Goal: Communication & Community: Ask a question

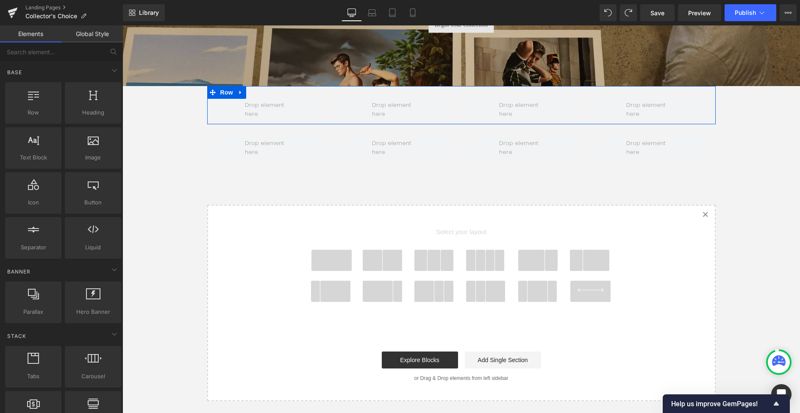
click at [278, 108] on span at bounding box center [270, 109] width 57 height 22
click at [264, 109] on span at bounding box center [270, 109] width 57 height 22
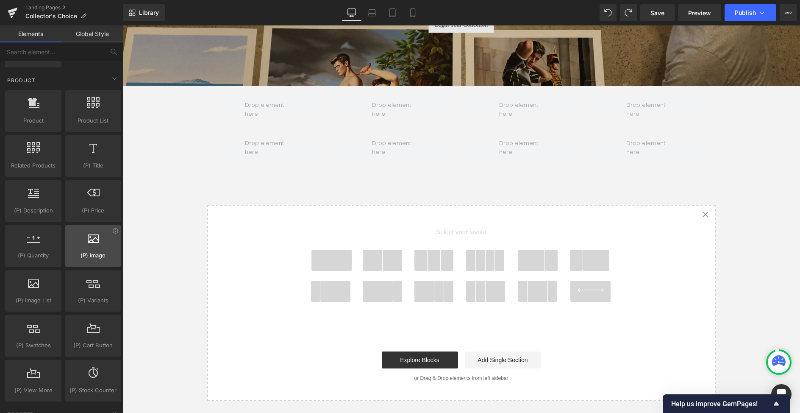
scroll to position [670, 0]
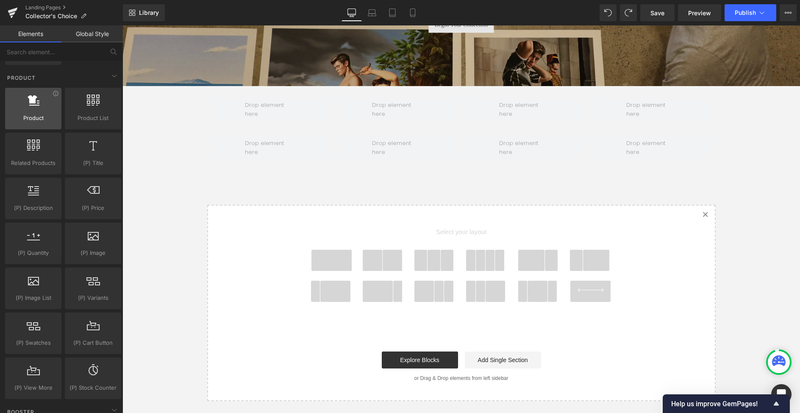
click at [38, 108] on div at bounding box center [33, 104] width 51 height 19
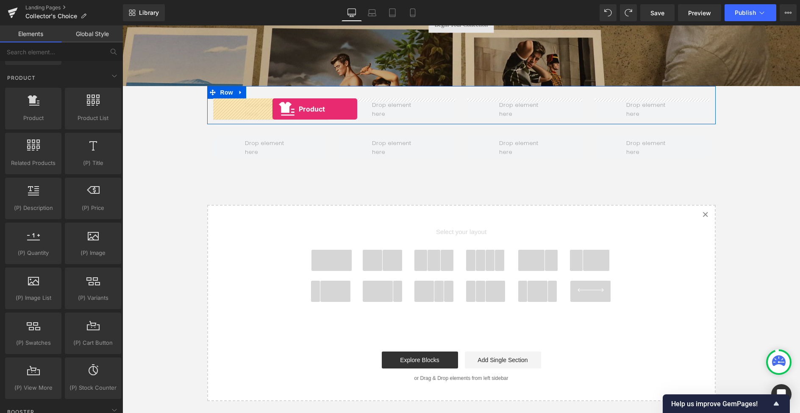
drag, startPoint x: 160, startPoint y: 133, endPoint x: 273, endPoint y: 109, distance: 115.3
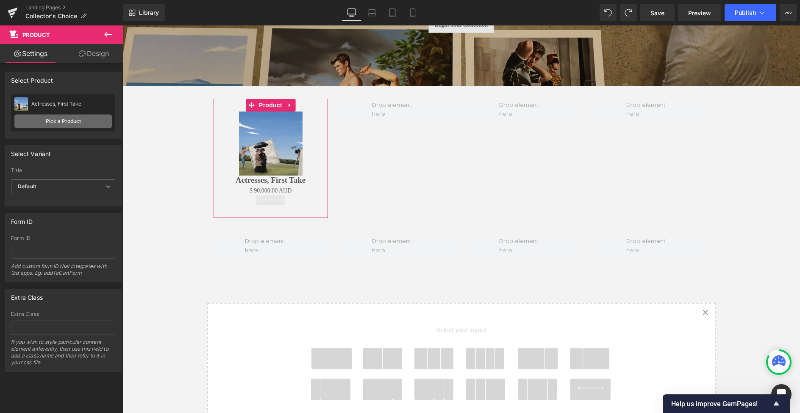
click at [62, 119] on link "Pick a Product" at bounding box center [62, 121] width 97 height 14
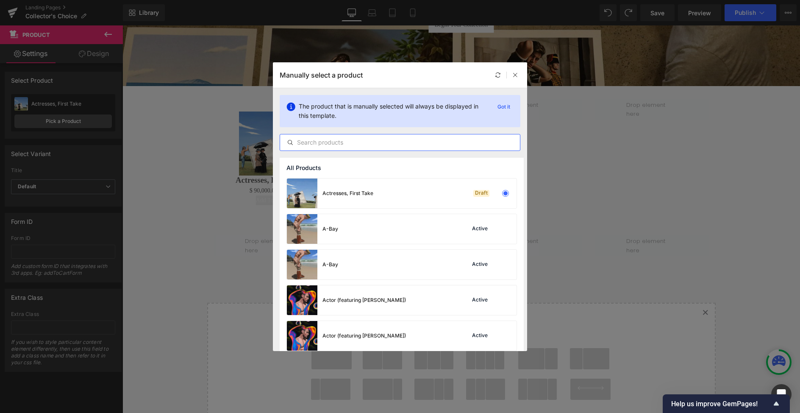
click at [403, 145] on input "text" at bounding box center [400, 142] width 240 height 10
paste input "2004863287407"
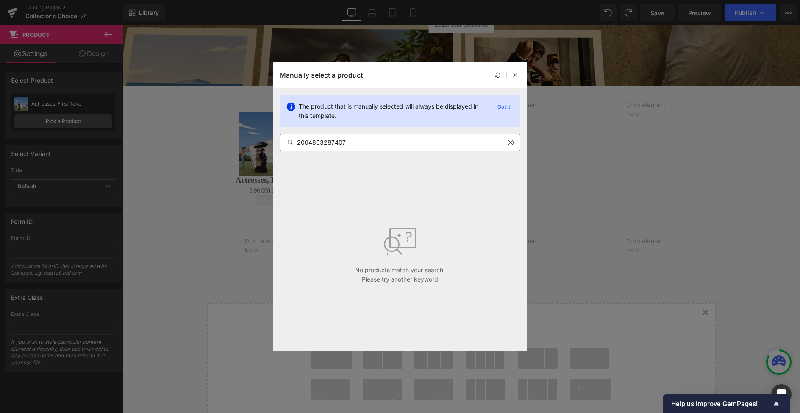
click at [351, 140] on input "2004863287407" at bounding box center [400, 142] width 240 height 10
click at [350, 140] on input "2004863287407" at bounding box center [400, 142] width 240 height 10
type input "2004863287407"
click at [517, 75] on icon at bounding box center [515, 75] width 6 height 6
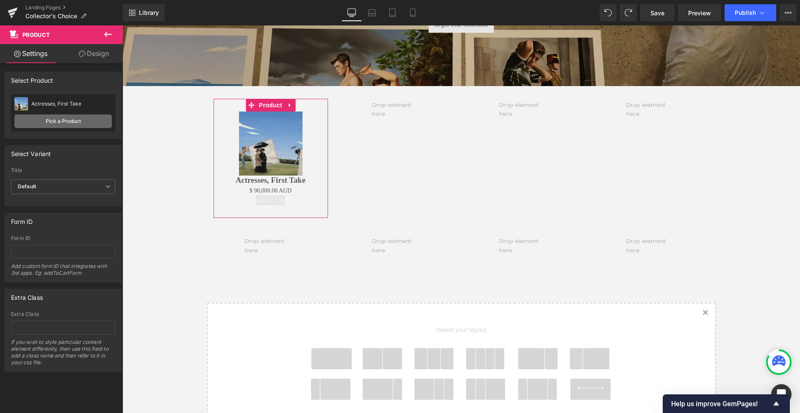
click at [59, 122] on link "Pick a Product" at bounding box center [62, 121] width 97 height 14
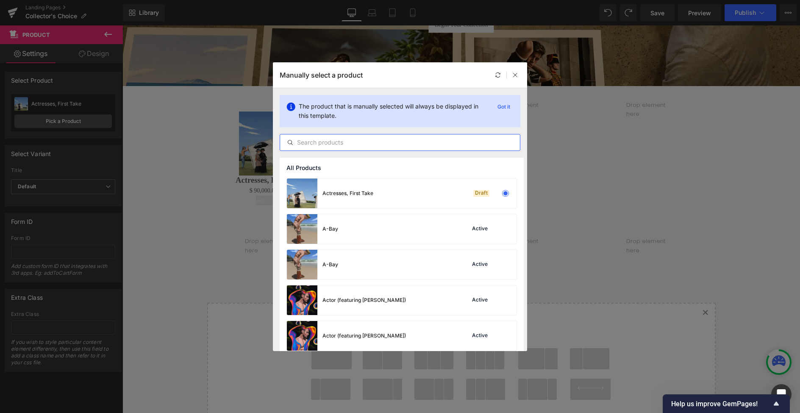
click at [370, 145] on input "text" at bounding box center [400, 142] width 240 height 10
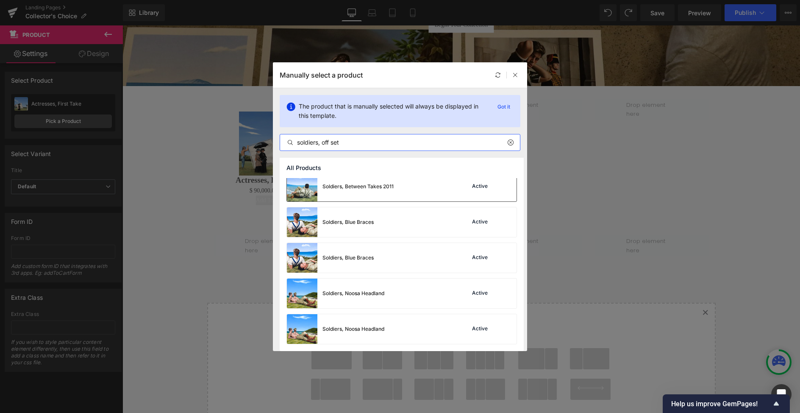
scroll to position [0, 0]
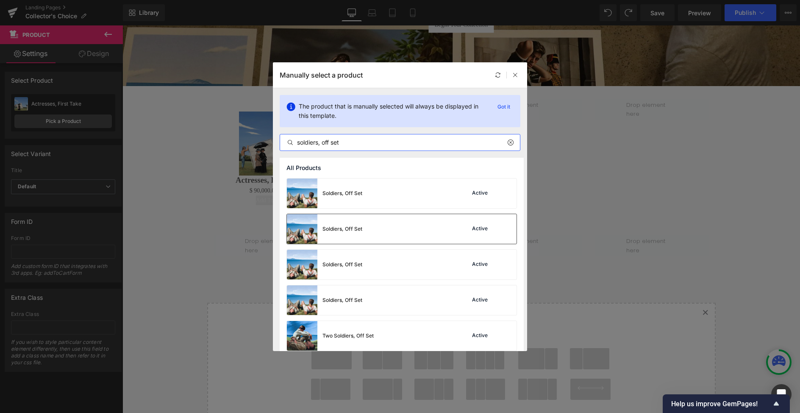
type input "soldiers, off set"
drag, startPoint x: 349, startPoint y: 231, endPoint x: 226, endPoint y: 205, distance: 125.1
click at [349, 231] on div "Soldiers, Off Set" at bounding box center [343, 229] width 40 height 8
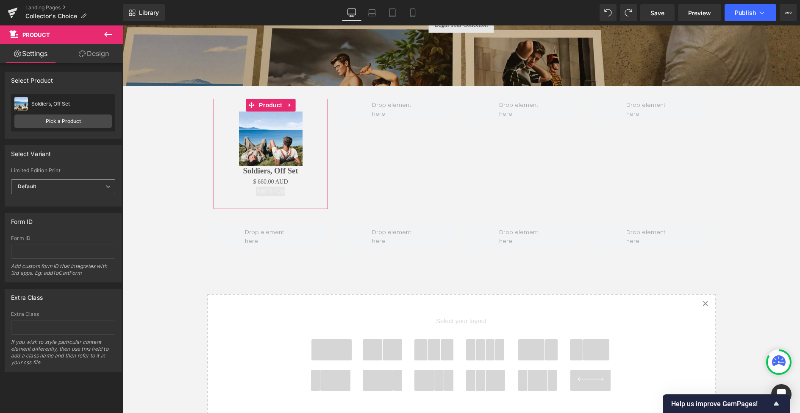
click at [107, 184] on icon at bounding box center [108, 186] width 5 height 5
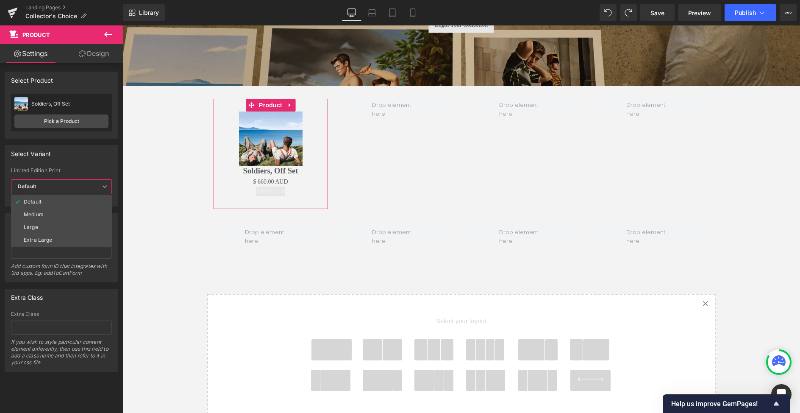
click at [106, 167] on label "Limited Edition Print" at bounding box center [61, 171] width 101 height 8
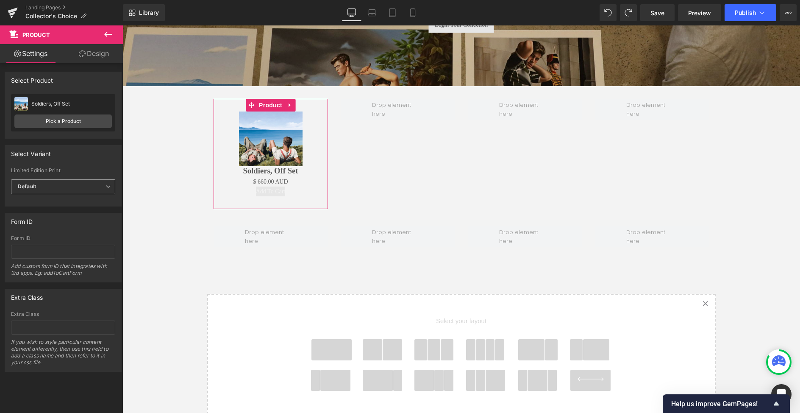
click at [98, 184] on span "Default" at bounding box center [63, 186] width 104 height 15
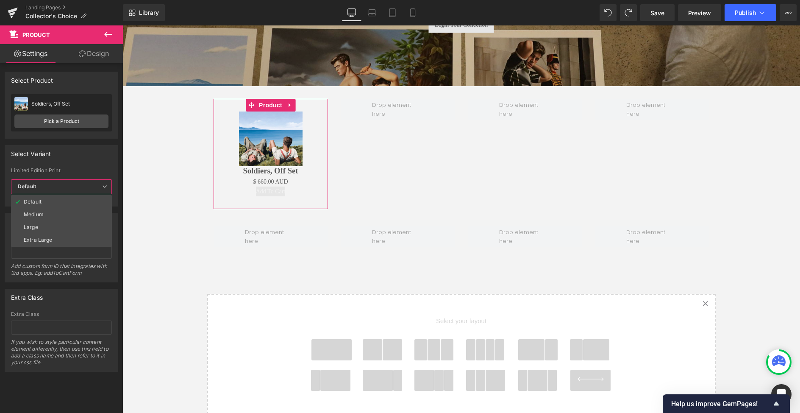
click at [96, 165] on div "Select Variant auto Limited Edition Print Default Medium Large Extra Large Defa…" at bounding box center [62, 175] width 114 height 61
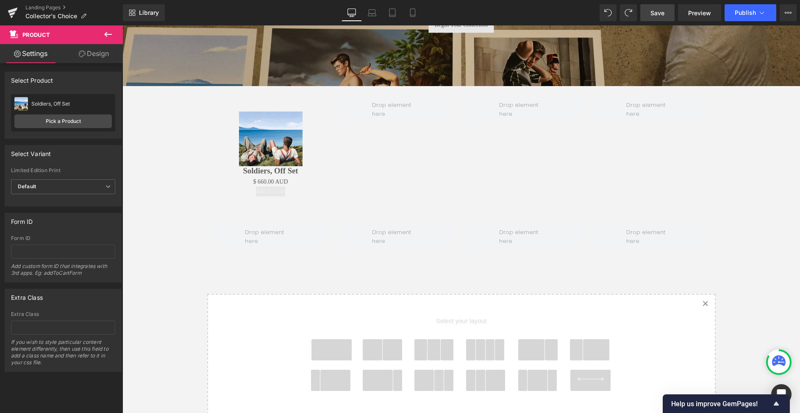
click at [654, 17] on span "Save" at bounding box center [658, 12] width 14 height 9
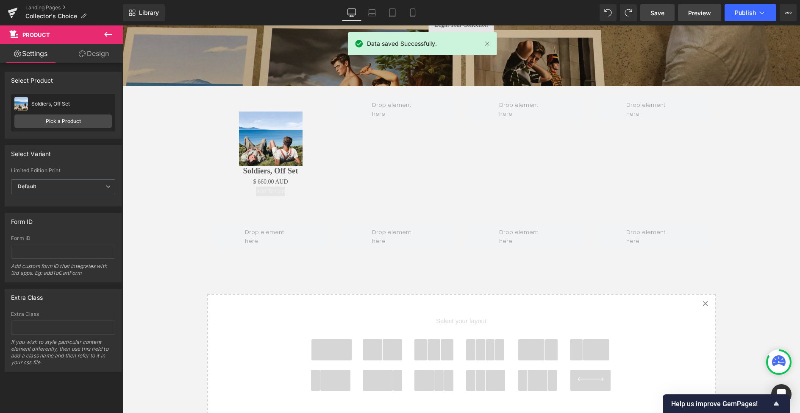
click at [700, 13] on span "Preview" at bounding box center [699, 12] width 23 height 9
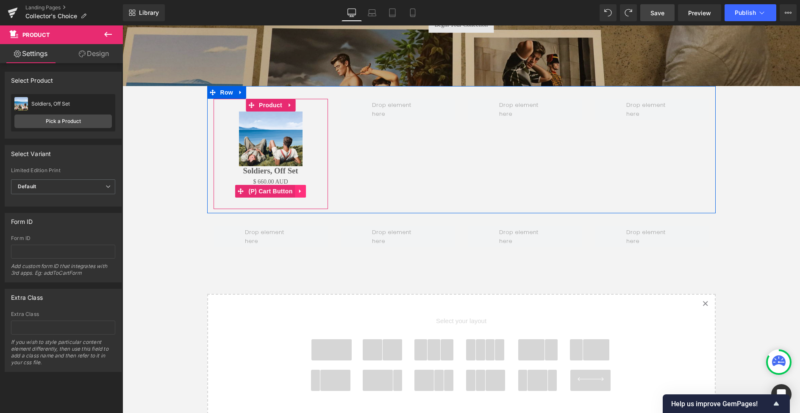
click at [299, 192] on icon at bounding box center [300, 191] width 2 height 4
click at [256, 192] on span "(P) Cart Button" at bounding box center [254, 191] width 48 height 13
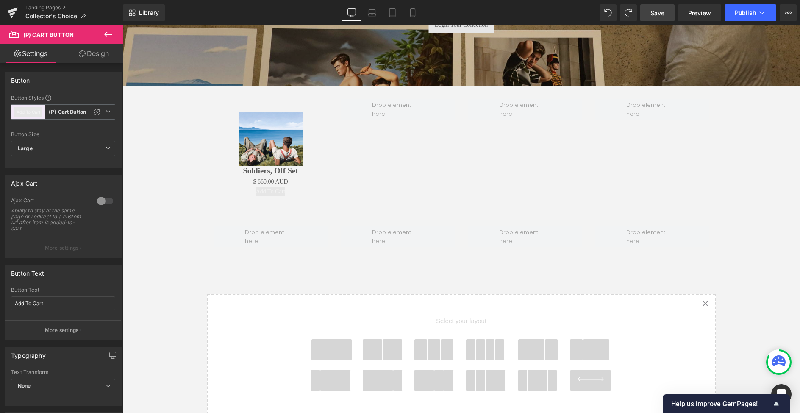
click at [35, 50] on link "Settings" at bounding box center [30, 53] width 61 height 19
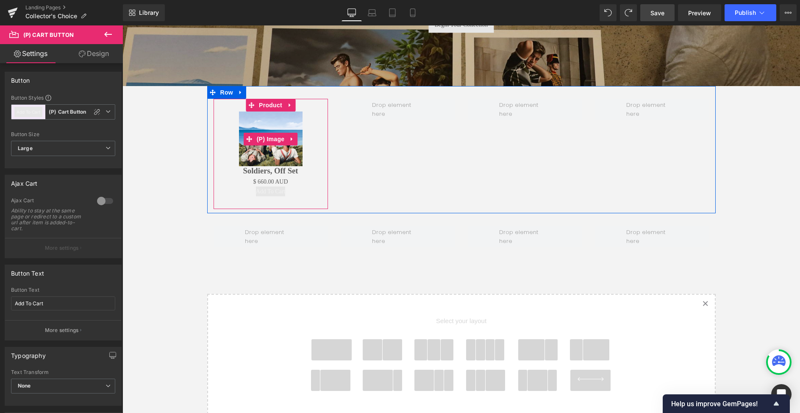
click at [270, 151] on img at bounding box center [271, 138] width 64 height 55
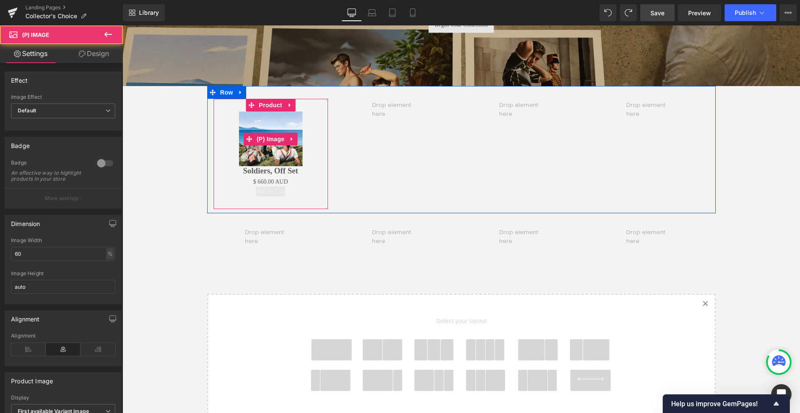
click at [274, 124] on img at bounding box center [271, 138] width 64 height 55
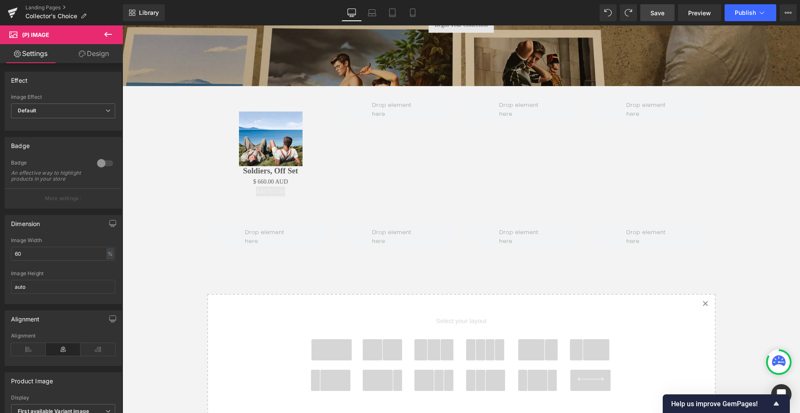
click at [42, 53] on link "Settings" at bounding box center [30, 53] width 61 height 19
click at [108, 32] on icon at bounding box center [108, 34] width 10 height 10
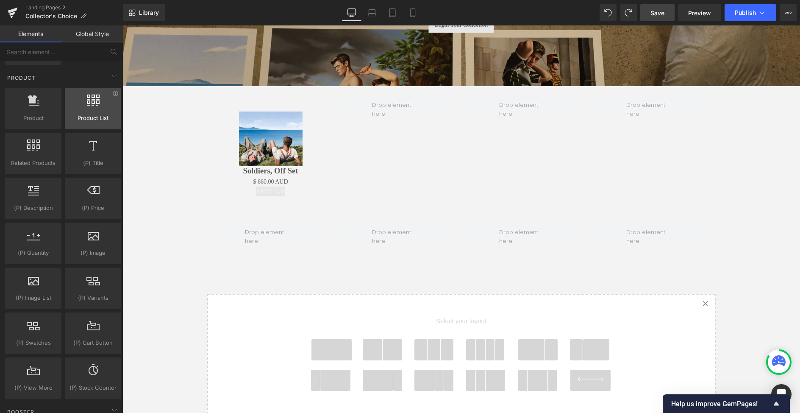
click at [92, 108] on div at bounding box center [92, 104] width 51 height 19
click at [89, 108] on div at bounding box center [92, 104] width 51 height 19
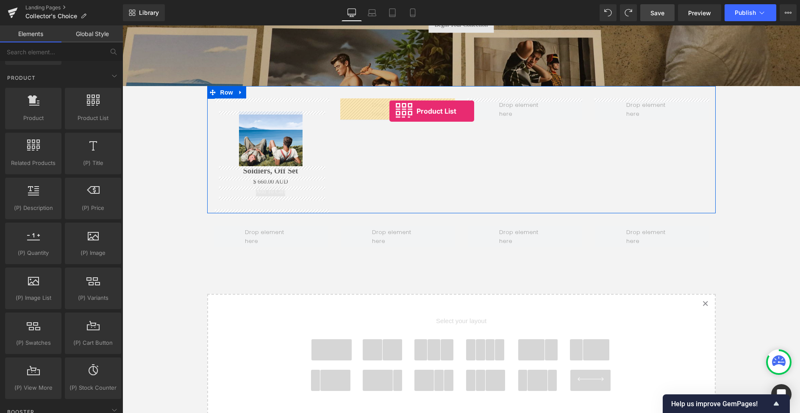
drag, startPoint x: 211, startPoint y: 130, endPoint x: 389, endPoint y: 111, distance: 179.0
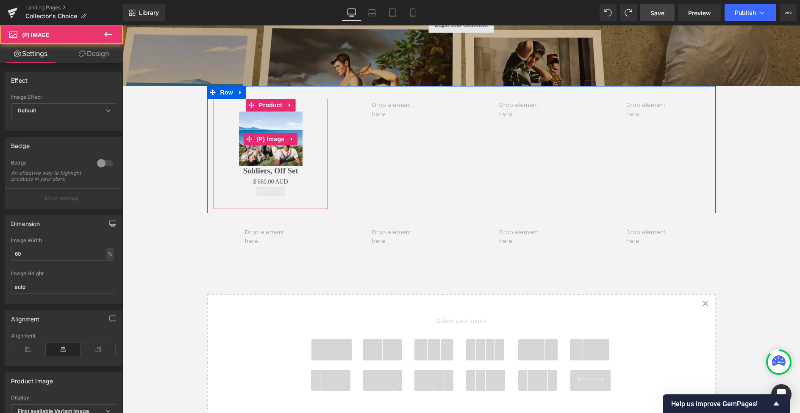
click at [257, 153] on img at bounding box center [271, 138] width 64 height 55
click at [269, 138] on span "(P) Image" at bounding box center [271, 139] width 32 height 13
click at [267, 152] on img at bounding box center [271, 138] width 64 height 55
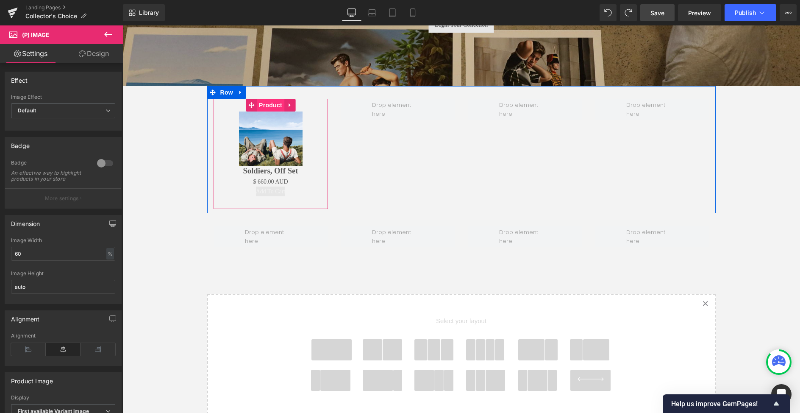
click at [272, 104] on span "Product" at bounding box center [271, 105] width 28 height 13
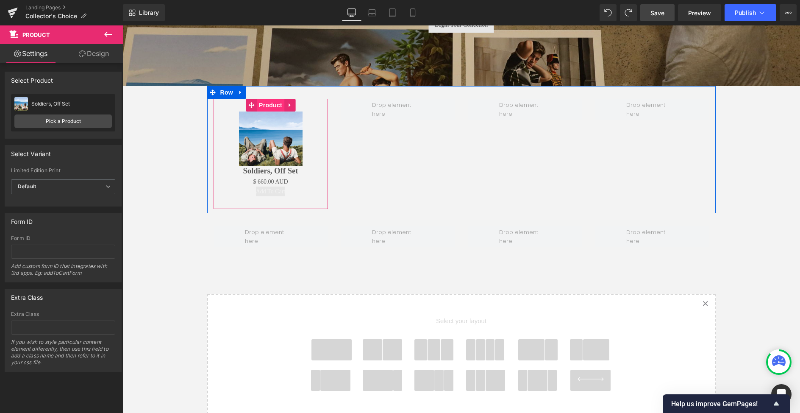
click at [272, 103] on span "Product" at bounding box center [271, 105] width 28 height 13
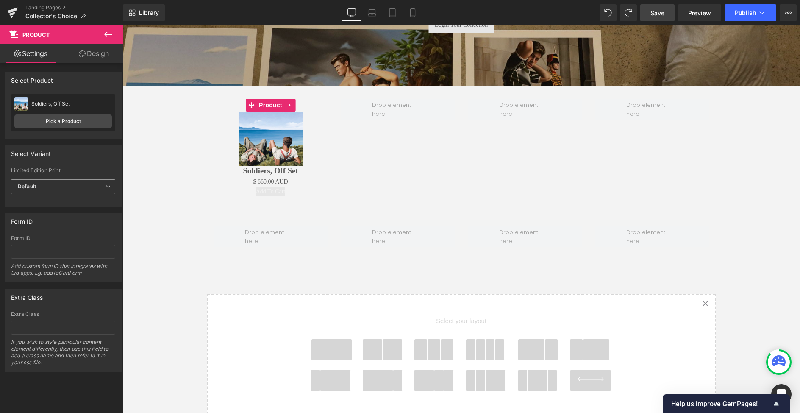
click at [100, 185] on span "Default" at bounding box center [63, 186] width 104 height 15
click at [99, 173] on label "Limited Edition Print" at bounding box center [63, 171] width 104 height 8
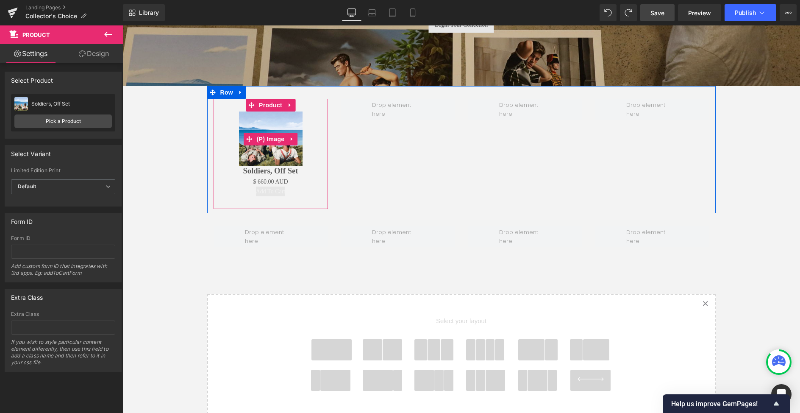
click at [267, 148] on img at bounding box center [271, 138] width 64 height 55
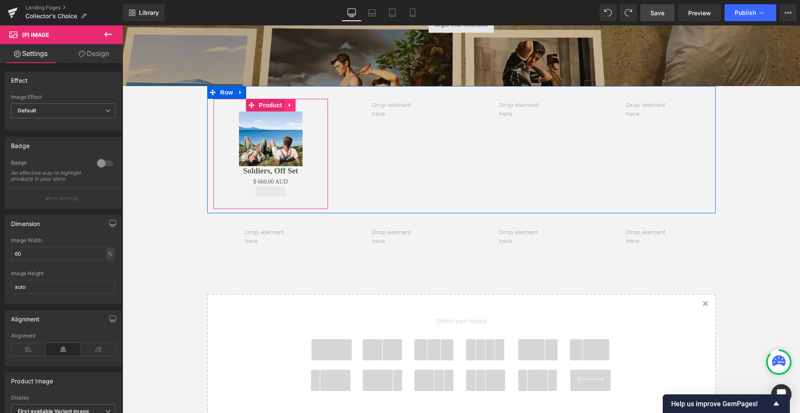
click at [290, 105] on icon at bounding box center [290, 105] width 2 height 4
click at [296, 105] on icon at bounding box center [295, 105] width 6 height 6
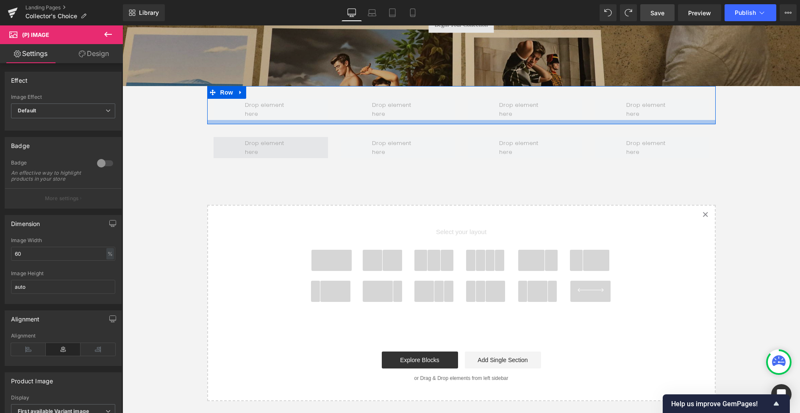
scroll to position [139, 0]
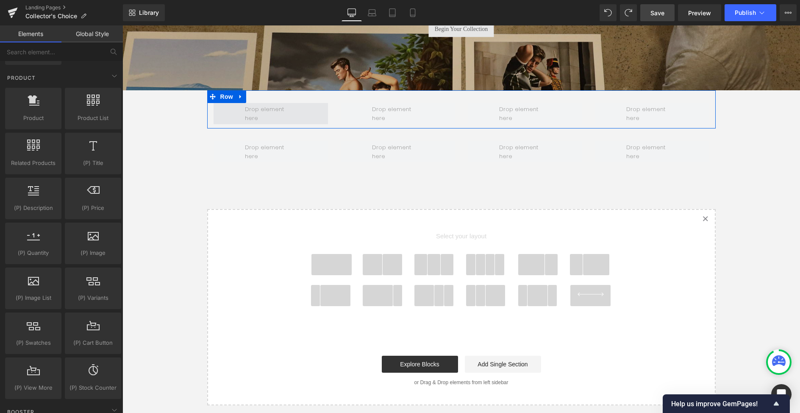
click at [275, 116] on span at bounding box center [270, 113] width 57 height 22
click at [275, 111] on span at bounding box center [270, 113] width 57 height 22
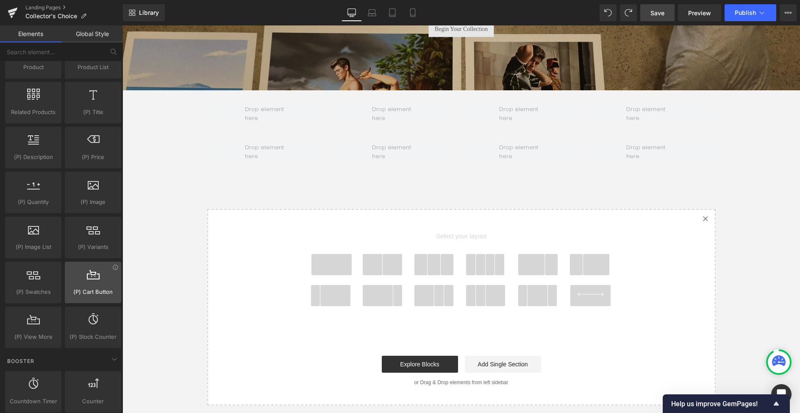
scroll to position [722, 0]
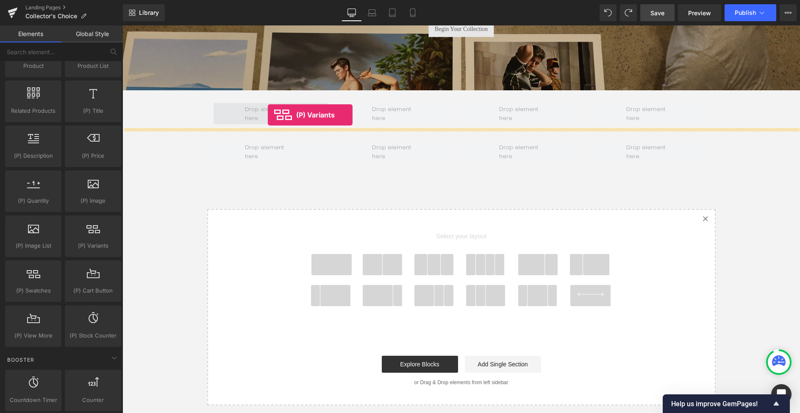
drag, startPoint x: 214, startPoint y: 266, endPoint x: 268, endPoint y: 115, distance: 160.3
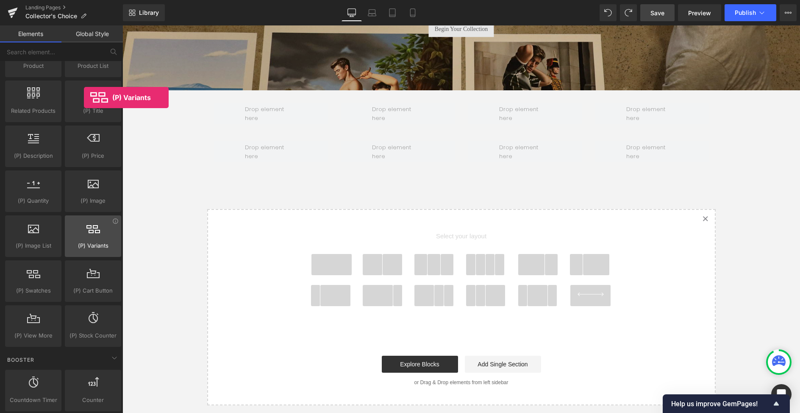
scroll to position [715, 0]
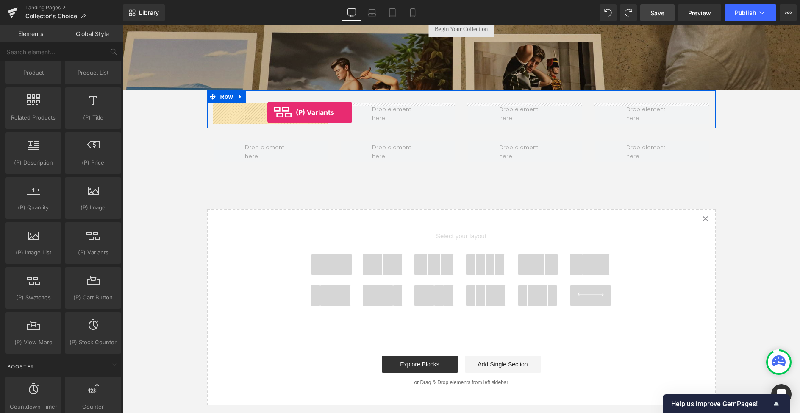
drag, startPoint x: 206, startPoint y: 261, endPoint x: 267, endPoint y: 112, distance: 161.2
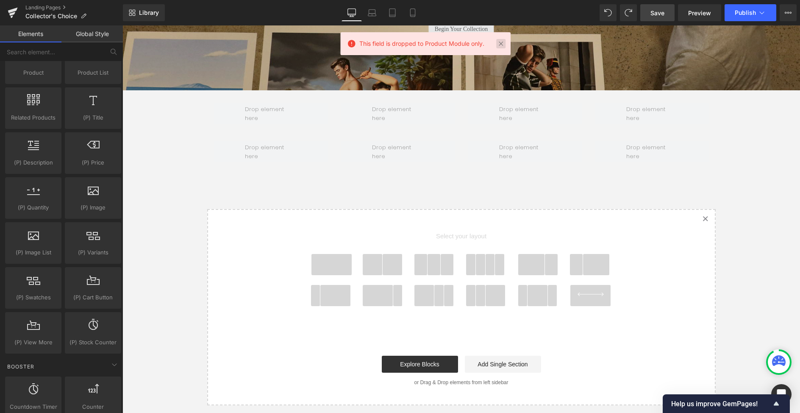
click at [502, 43] on link at bounding box center [500, 43] width 9 height 9
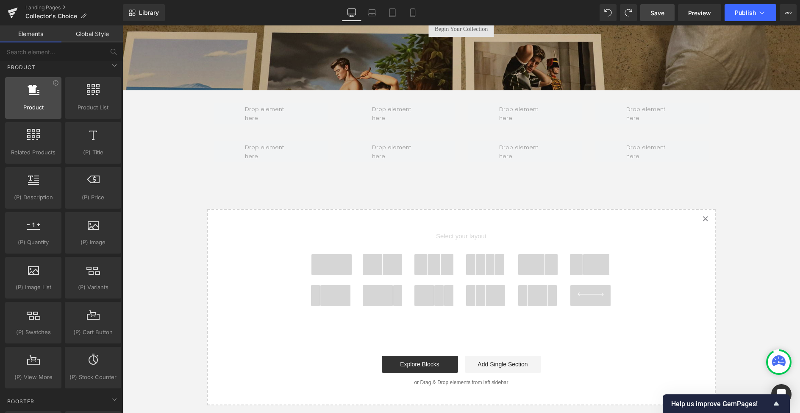
scroll to position [681, 0]
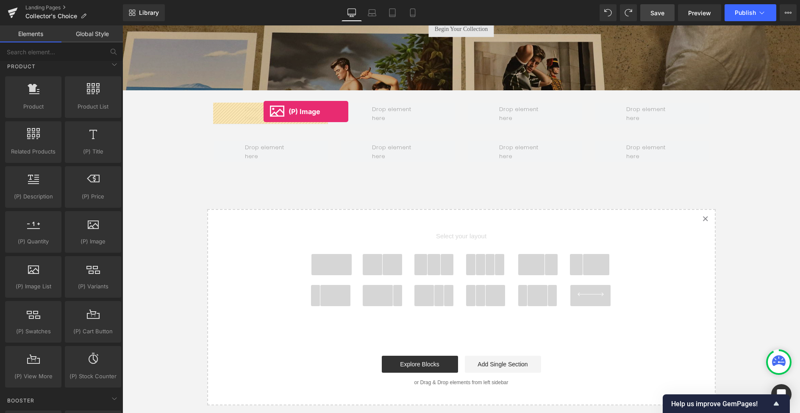
drag, startPoint x: 211, startPoint y: 255, endPoint x: 264, endPoint y: 111, distance: 153.1
drag, startPoint x: 214, startPoint y: 257, endPoint x: 265, endPoint y: 110, distance: 155.9
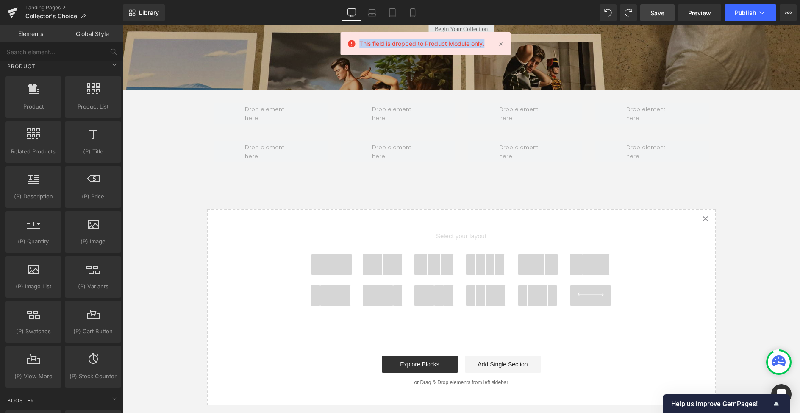
drag, startPoint x: 487, startPoint y: 45, endPoint x: 356, endPoint y: 47, distance: 130.5
click at [356, 47] on div "This field is dropped to Product Module only." at bounding box center [425, 43] width 170 height 23
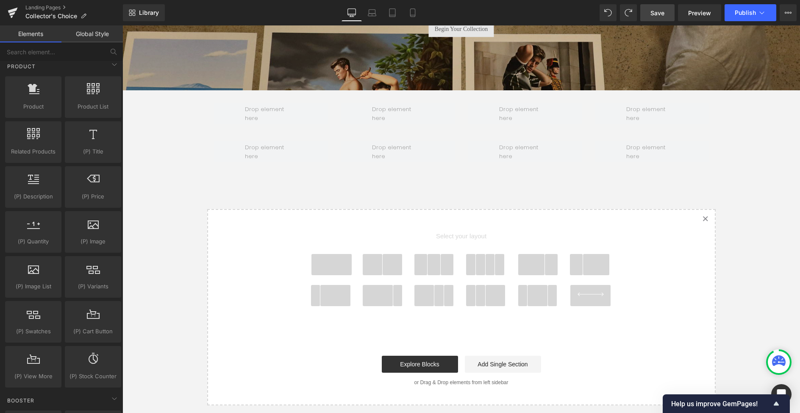
copy span "This field is dropped to Product Module only."
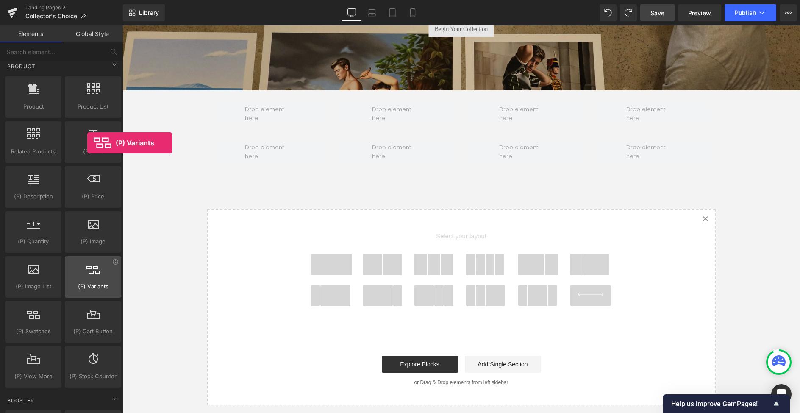
click at [87, 282] on span "(P) Variants" at bounding box center [92, 286] width 51 height 9
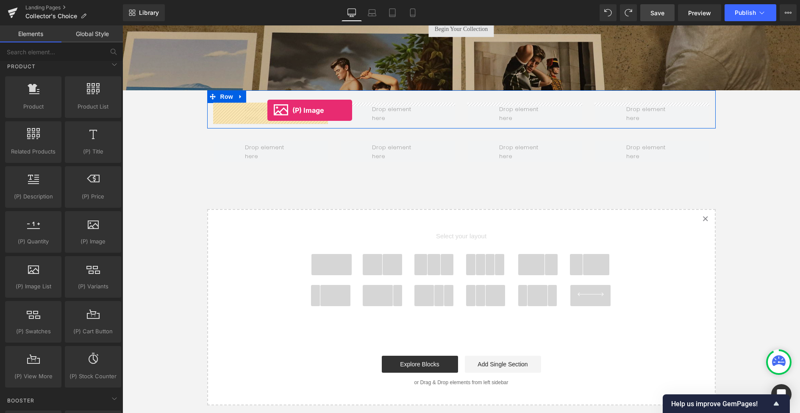
drag, startPoint x: 213, startPoint y: 259, endPoint x: 267, endPoint y: 110, distance: 158.9
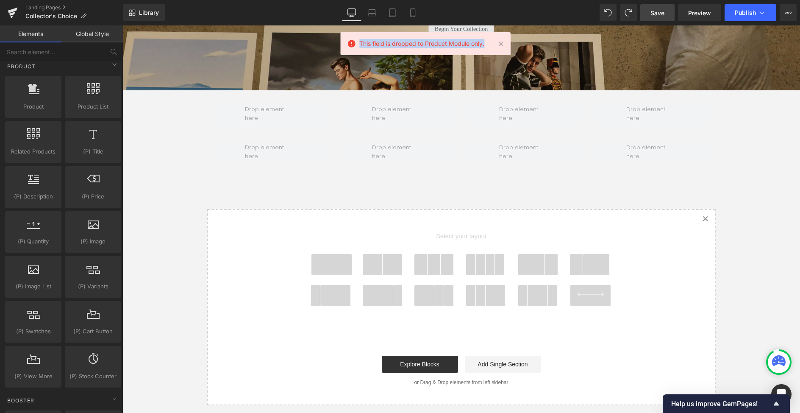
drag, startPoint x: 473, startPoint y: 44, endPoint x: 359, endPoint y: 44, distance: 114.4
click at [359, 45] on div "This field is dropped to Product Module only." at bounding box center [425, 43] width 170 height 23
copy span "This field is dropped to Product Module only."
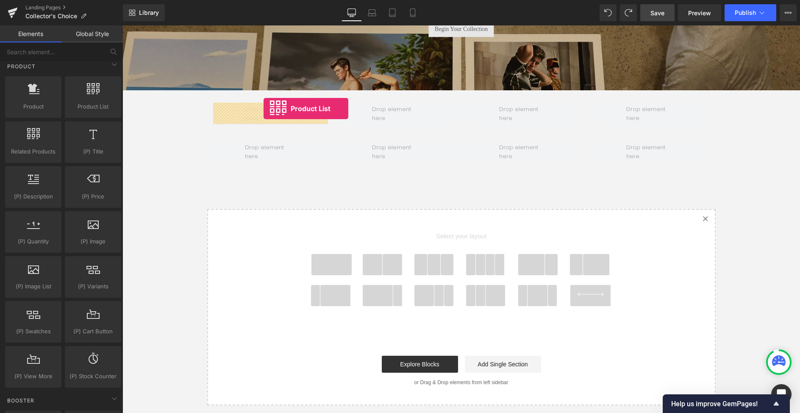
drag, startPoint x: 230, startPoint y: 124, endPoint x: 264, endPoint y: 108, distance: 36.8
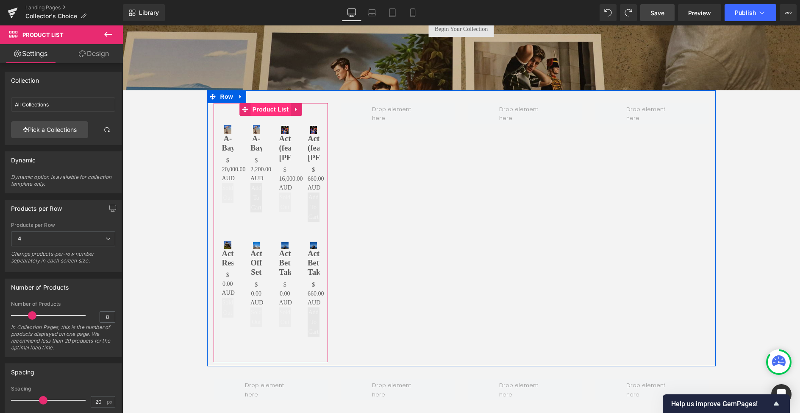
click at [268, 109] on span "Product List" at bounding box center [270, 109] width 40 height 13
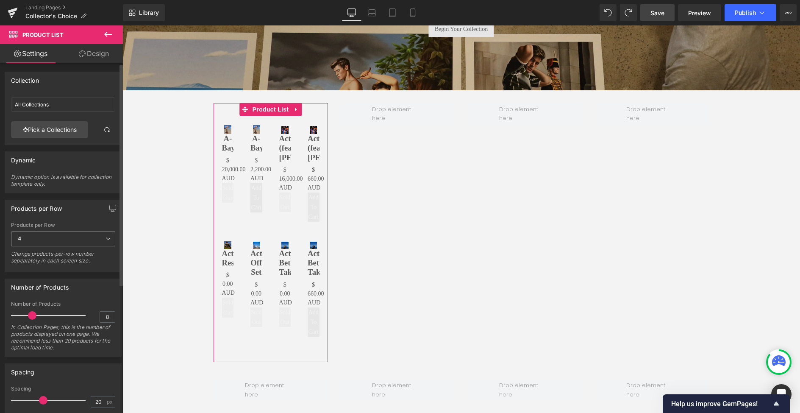
click at [106, 237] on icon at bounding box center [108, 238] width 5 height 5
click at [114, 223] on div "1 2 3 4 6 Products per Row 4 1 2 3 4 6 Change products-per-row number sepearate…" at bounding box center [63, 247] width 116 height 50
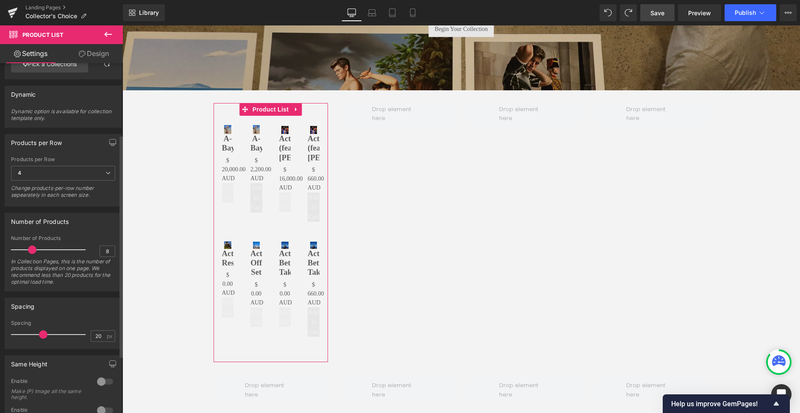
scroll to position [0, 0]
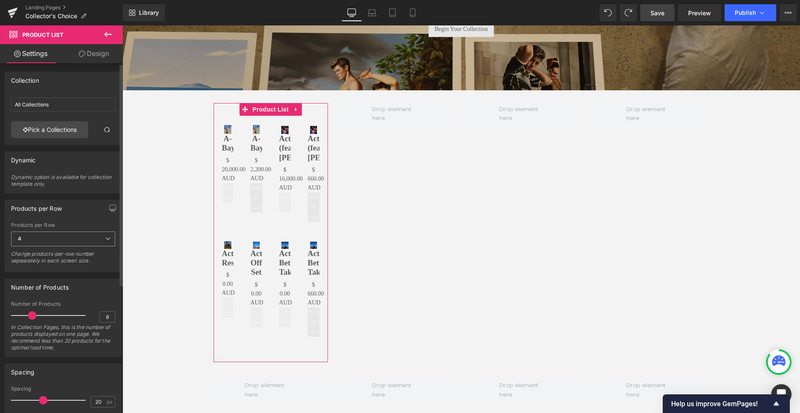
click at [106, 240] on icon at bounding box center [108, 238] width 5 height 5
click at [114, 221] on div "Products per Row 1 2 3 4 6 Products per Row 4 1 2 3 4 6 Change products-per-row…" at bounding box center [63, 236] width 117 height 72
click at [106, 237] on icon at bounding box center [108, 238] width 5 height 5
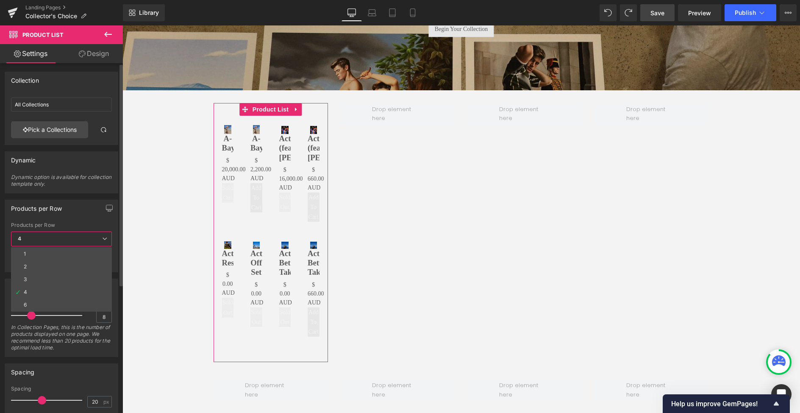
click at [112, 223] on div "1 2 3 4 6 Products per Row 4 1 2 3 4 6 Change products-per-row number sepearate…" at bounding box center [61, 247] width 113 height 50
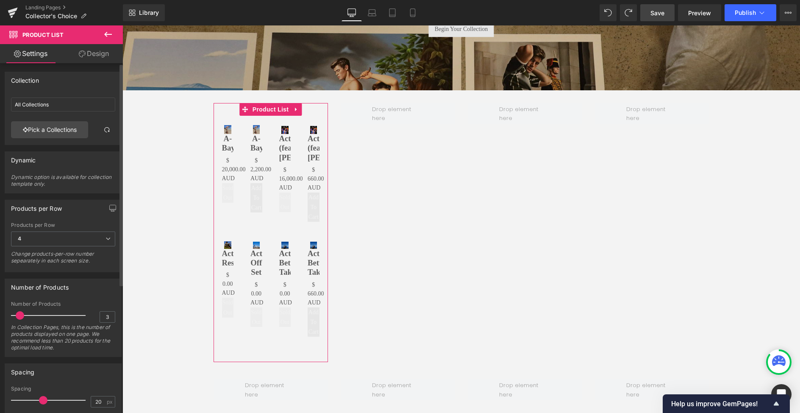
type input "4"
drag, startPoint x: 31, startPoint y: 316, endPoint x: 23, endPoint y: 319, distance: 8.8
click at [23, 319] on span at bounding box center [22, 315] width 8 height 8
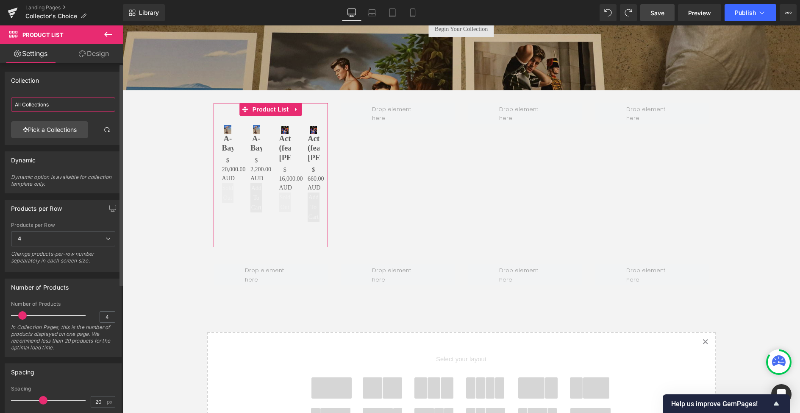
click at [51, 103] on input "All Collections" at bounding box center [63, 104] width 104 height 14
click at [33, 131] on link "Pick a Collections" at bounding box center [49, 129] width 77 height 17
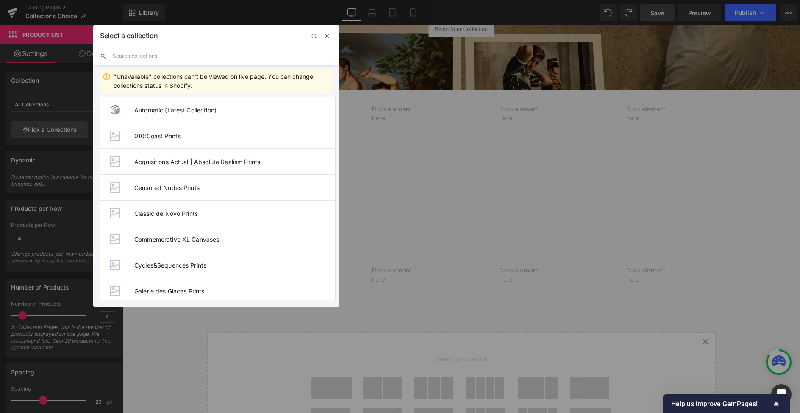
click at [328, 35] on span "button" at bounding box center [327, 36] width 7 height 7
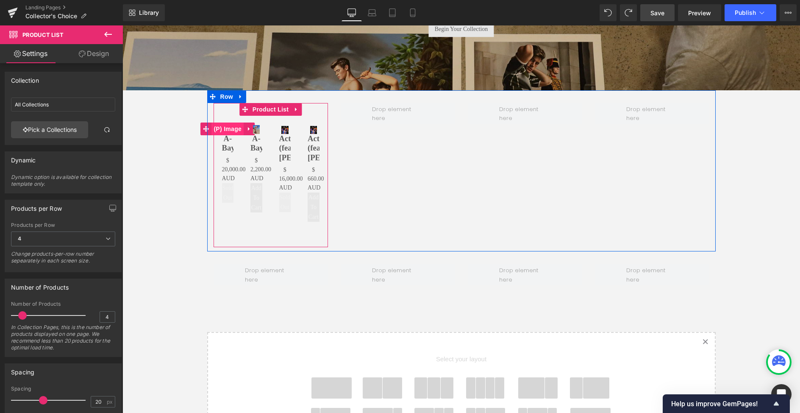
click at [226, 127] on span "(P) Image" at bounding box center [227, 128] width 32 height 13
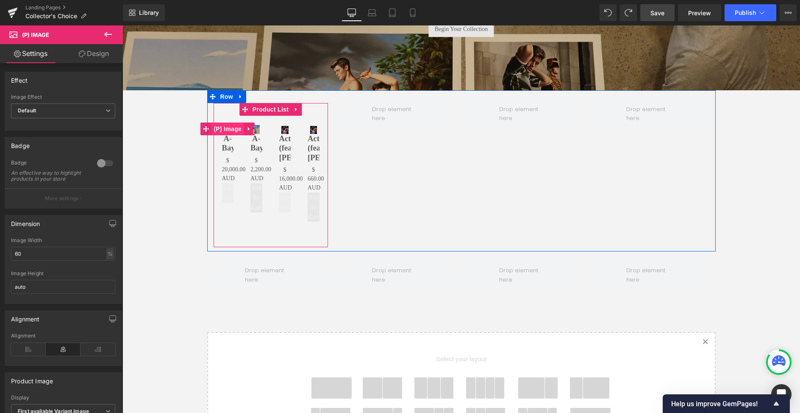
click at [227, 129] on span "(P) Image" at bounding box center [227, 128] width 32 height 13
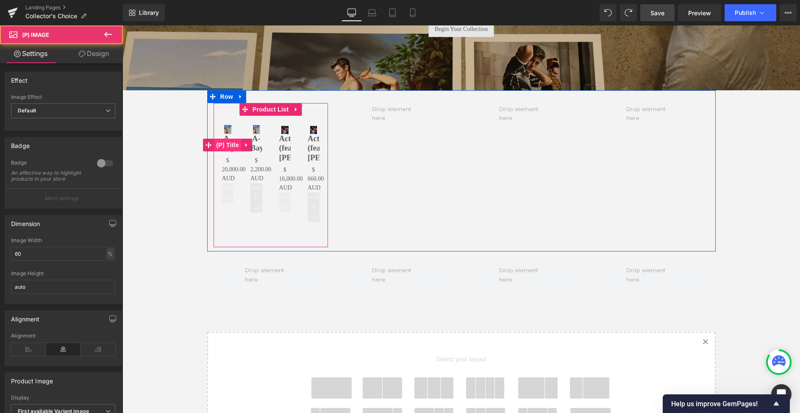
click at [228, 142] on span "(P) Title" at bounding box center [227, 145] width 27 height 13
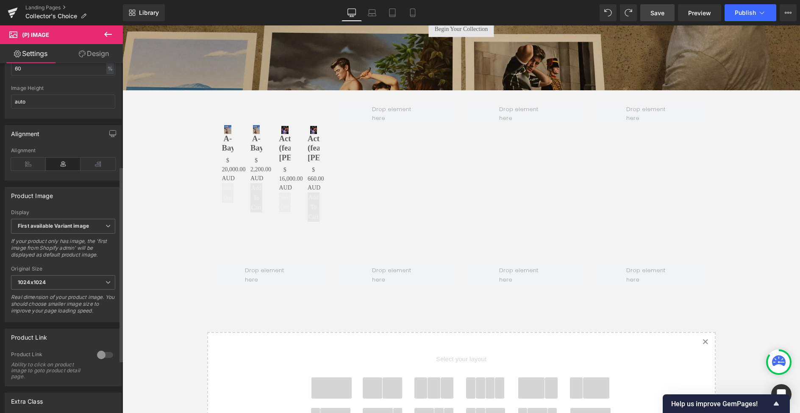
scroll to position [186, 0]
click at [95, 232] on span "First available Variant image" at bounding box center [63, 225] width 104 height 15
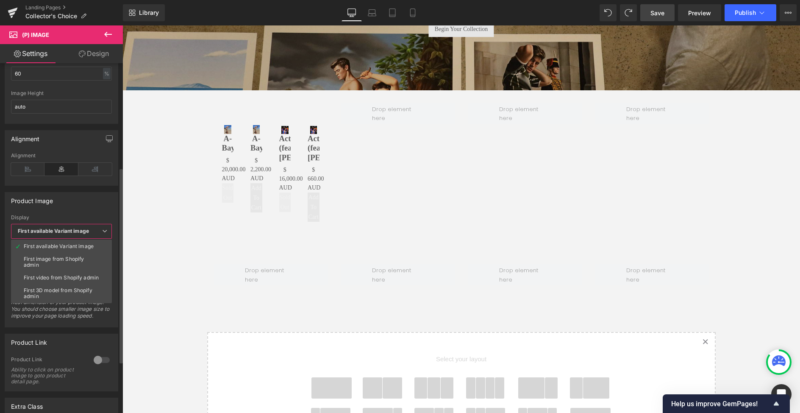
click at [89, 211] on div "Product Image First available Variant image First image from Shopify admin Firs…" at bounding box center [62, 260] width 114 height 136
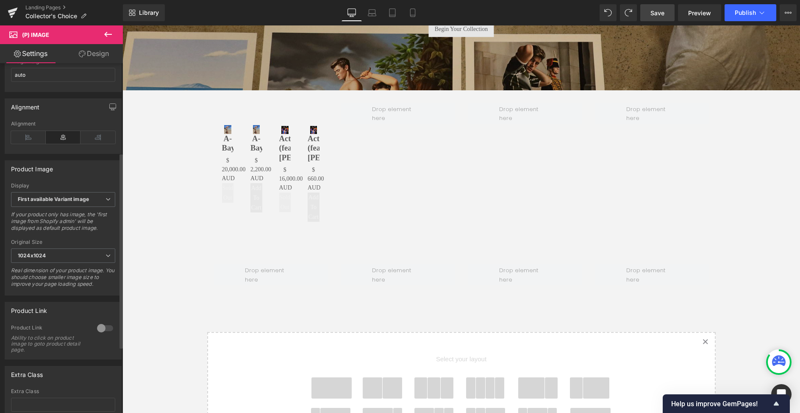
scroll to position [0, 0]
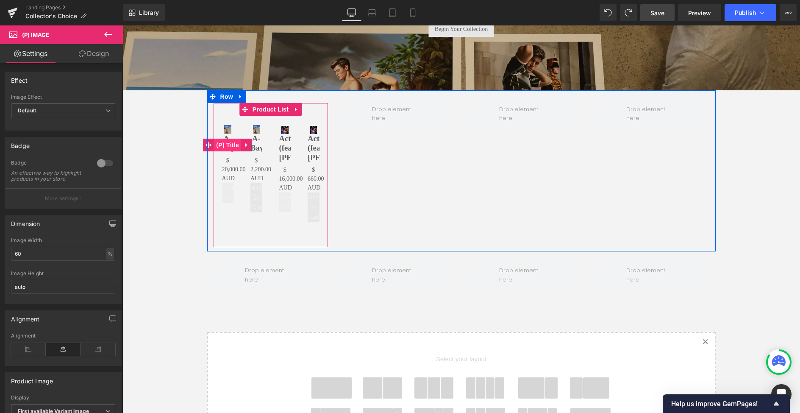
click at [229, 145] on span "(P) Title" at bounding box center [227, 145] width 27 height 13
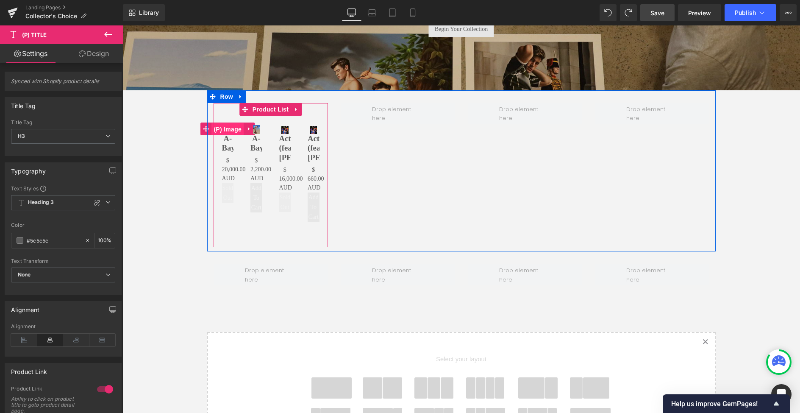
click at [228, 129] on span "(P) Image" at bounding box center [227, 129] width 32 height 13
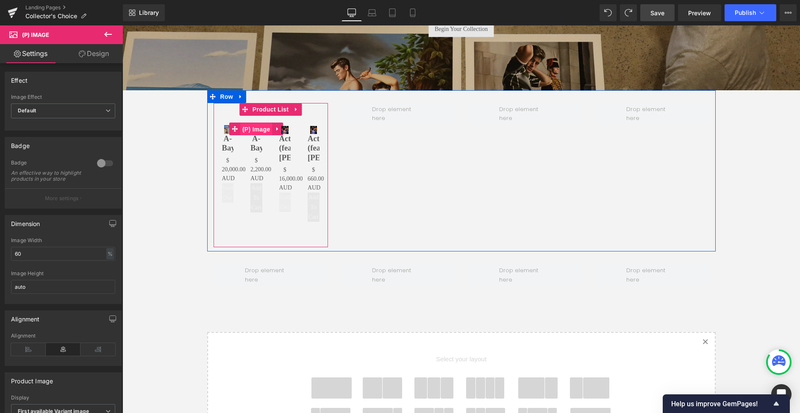
click at [253, 130] on span "(P) Image" at bounding box center [256, 129] width 32 height 13
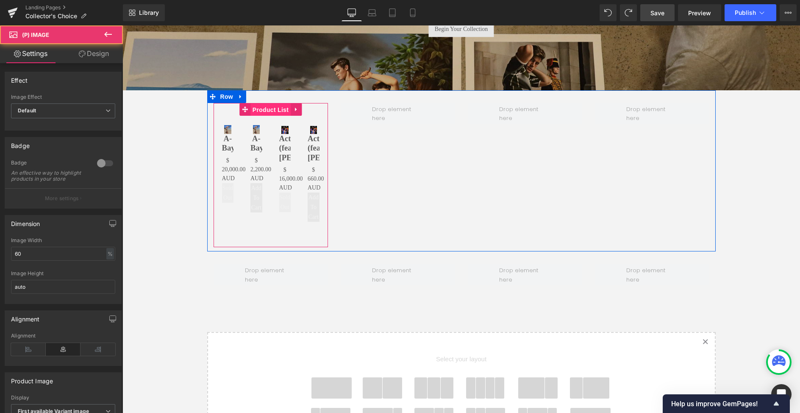
click at [277, 108] on span "Product List" at bounding box center [270, 109] width 40 height 13
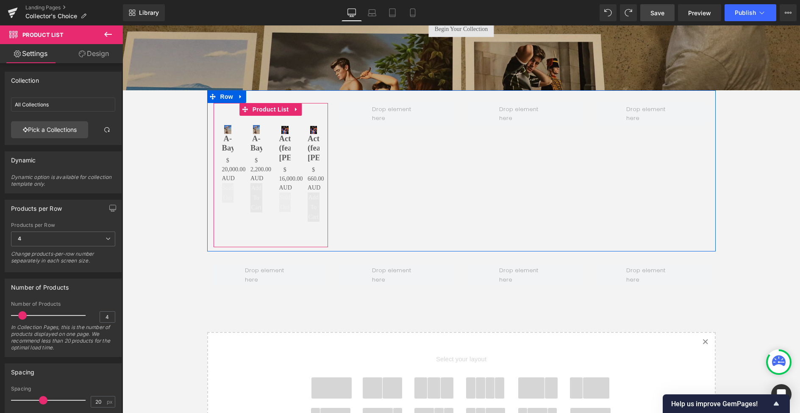
click at [296, 140] on div "Sale Off (P) Image Actor (featuring [PERSON_NAME]) (P) Title $ 0 AUD $ 16,000.0…" at bounding box center [285, 168] width 29 height 105
click at [267, 109] on span "Product List" at bounding box center [270, 109] width 40 height 13
click at [295, 108] on icon at bounding box center [296, 109] width 2 height 4
click at [301, 110] on icon at bounding box center [302, 109] width 6 height 6
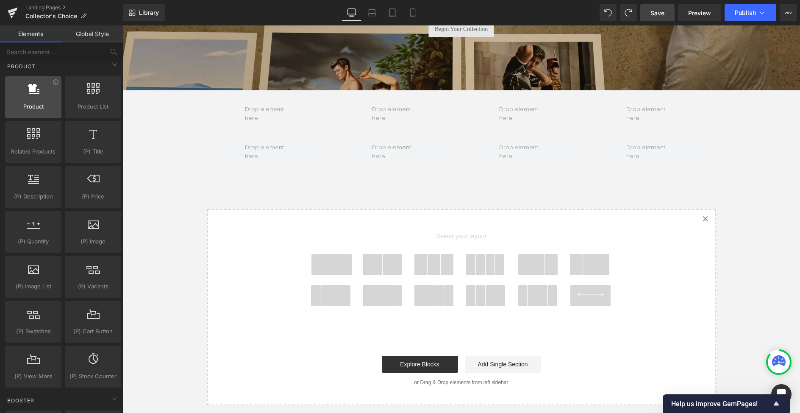
scroll to position [679, 0]
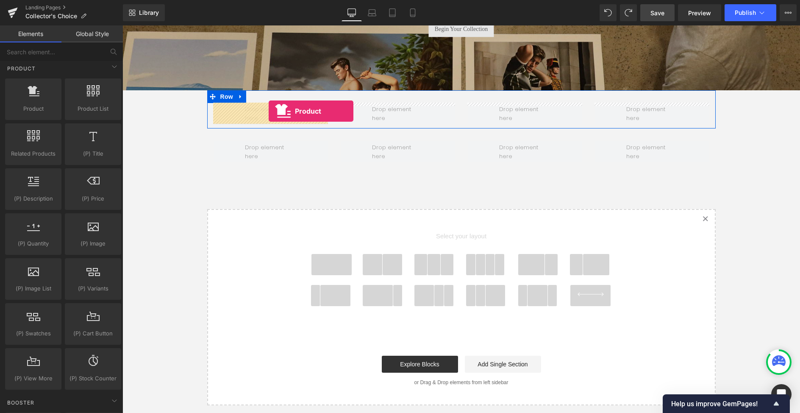
drag, startPoint x: 154, startPoint y: 120, endPoint x: 269, endPoint y: 111, distance: 115.2
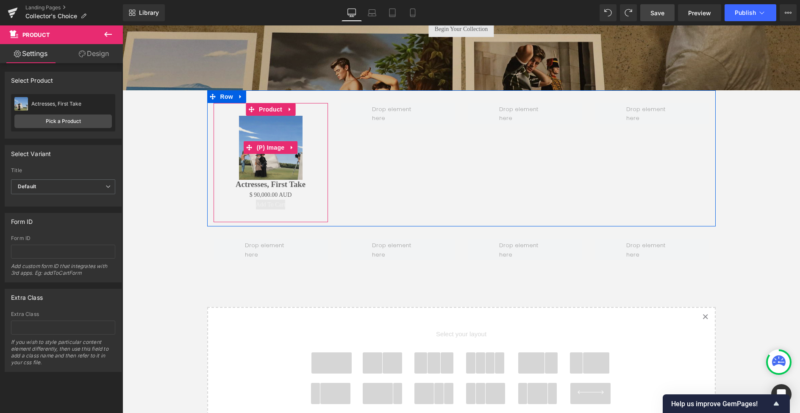
click at [273, 133] on img at bounding box center [271, 148] width 64 height 64
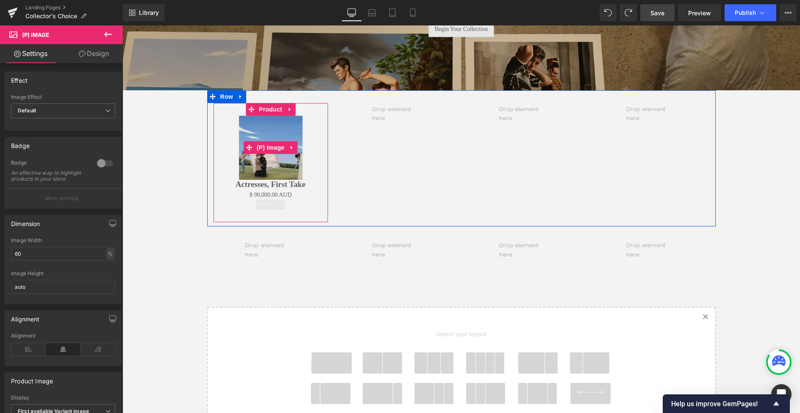
click at [287, 160] on img at bounding box center [271, 148] width 64 height 64
click at [280, 166] on img at bounding box center [271, 148] width 64 height 64
click at [268, 106] on span "Product" at bounding box center [271, 109] width 28 height 13
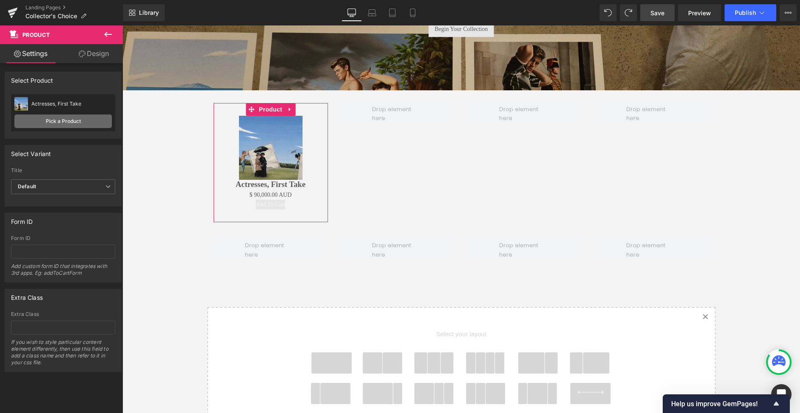
click at [60, 123] on link "Pick a Product" at bounding box center [62, 121] width 97 height 14
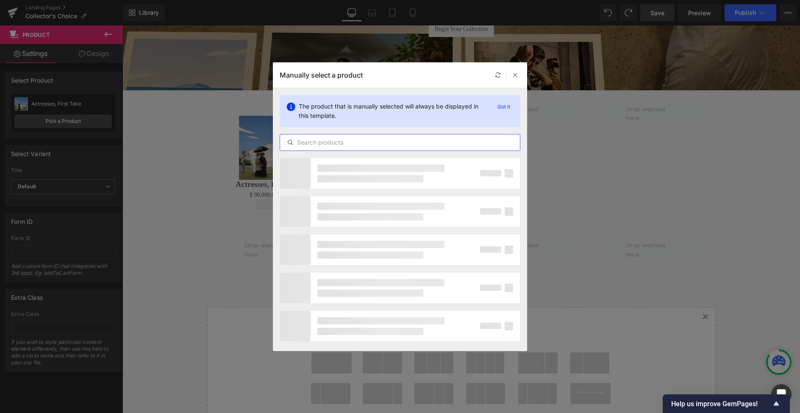
click at [380, 145] on input "text" at bounding box center [400, 142] width 240 height 10
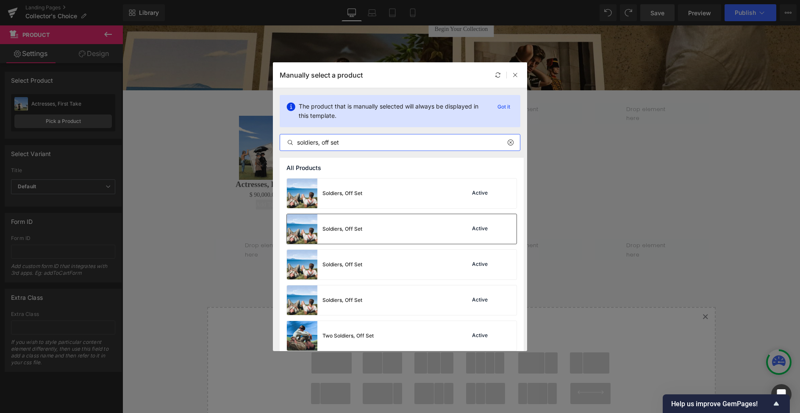
type input "soldiers, off set"
click at [352, 224] on div "Soldiers, Off Set" at bounding box center [324, 229] width 75 height 30
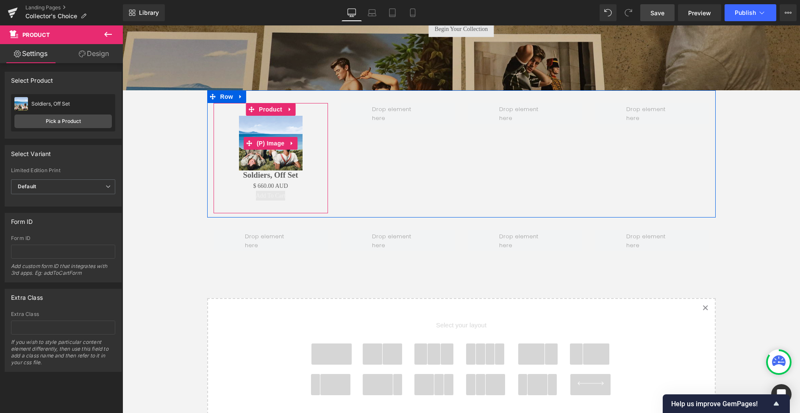
click at [273, 133] on img at bounding box center [271, 143] width 64 height 55
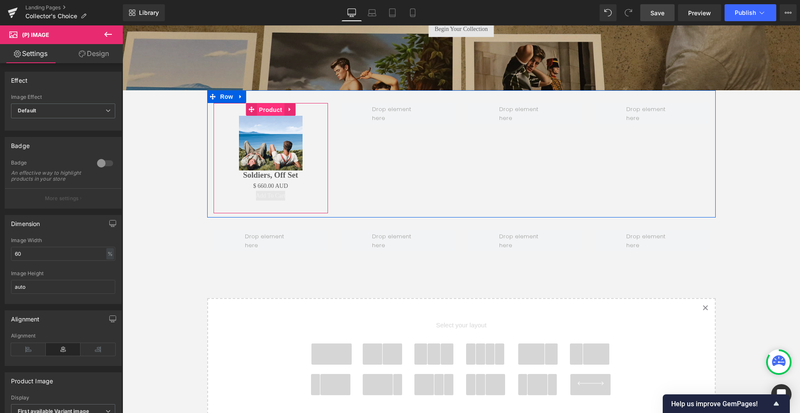
click at [271, 109] on span "Product" at bounding box center [271, 109] width 28 height 13
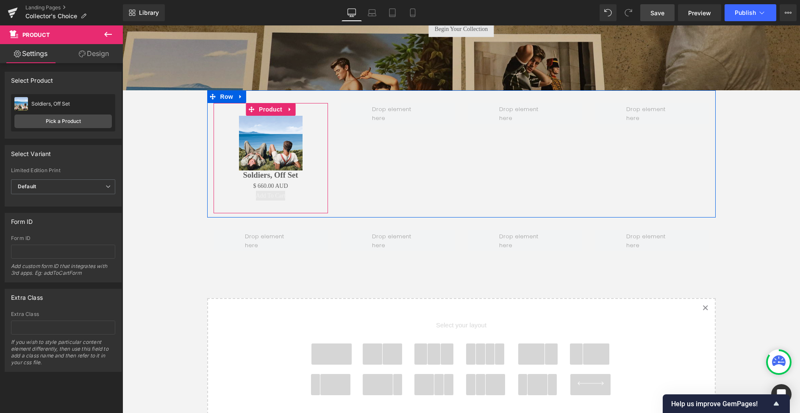
click at [313, 116] on div "Sale Off" at bounding box center [271, 143] width 106 height 55
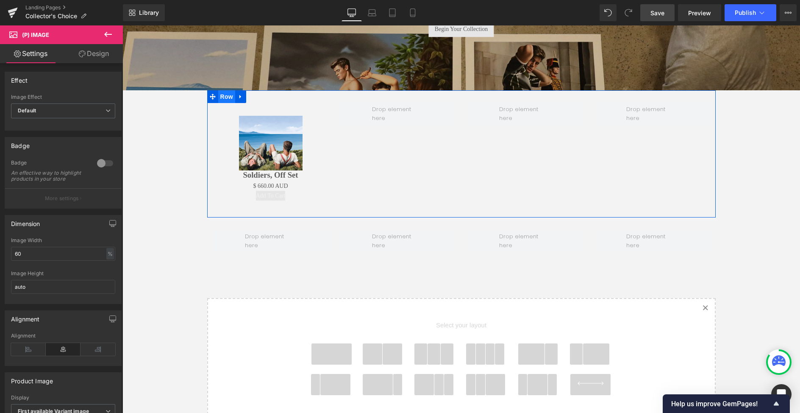
click at [223, 94] on span "Row" at bounding box center [226, 96] width 17 height 13
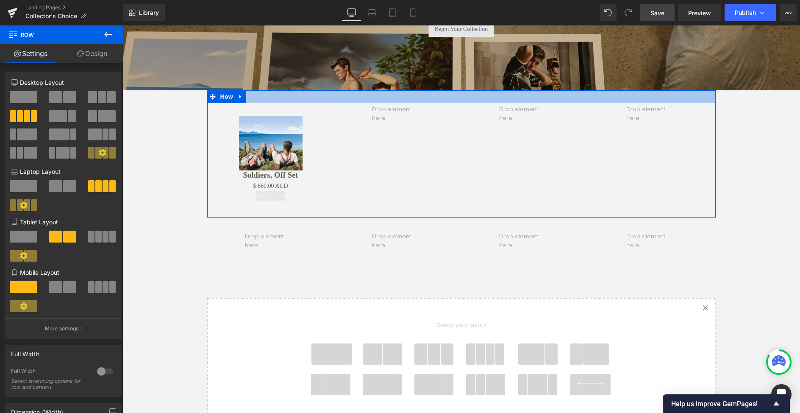
click at [292, 98] on div at bounding box center [461, 96] width 509 height 13
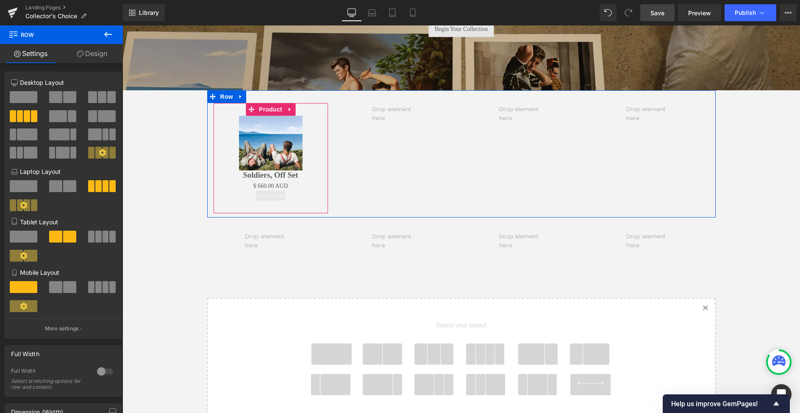
click at [286, 103] on link at bounding box center [289, 109] width 11 height 13
click at [265, 104] on span "Product" at bounding box center [271, 109] width 28 height 13
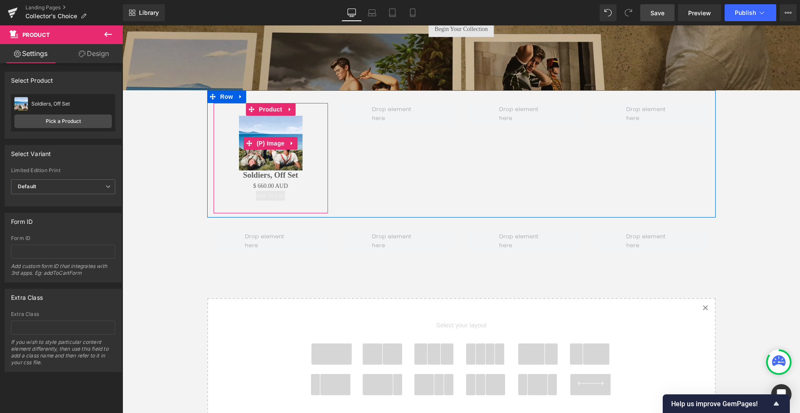
click at [220, 139] on div "Sale Off" at bounding box center [271, 143] width 106 height 55
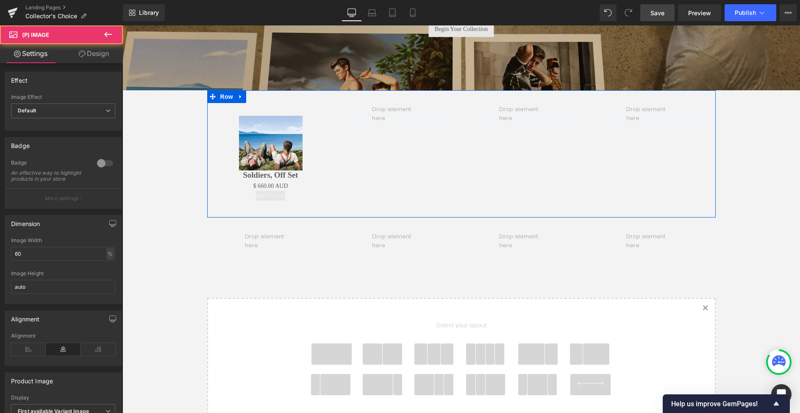
click at [332, 179] on div "Sale Off (P) Image Soldiers, Off Set (P) Title $ 0 AUD $ 660.00 AUD (P) Price A…" at bounding box center [270, 158] width 127 height 110
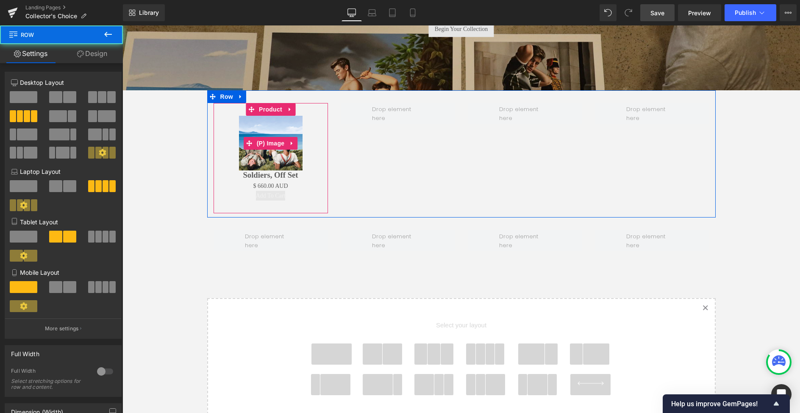
click at [270, 151] on img at bounding box center [271, 143] width 64 height 55
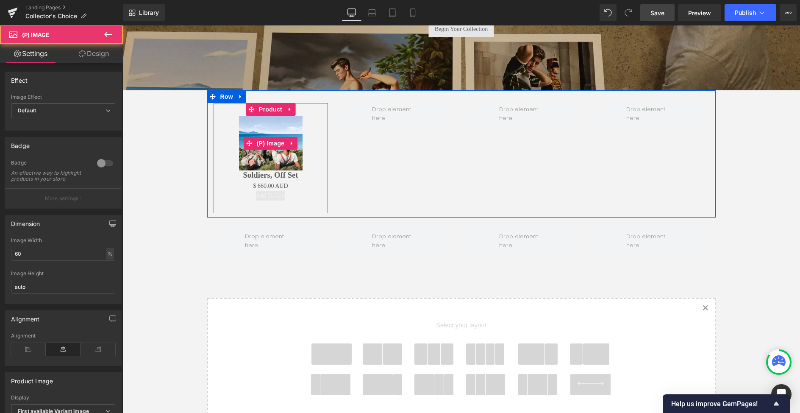
click at [266, 124] on img at bounding box center [271, 143] width 64 height 55
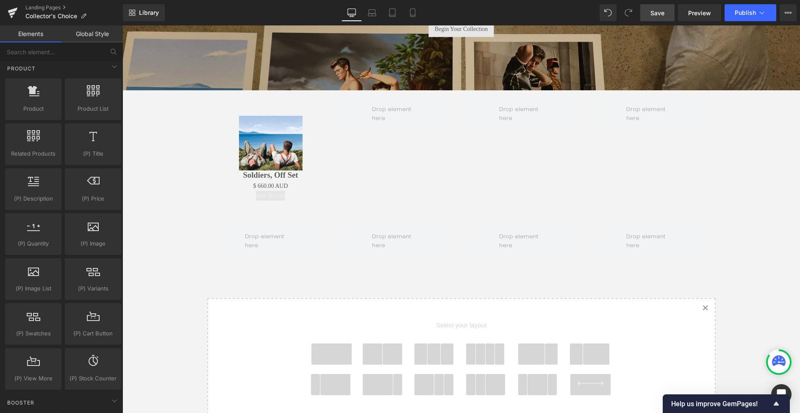
drag, startPoint x: 203, startPoint y: 225, endPoint x: 206, endPoint y: 221, distance: 4.8
click at [203, 225] on div "Collector's Choice - Limited Edition [DEMOGRAPHIC_DATA] Art Prints Heading Row …" at bounding box center [461, 190] width 678 height 607
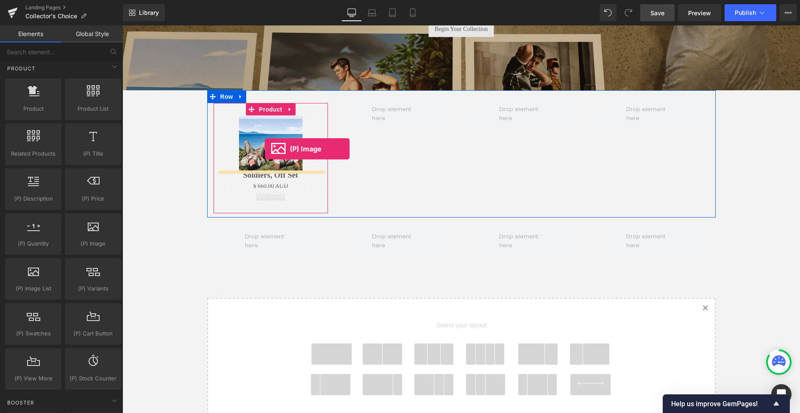
drag, startPoint x: 211, startPoint y: 260, endPoint x: 265, endPoint y: 149, distance: 123.6
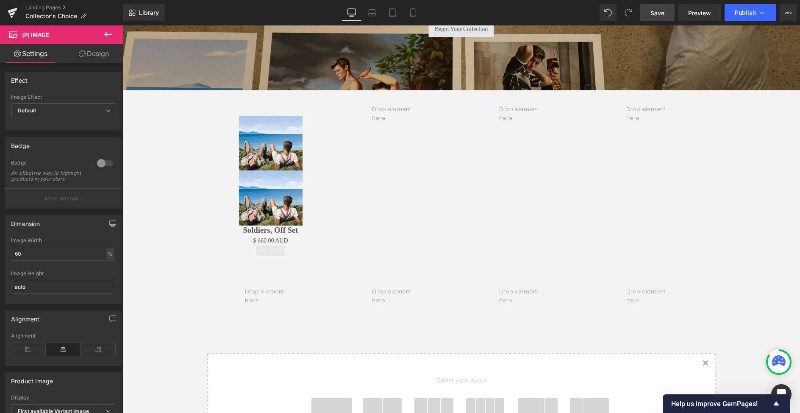
click at [105, 33] on icon at bounding box center [108, 34] width 10 height 10
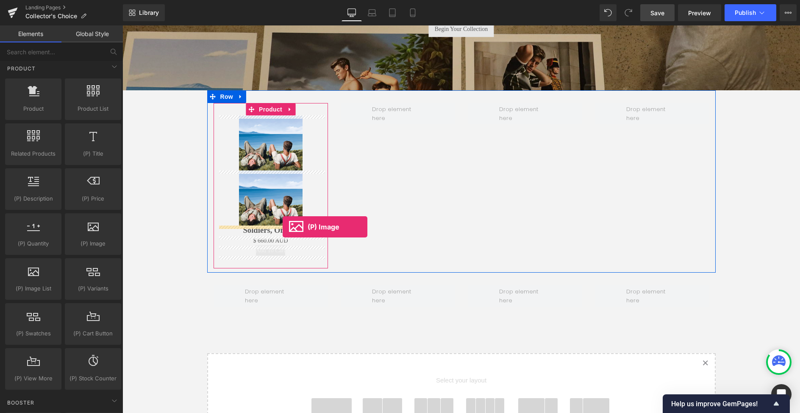
drag, startPoint x: 213, startPoint y: 262, endPoint x: 283, endPoint y: 227, distance: 78.5
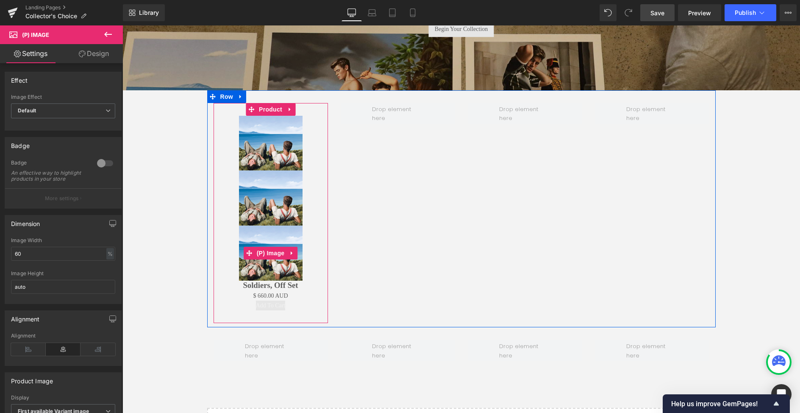
click at [265, 265] on img at bounding box center [271, 252] width 64 height 55
click at [291, 252] on icon at bounding box center [292, 253] width 2 height 4
drag, startPoint x: 297, startPoint y: 253, endPoint x: 324, endPoint y: 271, distance: 32.6
click at [297, 253] on icon at bounding box center [298, 253] width 6 height 6
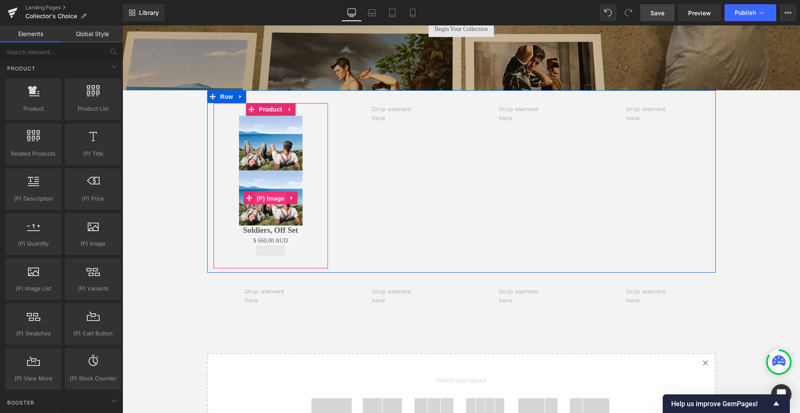
click at [270, 203] on span "(P) Image" at bounding box center [271, 198] width 32 height 13
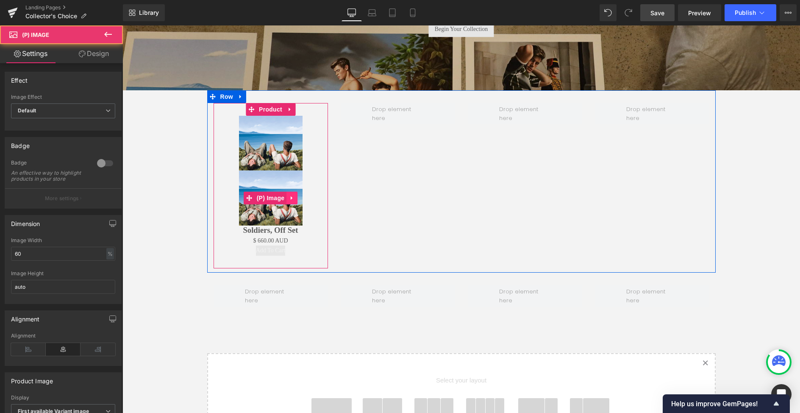
click at [292, 196] on icon at bounding box center [292, 198] width 6 height 6
click at [298, 199] on icon at bounding box center [298, 198] width 6 height 6
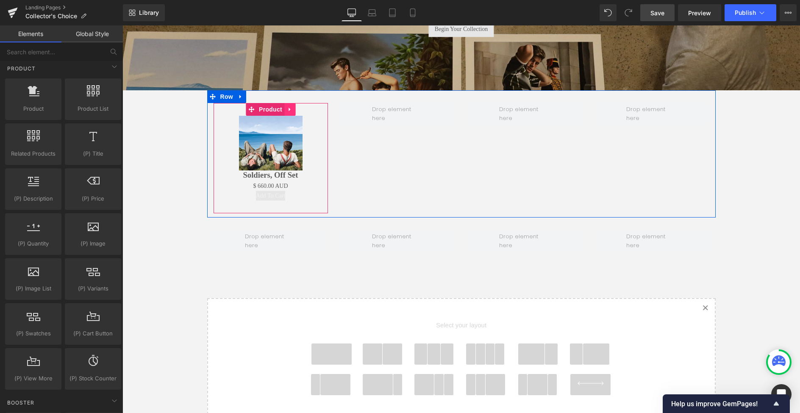
click at [289, 109] on icon at bounding box center [290, 109] width 2 height 4
click at [293, 109] on icon at bounding box center [295, 109] width 6 height 6
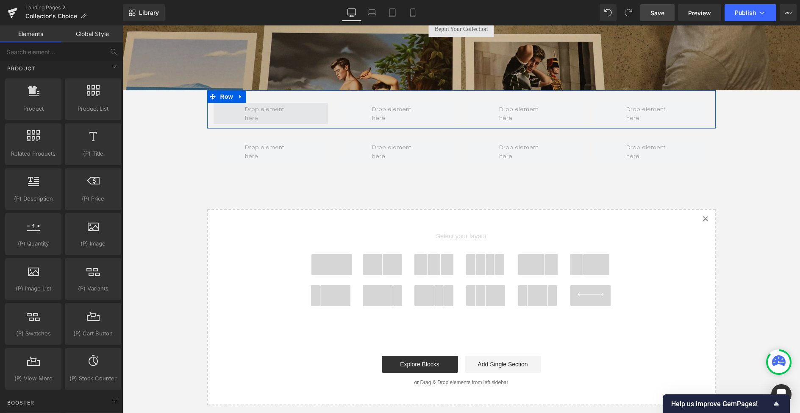
click at [278, 112] on span at bounding box center [270, 113] width 57 height 22
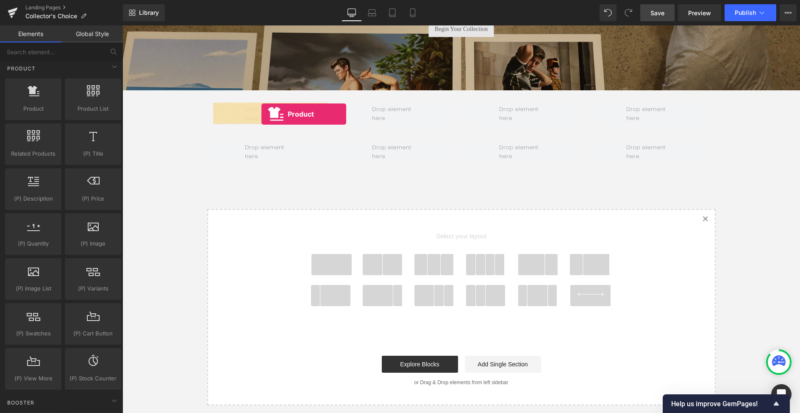
drag, startPoint x: 163, startPoint y: 127, endPoint x: 261, endPoint y: 114, distance: 99.6
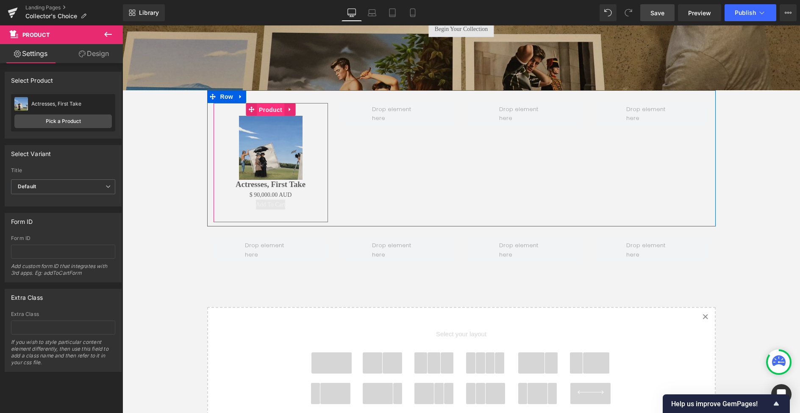
click at [270, 108] on span "Product" at bounding box center [271, 109] width 28 height 13
click at [290, 108] on icon at bounding box center [290, 109] width 6 height 6
click at [306, 109] on icon at bounding box center [306, 109] width 6 height 6
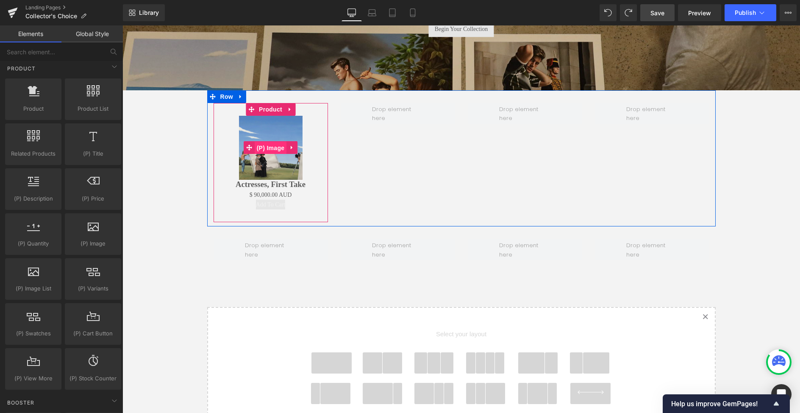
click at [273, 147] on span "(P) Image" at bounding box center [271, 148] width 32 height 13
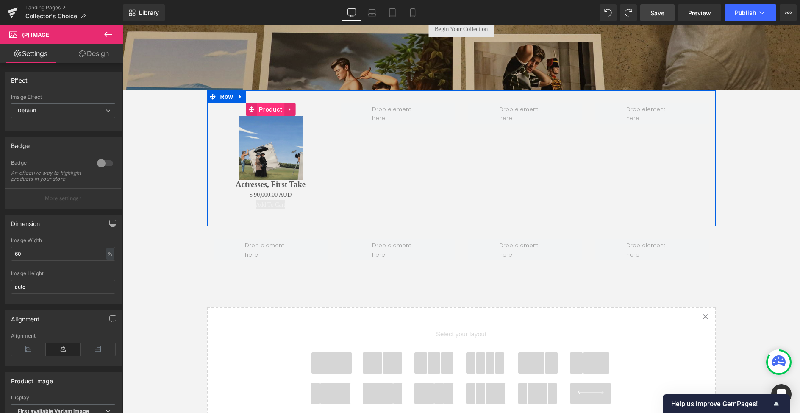
click at [272, 108] on span "Product" at bounding box center [271, 109] width 28 height 13
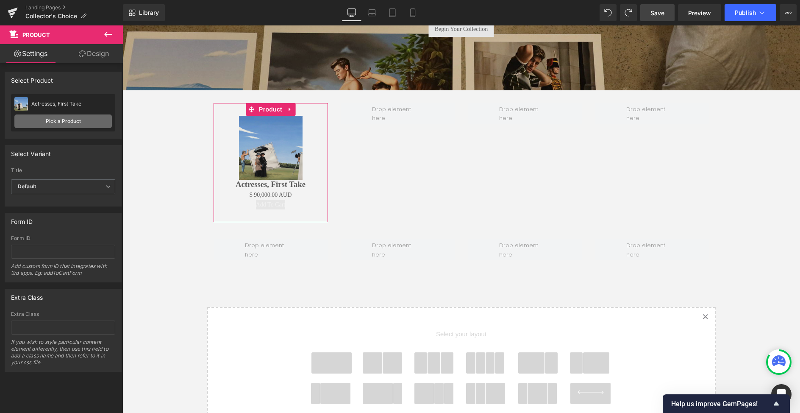
click at [58, 116] on link "Pick a Product" at bounding box center [62, 121] width 97 height 14
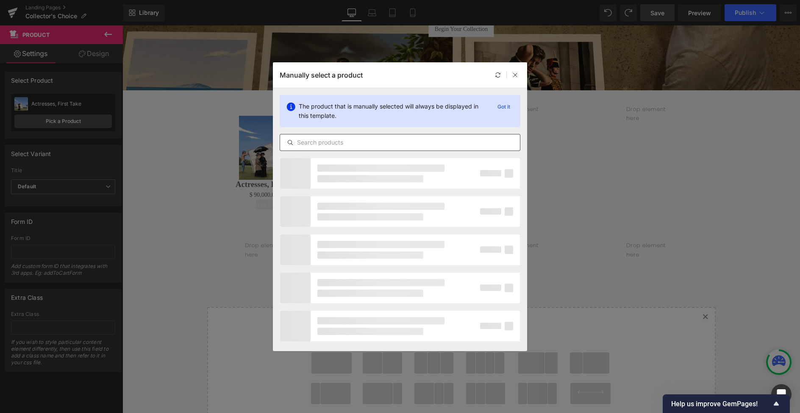
click at [328, 141] on input "text" at bounding box center [400, 142] width 240 height 10
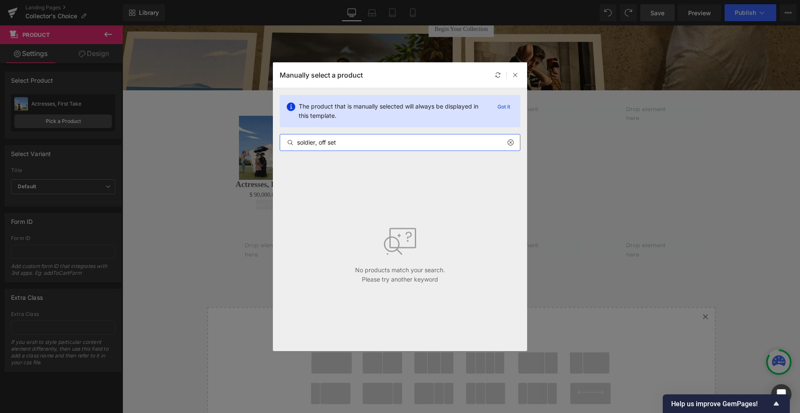
drag, startPoint x: 315, startPoint y: 143, endPoint x: 320, endPoint y: 142, distance: 5.2
click at [315, 143] on input "soldier, off set" at bounding box center [400, 142] width 240 height 10
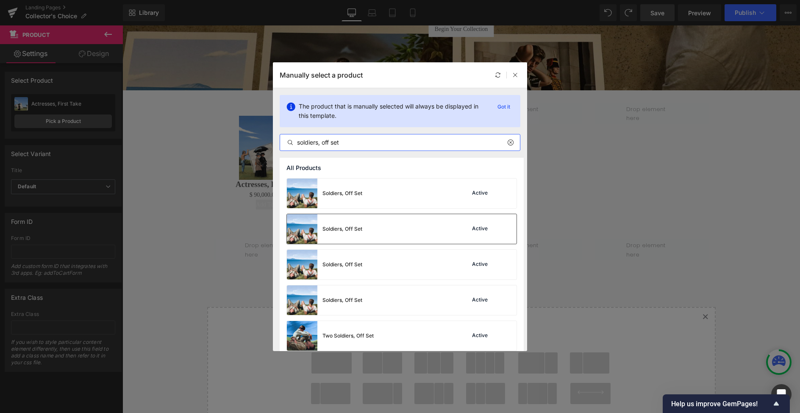
type input "soldiers, off set"
click at [369, 231] on div "Soldiers, Off Set Active" at bounding box center [402, 229] width 230 height 30
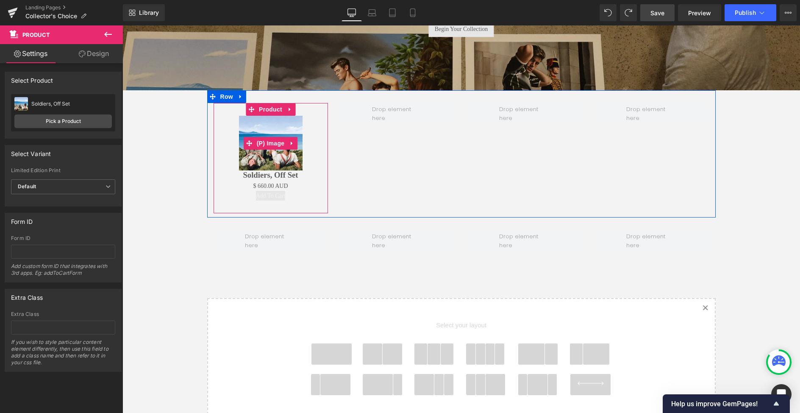
click at [269, 152] on img at bounding box center [271, 143] width 64 height 55
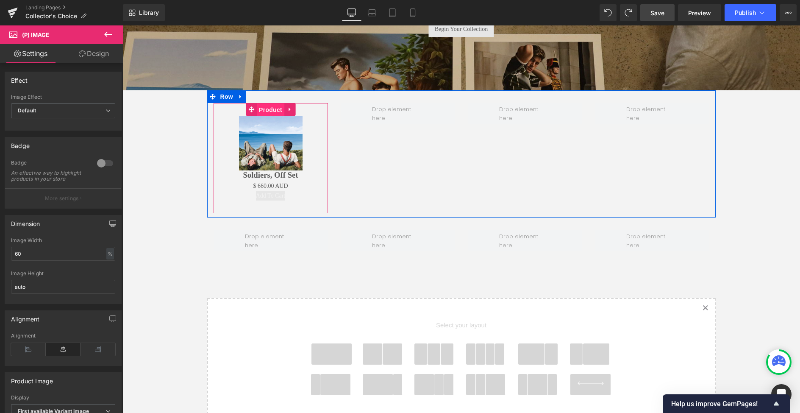
click at [267, 110] on span "Product" at bounding box center [271, 109] width 28 height 13
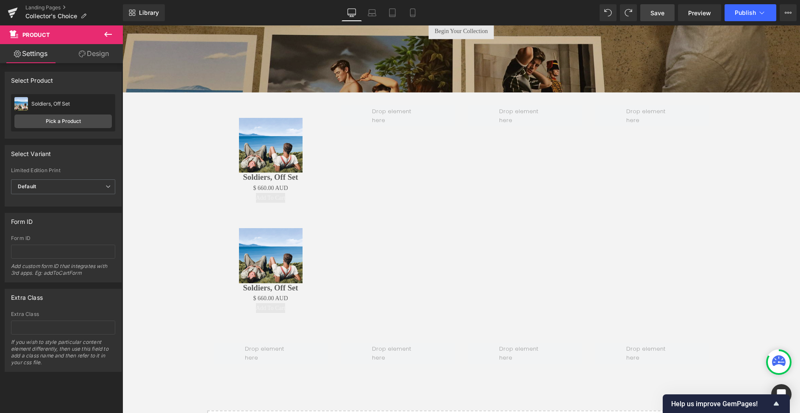
click at [273, 254] on div "Sale Off (P) Image" at bounding box center [271, 255] width 106 height 55
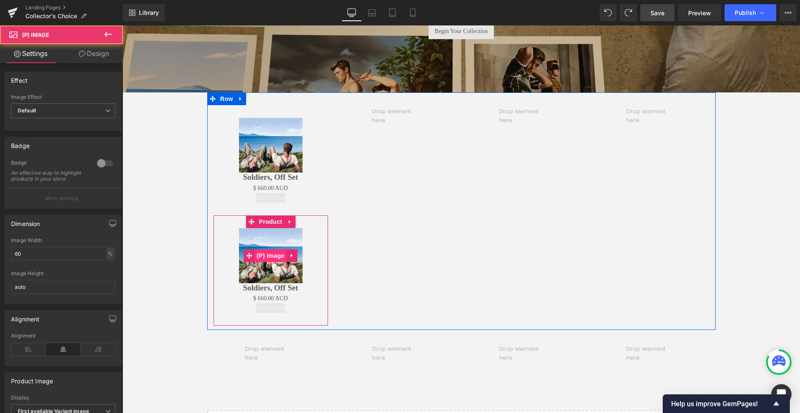
scroll to position [135, 0]
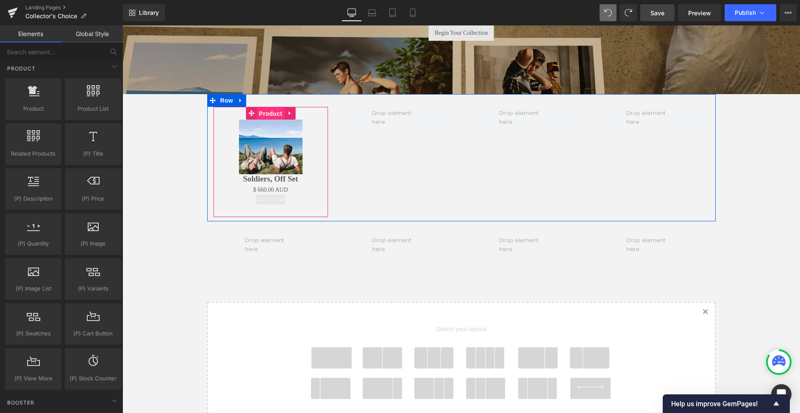
click at [271, 112] on span "Product" at bounding box center [271, 113] width 28 height 13
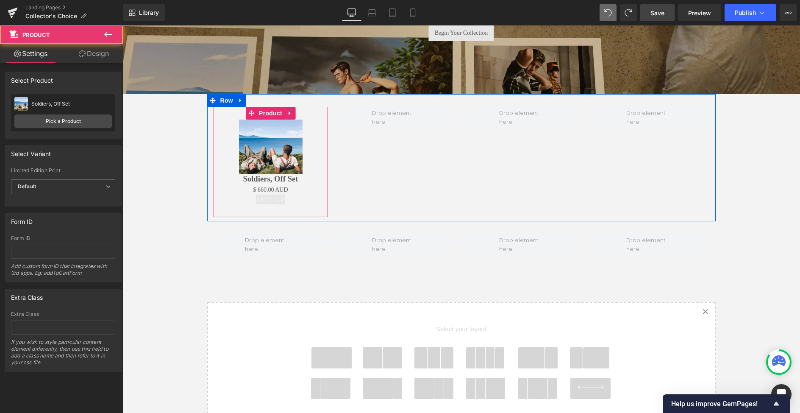
click at [305, 111] on div "Sale Off (P) Image Soldiers, Off Set (P) Title $ 0 AUD $ 660.00 AUD (P) Price A…" at bounding box center [271, 162] width 114 height 110
click at [282, 160] on img at bounding box center [271, 147] width 64 height 55
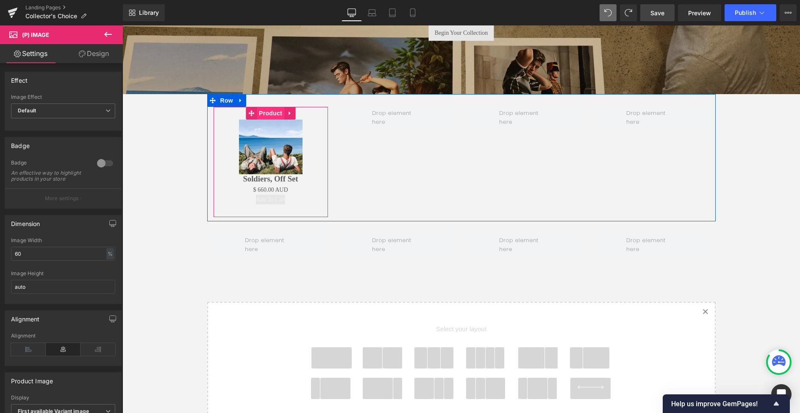
click at [273, 112] on span "Product" at bounding box center [271, 113] width 28 height 13
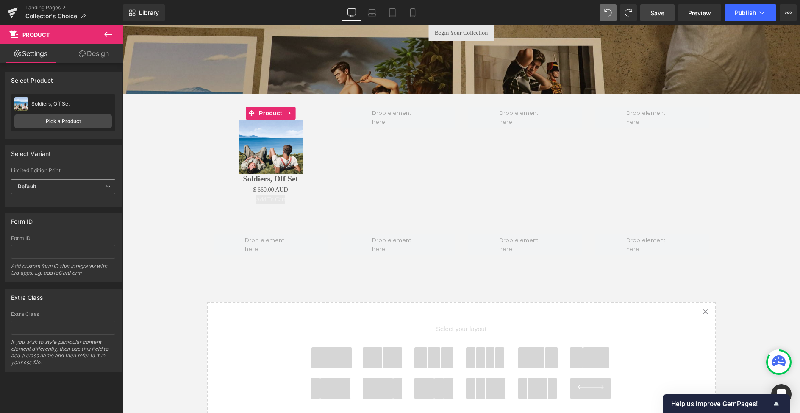
click at [64, 185] on span "Default" at bounding box center [63, 186] width 104 height 15
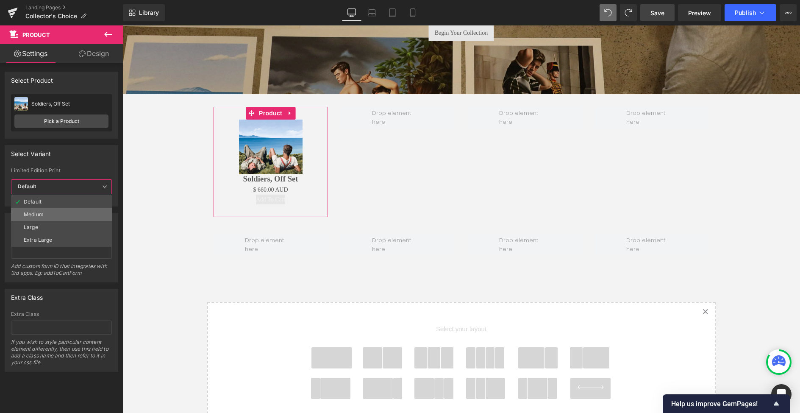
click at [50, 213] on li "Medium" at bounding box center [61, 214] width 101 height 13
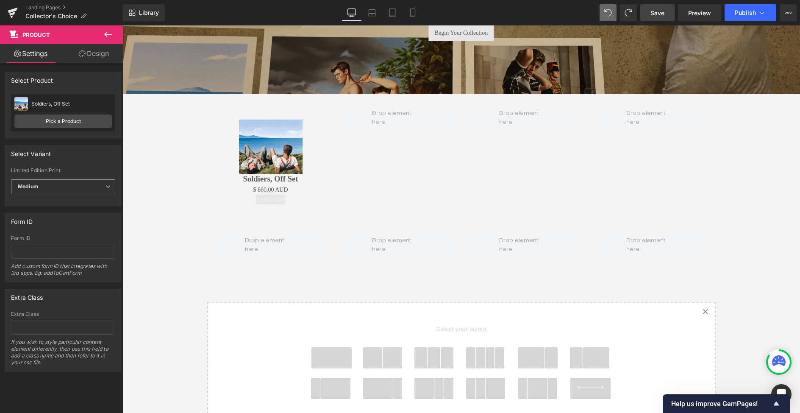
click at [59, 183] on span "Medium" at bounding box center [63, 186] width 104 height 15
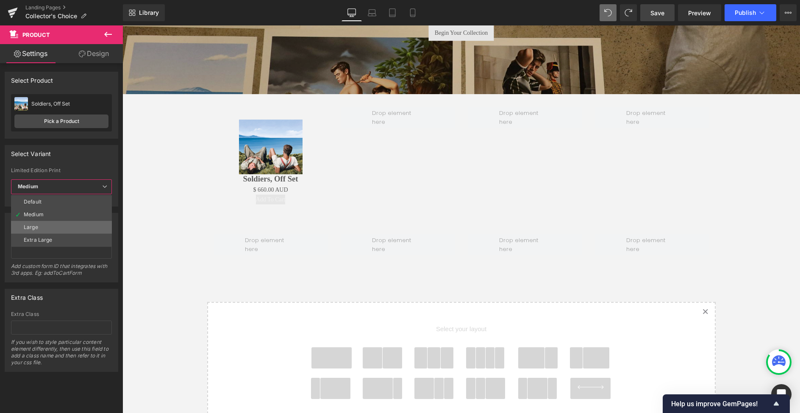
click at [46, 221] on li "Large" at bounding box center [61, 227] width 101 height 13
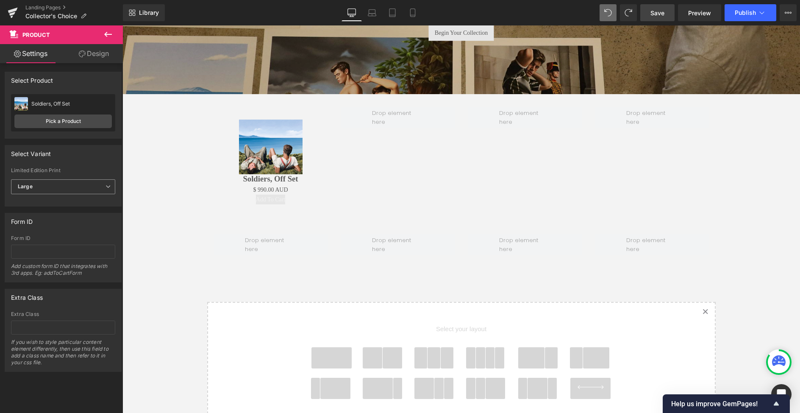
click at [57, 182] on span "Large" at bounding box center [63, 186] width 104 height 15
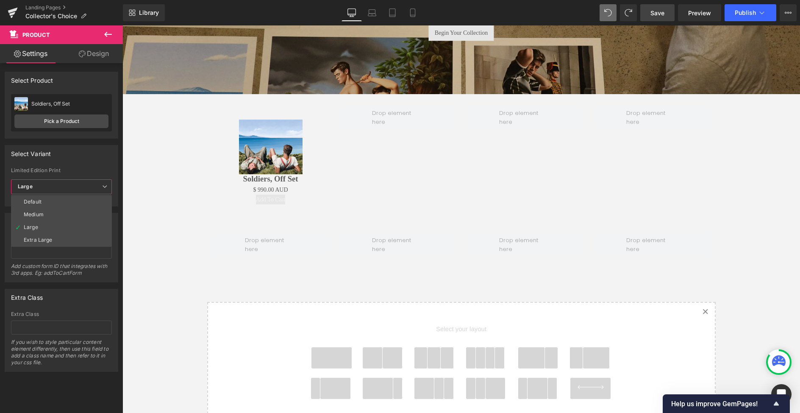
click at [46, 237] on div "Extra Large" at bounding box center [38, 240] width 29 height 6
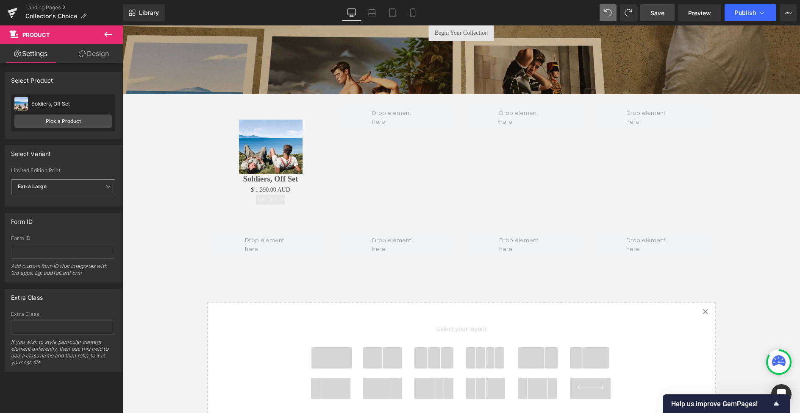
click at [47, 186] on span "Extra Large" at bounding box center [63, 186] width 104 height 15
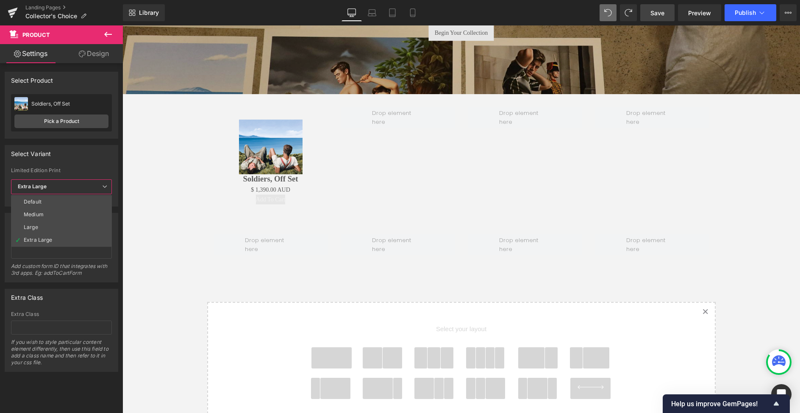
click at [42, 203] on li "Default" at bounding box center [61, 201] width 101 height 13
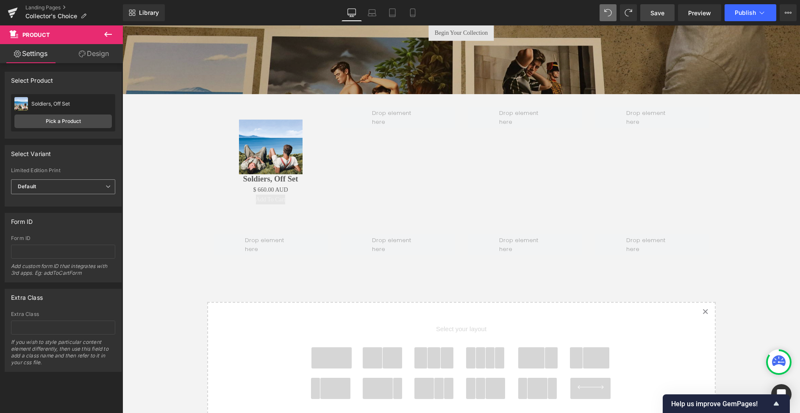
click at [44, 188] on span "Default" at bounding box center [63, 186] width 104 height 15
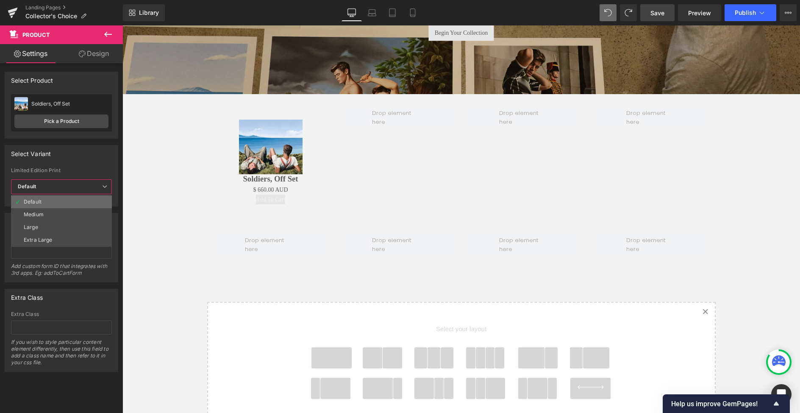
click at [44, 204] on li "Default" at bounding box center [61, 201] width 101 height 13
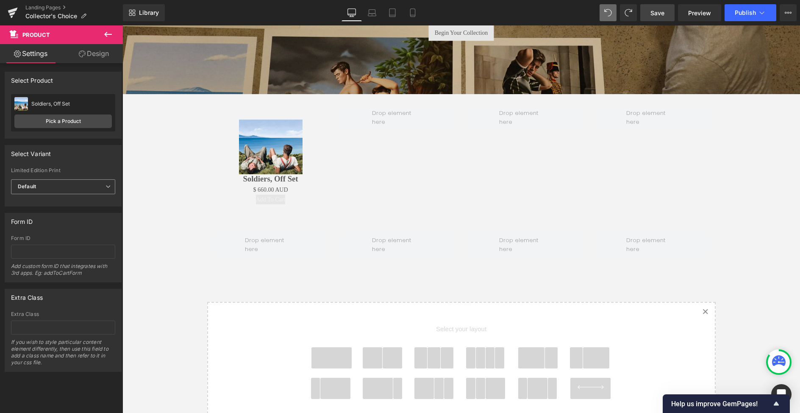
click at [55, 187] on span "Default" at bounding box center [63, 186] width 104 height 15
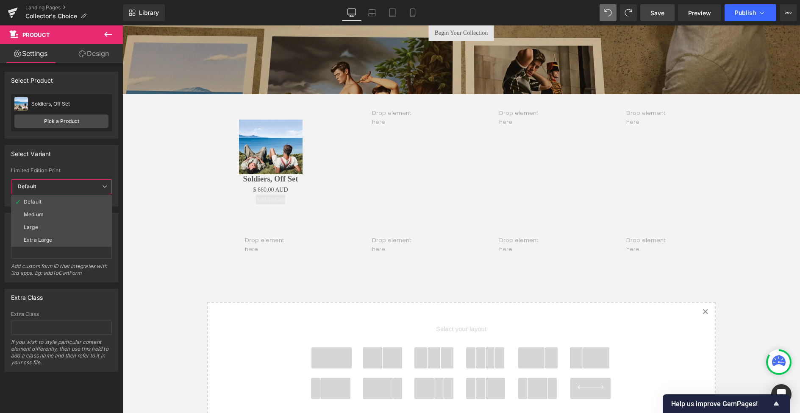
drag, startPoint x: 43, startPoint y: 214, endPoint x: 86, endPoint y: 177, distance: 57.1
click at [43, 214] on div "Medium" at bounding box center [34, 214] width 20 height 6
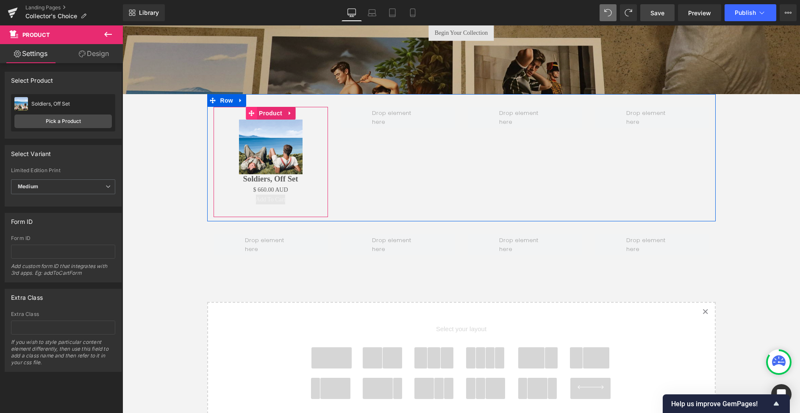
click at [251, 113] on icon at bounding box center [251, 113] width 6 height 6
click at [251, 114] on icon at bounding box center [251, 113] width 6 height 6
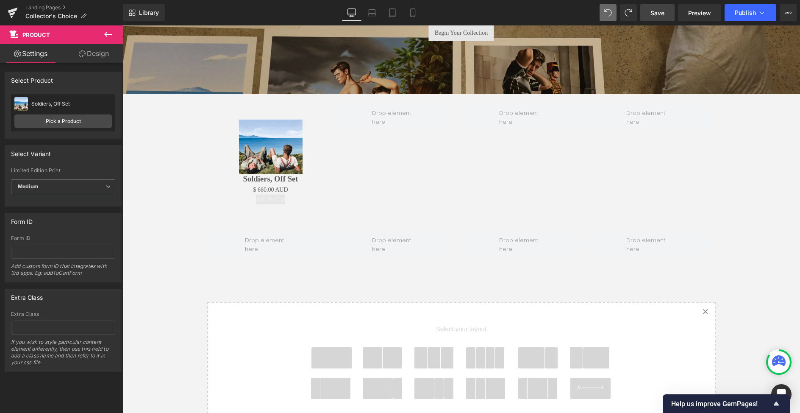
click at [108, 33] on icon at bounding box center [108, 34] width 10 height 10
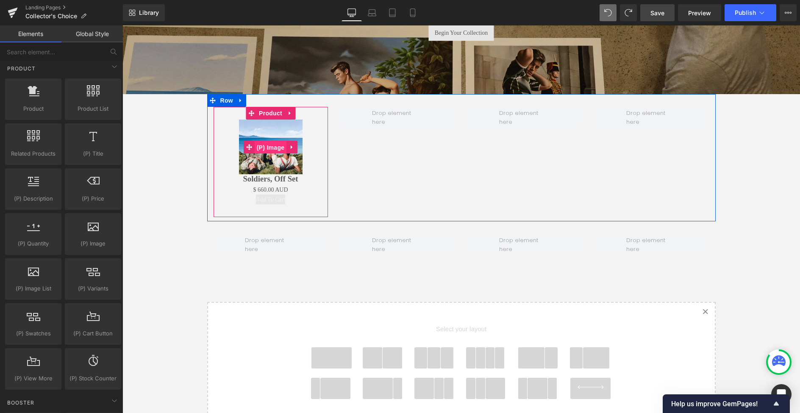
click at [269, 147] on span "(P) Image" at bounding box center [271, 147] width 32 height 13
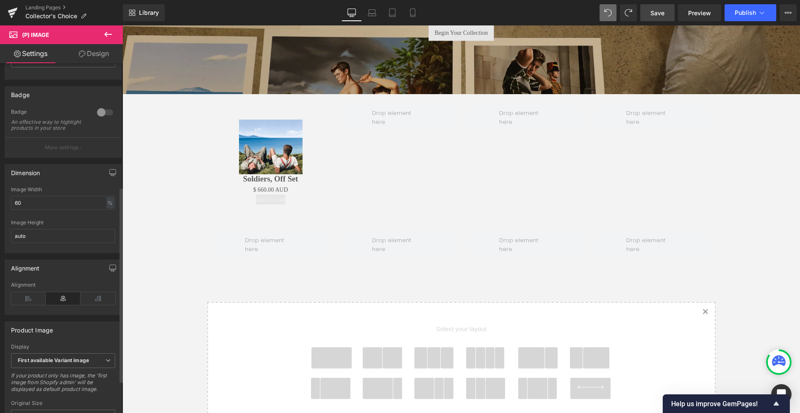
scroll to position [0, 0]
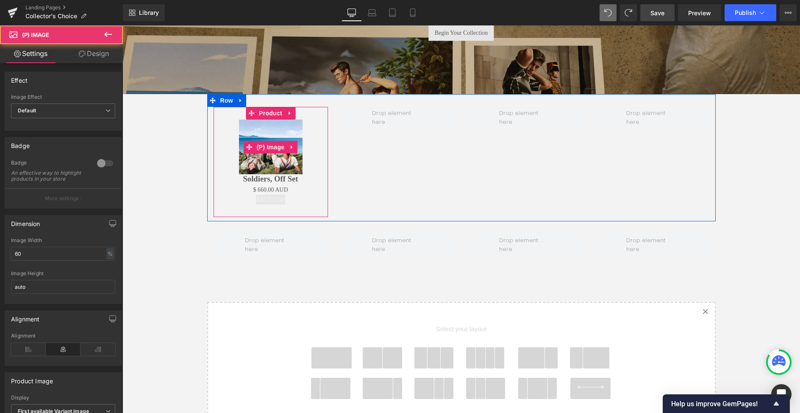
click at [279, 130] on img at bounding box center [271, 147] width 64 height 55
click at [271, 128] on img at bounding box center [271, 147] width 64 height 55
click at [290, 113] on icon at bounding box center [290, 113] width 2 height 4
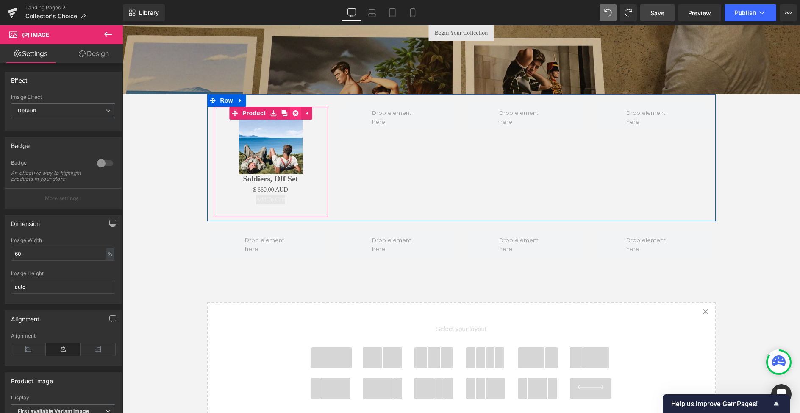
click at [295, 113] on icon at bounding box center [295, 113] width 6 height 6
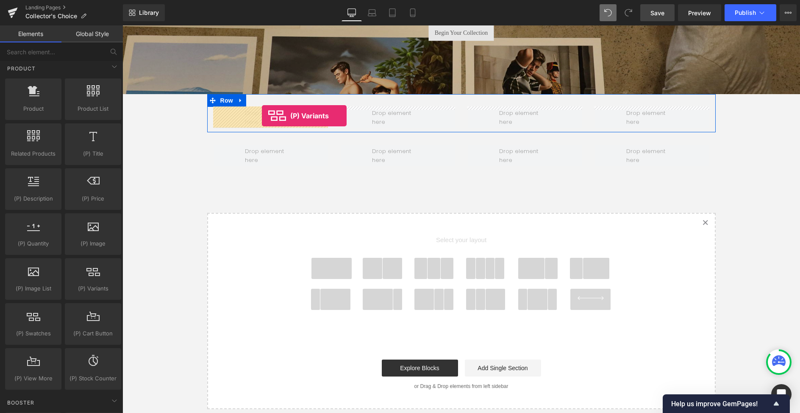
drag, startPoint x: 213, startPoint y: 303, endPoint x: 262, endPoint y: 116, distance: 194.0
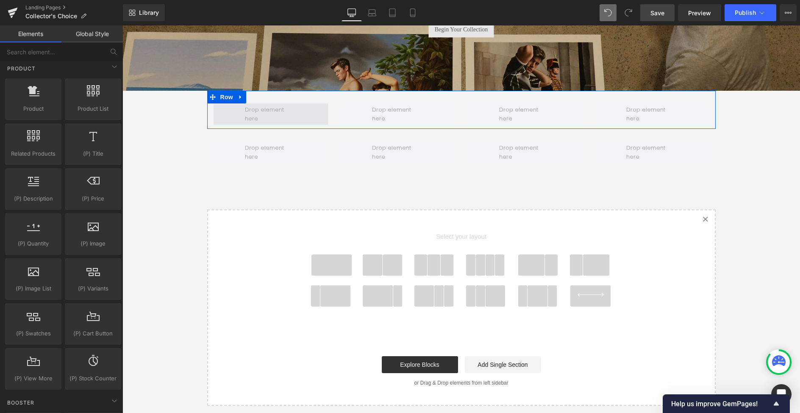
click at [278, 115] on span at bounding box center [270, 114] width 57 height 22
click at [236, 95] on link at bounding box center [240, 97] width 11 height 13
click at [262, 97] on icon at bounding box center [263, 97] width 6 height 6
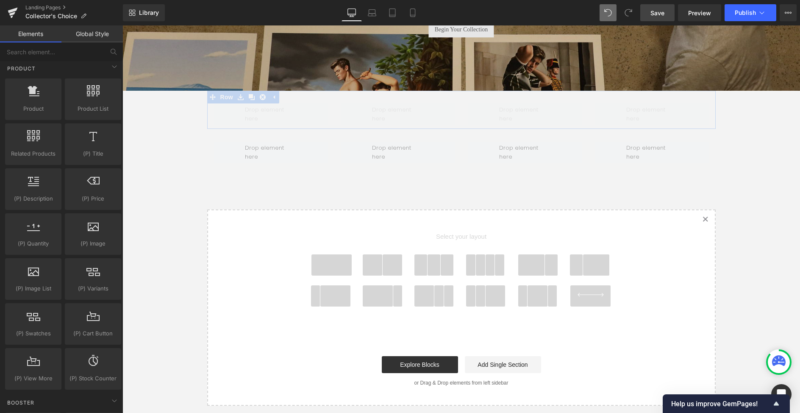
scroll to position [100, 0]
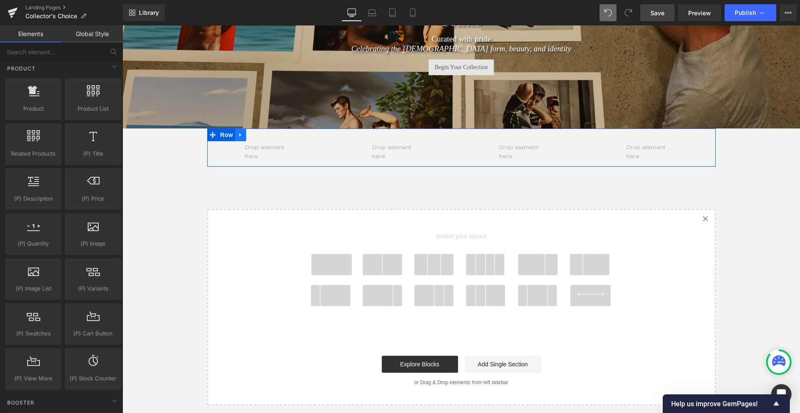
click at [241, 135] on icon at bounding box center [240, 135] width 2 height 4
click at [261, 134] on icon at bounding box center [263, 135] width 6 height 6
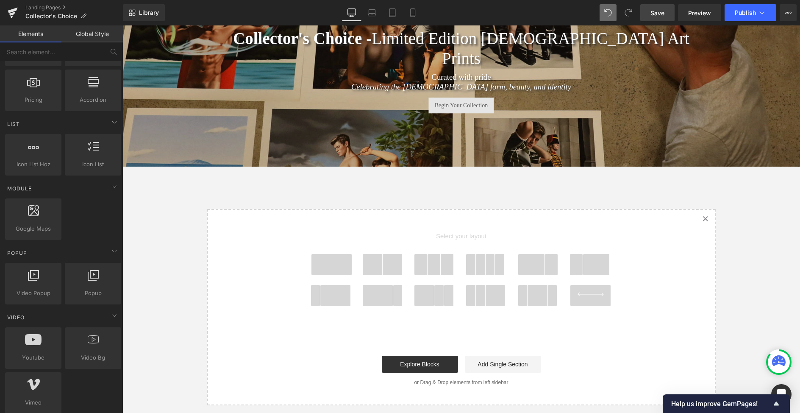
scroll to position [0, 0]
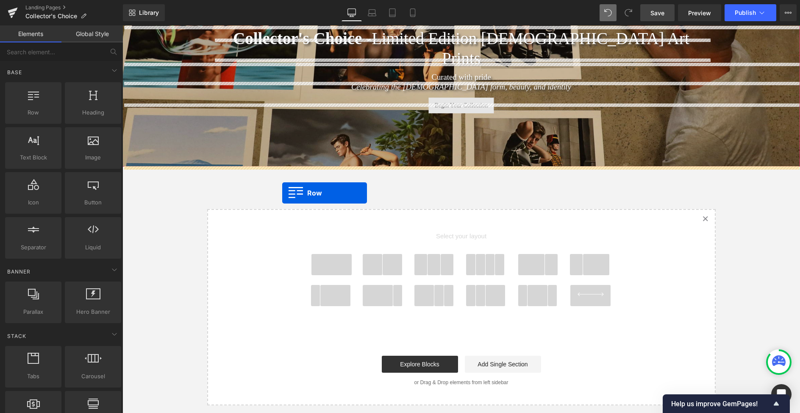
drag, startPoint x: 180, startPoint y: 135, endPoint x: 282, endPoint y: 193, distance: 117.9
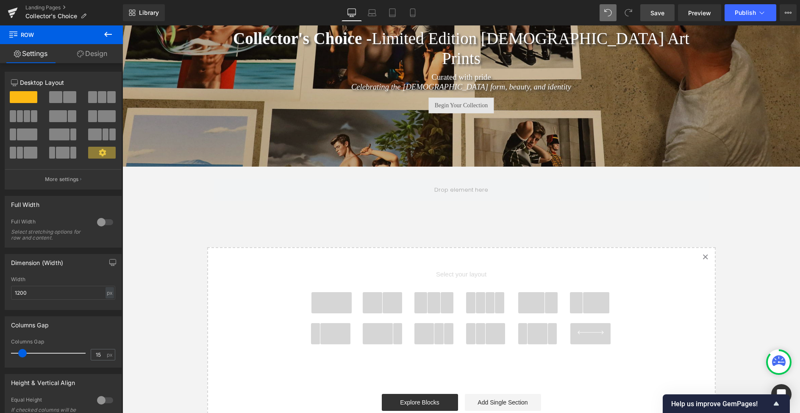
click at [108, 33] on icon at bounding box center [108, 34] width 10 height 10
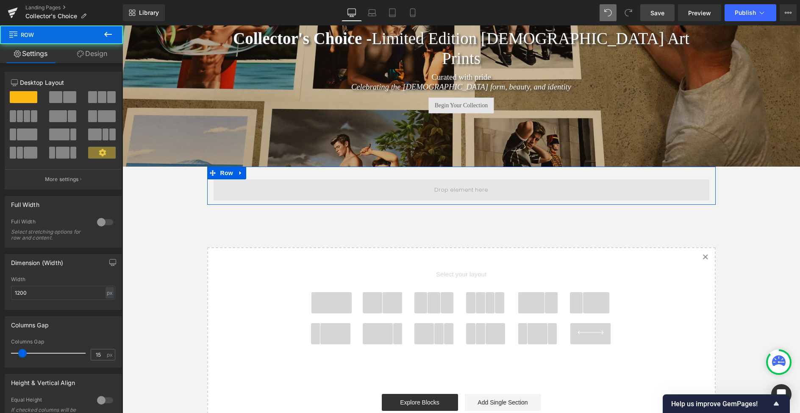
click at [449, 197] on span at bounding box center [462, 189] width 496 height 21
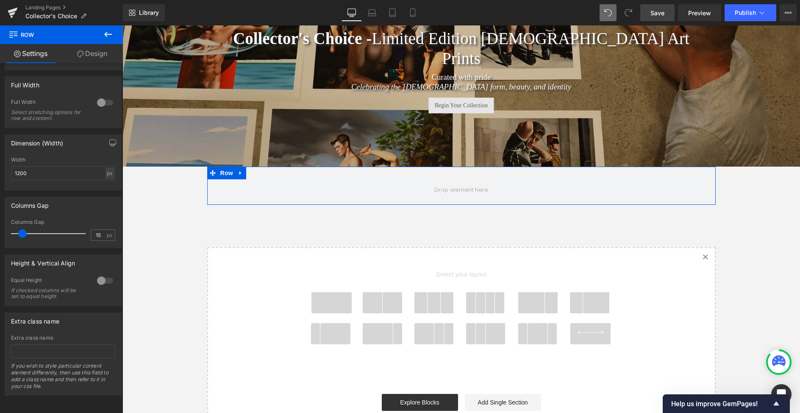
scroll to position [126, 0]
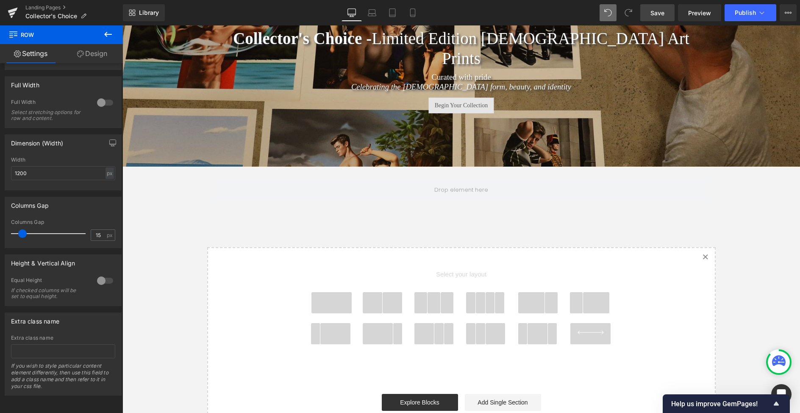
click at [108, 32] on icon at bounding box center [108, 34] width 10 height 10
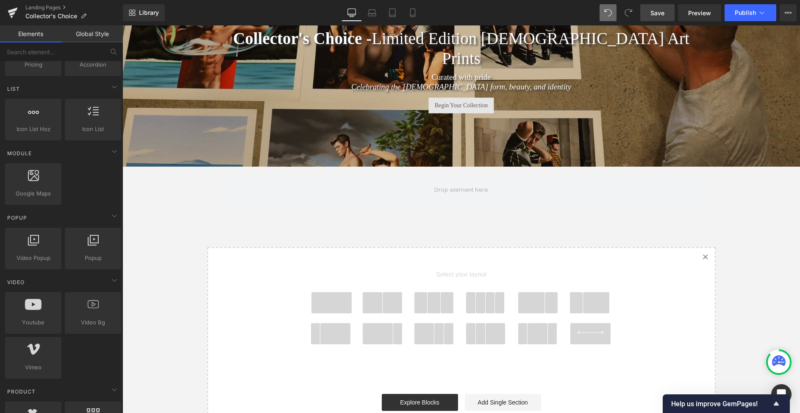
scroll to position [355, 0]
click at [791, 14] on icon at bounding box center [788, 12] width 7 height 7
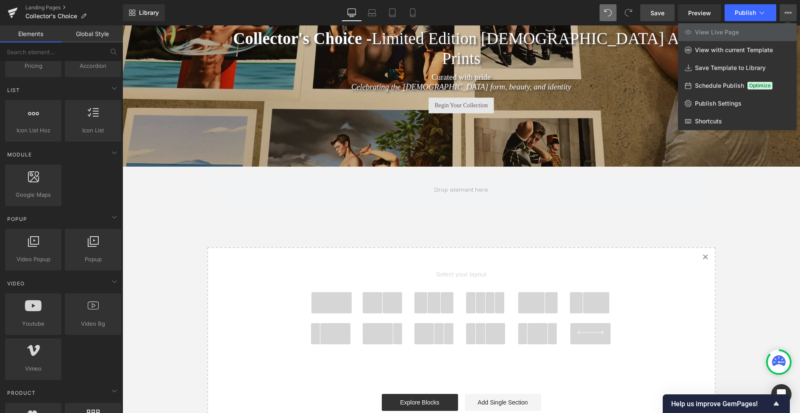
click at [791, 14] on icon at bounding box center [788, 12] width 7 height 7
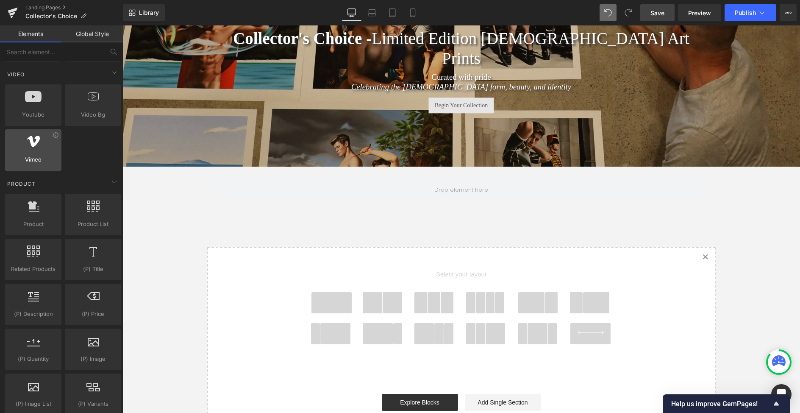
scroll to position [578, 0]
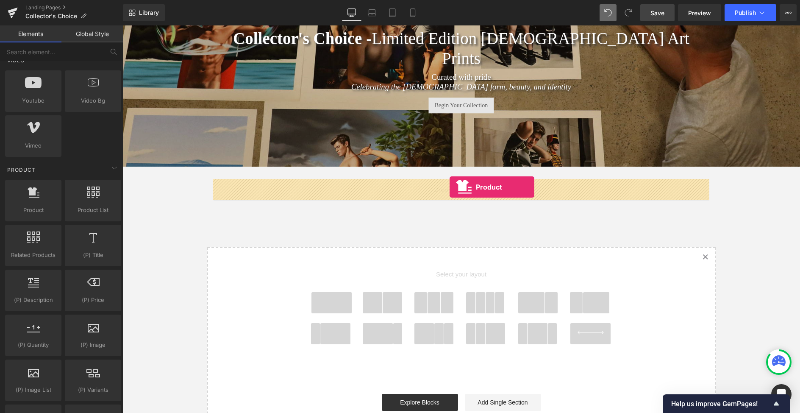
drag, startPoint x: 167, startPoint y: 225, endPoint x: 450, endPoint y: 187, distance: 284.8
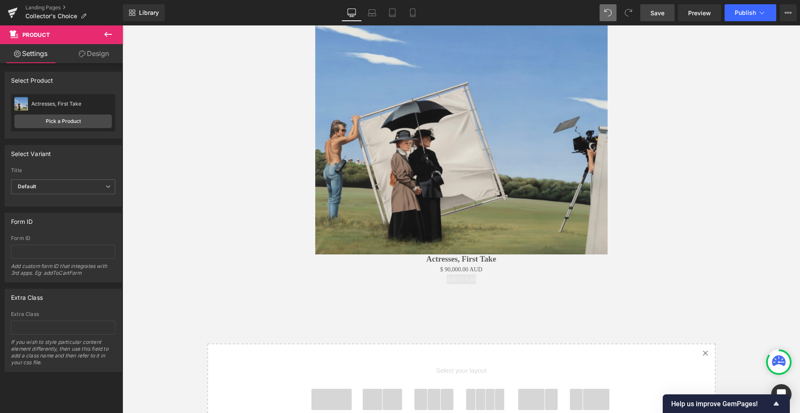
scroll to position [323, 0]
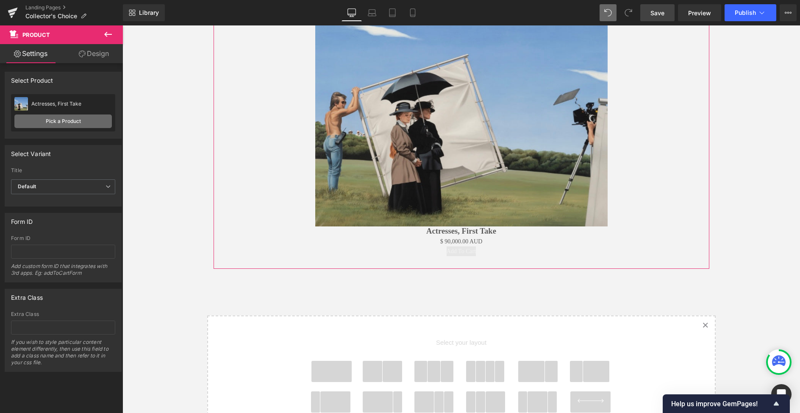
click at [71, 122] on link "Pick a Product" at bounding box center [62, 121] width 97 height 14
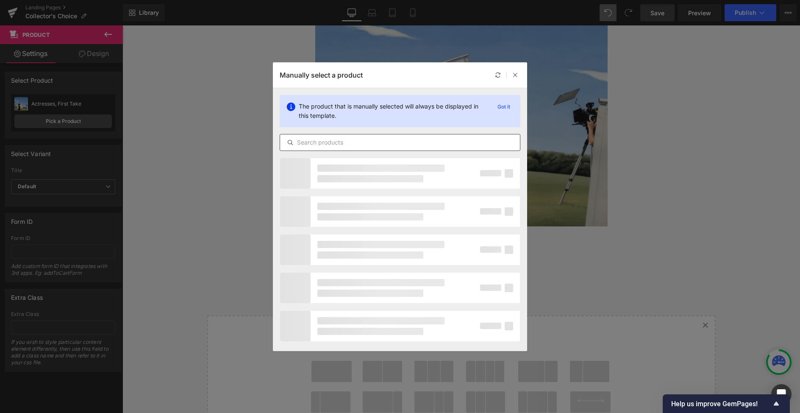
click at [377, 143] on input "text" at bounding box center [400, 142] width 240 height 10
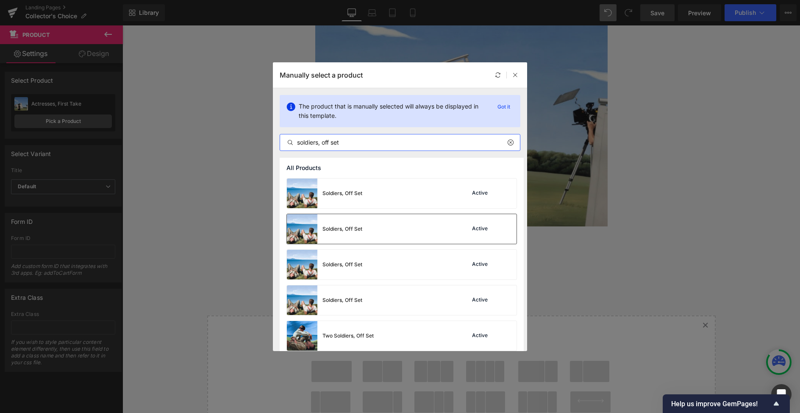
type input "soldiers, off set"
click at [360, 226] on div "Soldiers, Off Set" at bounding box center [343, 229] width 40 height 8
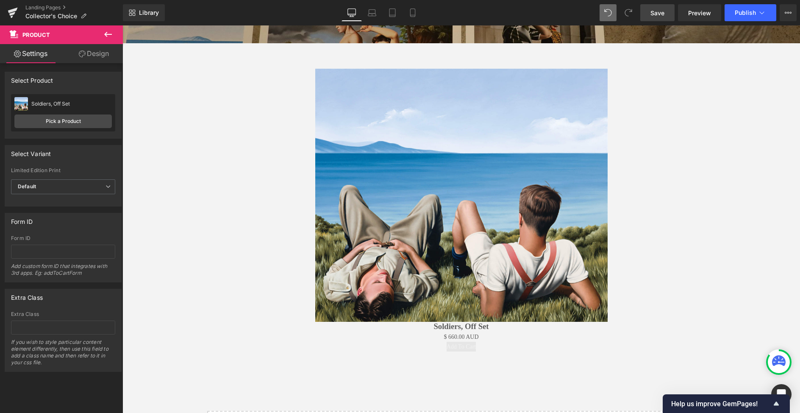
scroll to position [184, 0]
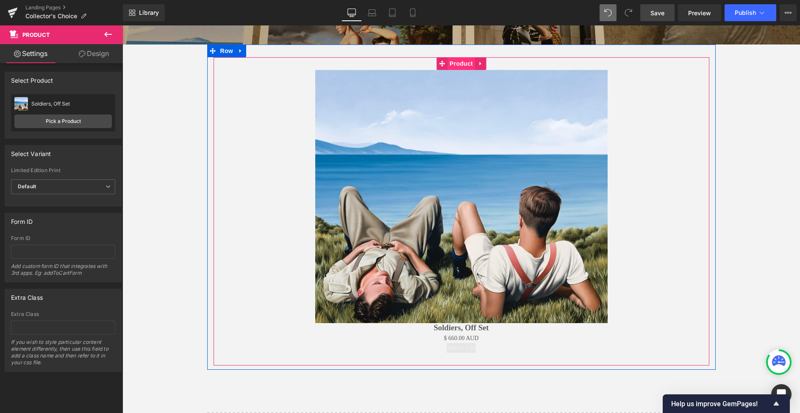
click at [460, 63] on span "Product" at bounding box center [462, 63] width 28 height 13
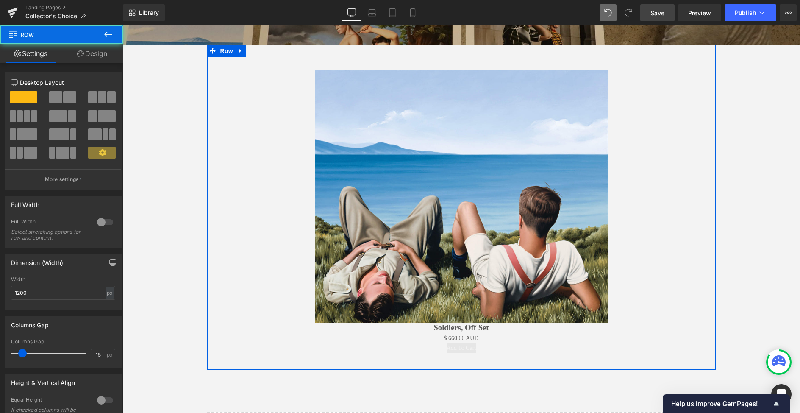
click at [459, 51] on div "Sale Off (P) Image Soldiers, Off Set (P) Title $ 0 AUD $ 660.00 AUD (P) Price A…" at bounding box center [461, 206] width 509 height 325
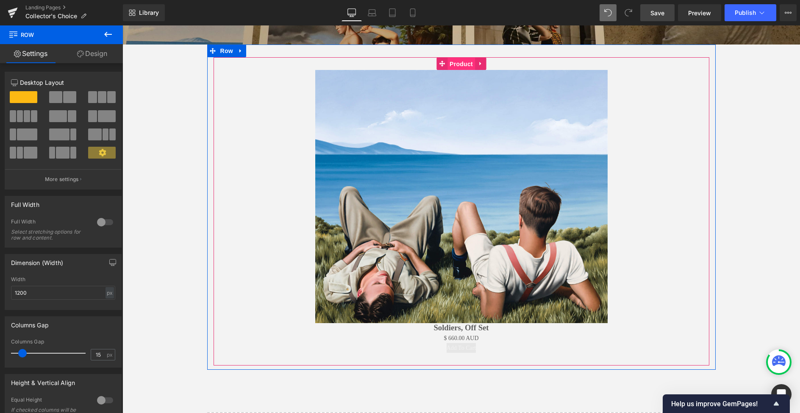
click at [459, 62] on span "Product" at bounding box center [462, 64] width 28 height 13
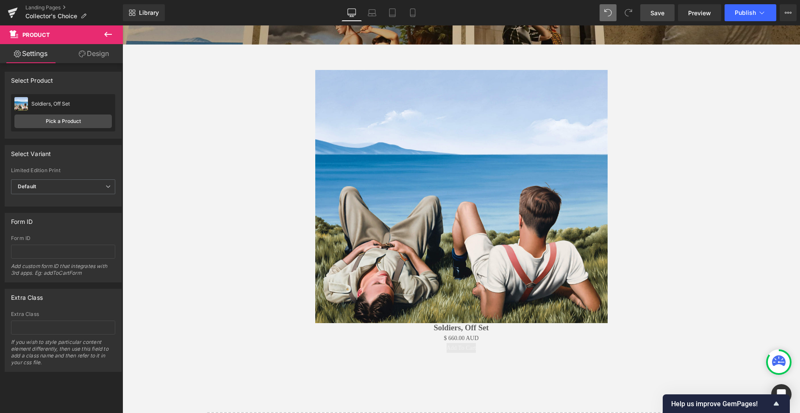
click at [109, 33] on icon at bounding box center [108, 34] width 10 height 10
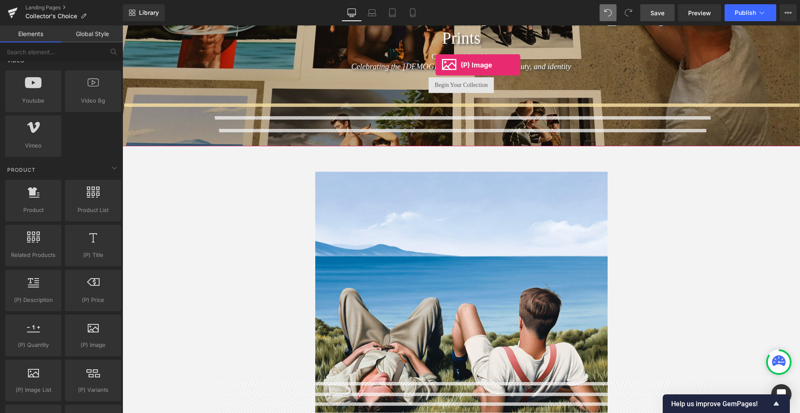
scroll to position [74, 0]
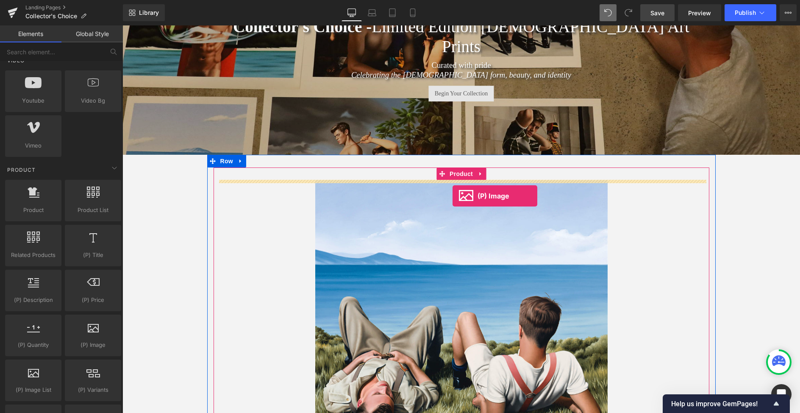
drag, startPoint x: 212, startPoint y: 358, endPoint x: 452, endPoint y: 195, distance: 290.0
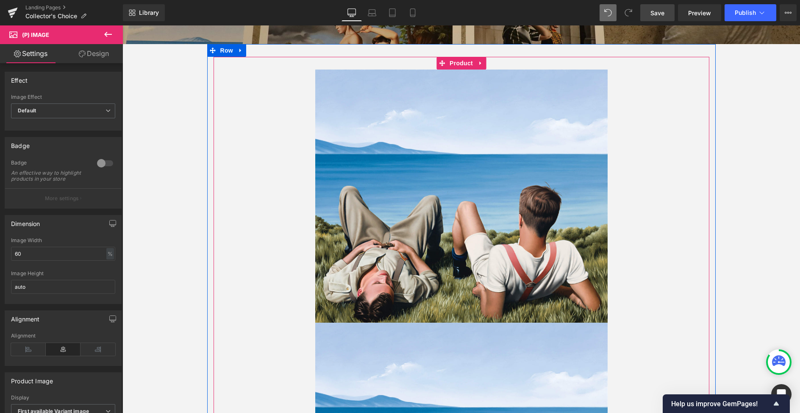
scroll to position [170, 0]
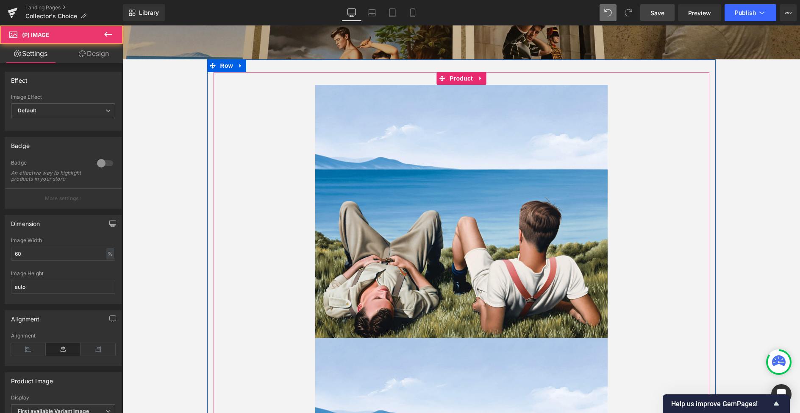
click at [438, 201] on img at bounding box center [461, 211] width 292 height 253
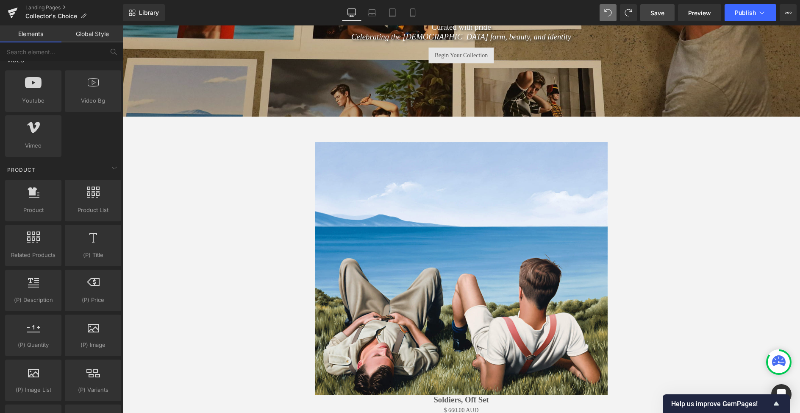
scroll to position [95, 0]
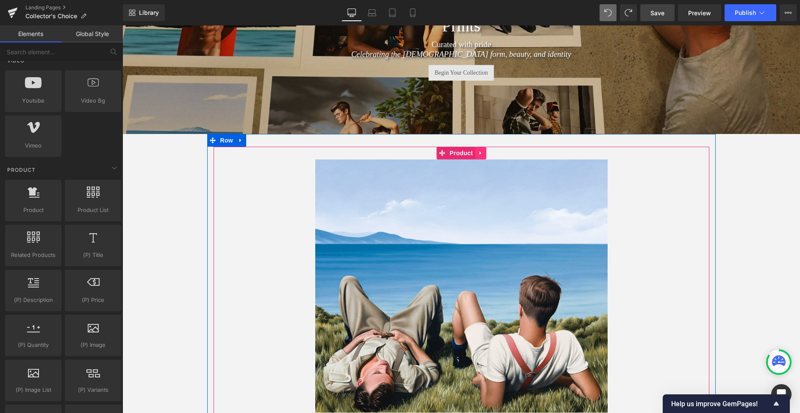
click at [481, 153] on icon at bounding box center [480, 153] width 2 height 4
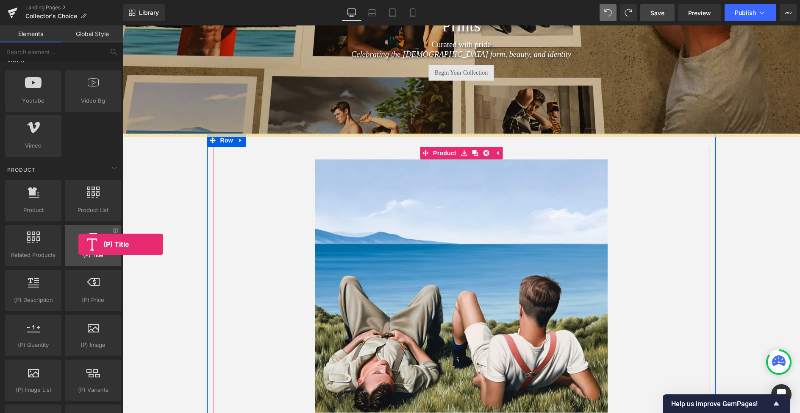
drag, startPoint x: 89, startPoint y: 250, endPoint x: 80, endPoint y: 245, distance: 10.2
click at [78, 244] on div "(P) Title products, goods, sells, titles, heading, titles" at bounding box center [93, 246] width 56 height 42
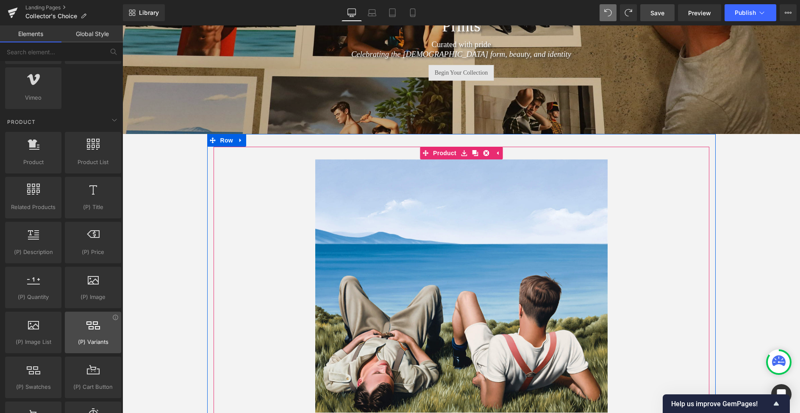
scroll to position [632, 0]
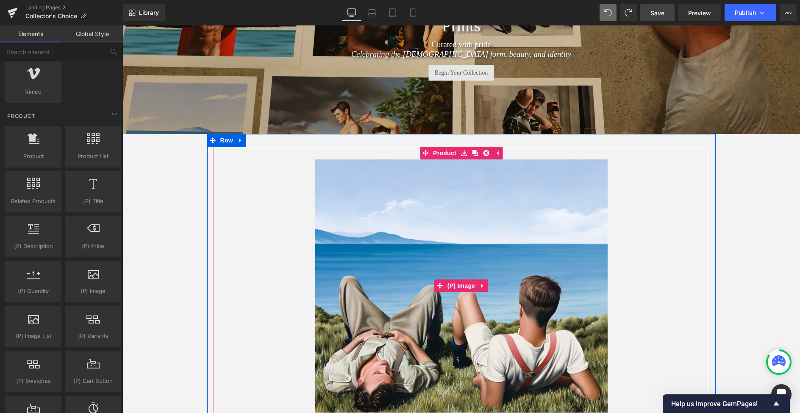
click at [536, 209] on img at bounding box center [461, 285] width 292 height 253
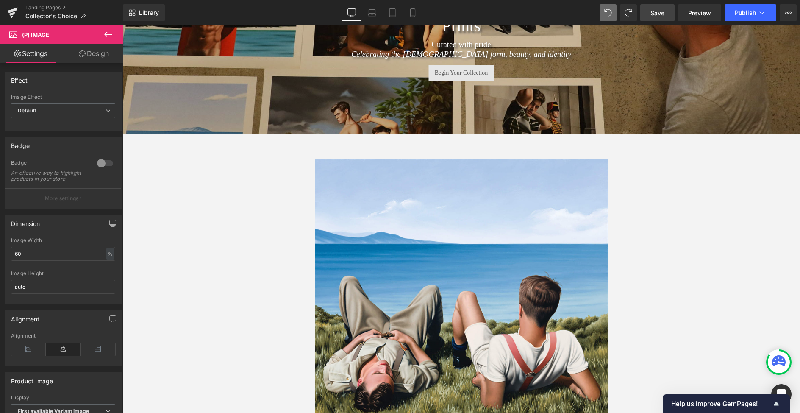
click at [110, 34] on icon at bounding box center [108, 34] width 8 height 5
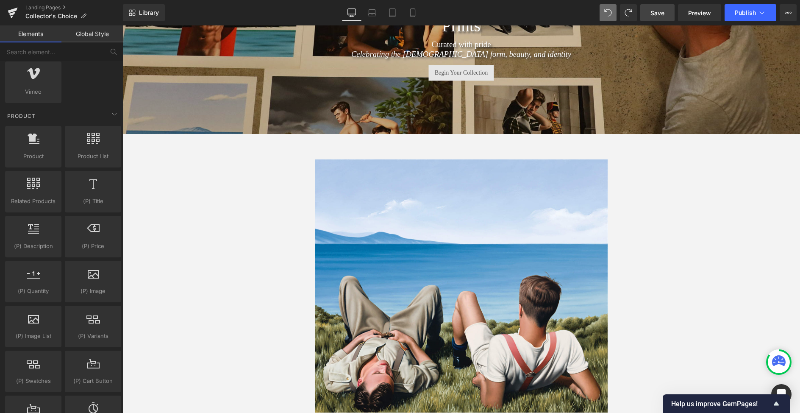
click at [404, 203] on img at bounding box center [461, 285] width 292 height 253
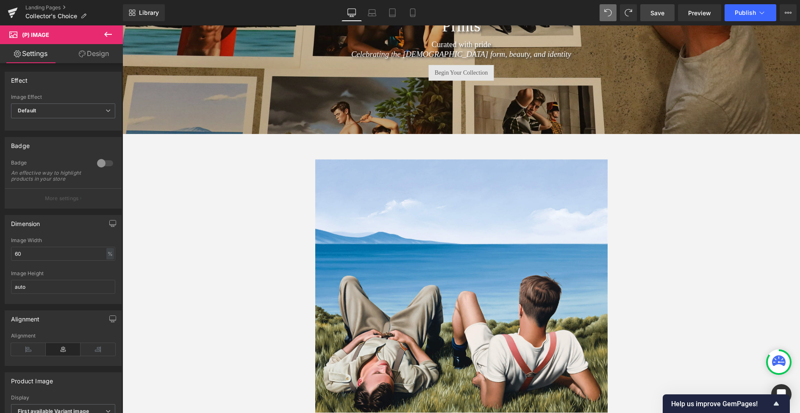
click at [484, 153] on icon at bounding box center [481, 152] width 5 height 5
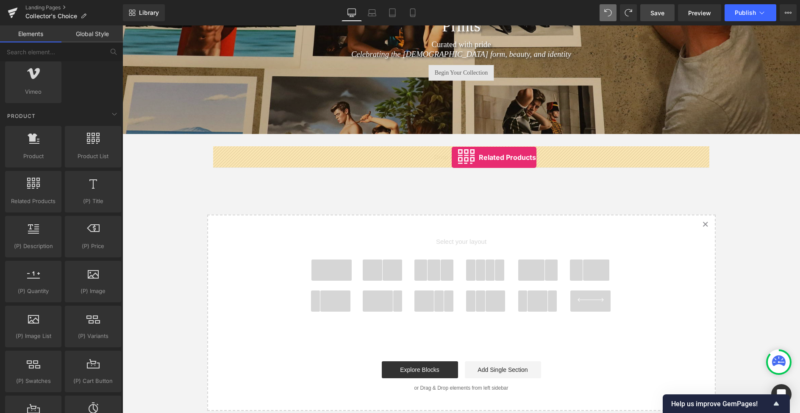
drag, startPoint x: 154, startPoint y: 212, endPoint x: 452, endPoint y: 157, distance: 302.5
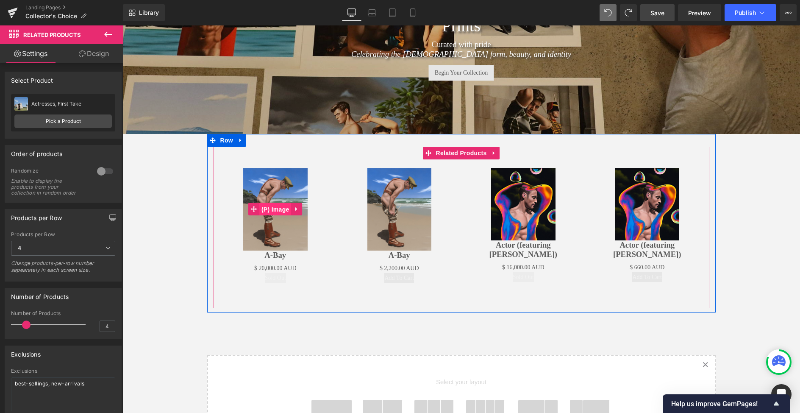
click at [277, 207] on span "(P) Image" at bounding box center [275, 209] width 32 height 13
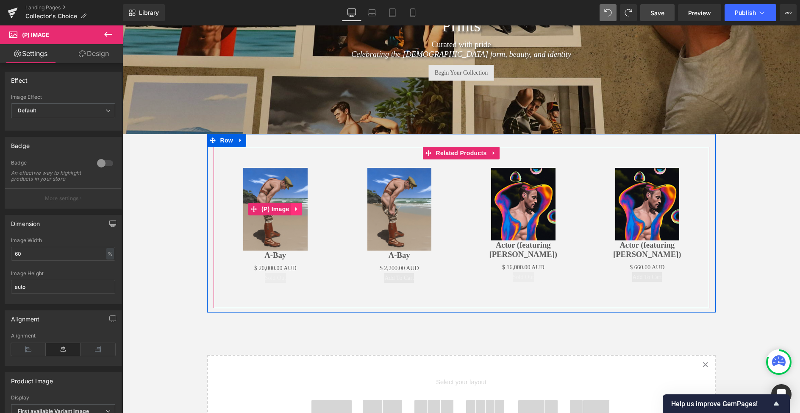
click at [298, 208] on icon at bounding box center [297, 209] width 6 height 6
click at [288, 228] on img at bounding box center [275, 209] width 64 height 83
click at [471, 151] on span "Related Products" at bounding box center [461, 153] width 55 height 13
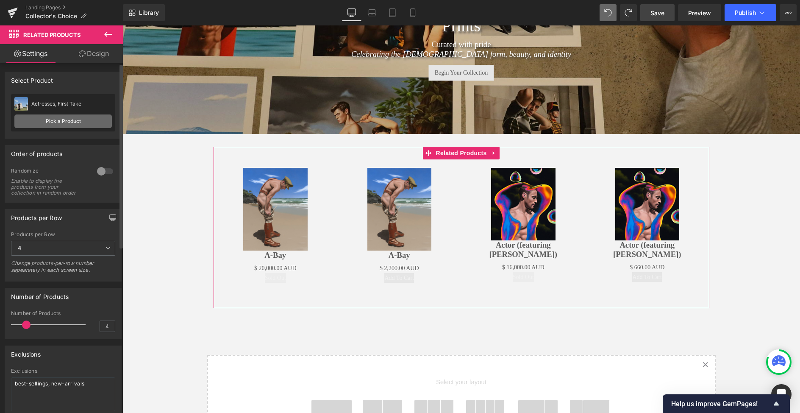
click at [64, 120] on link "Pick a Product" at bounding box center [62, 121] width 97 height 14
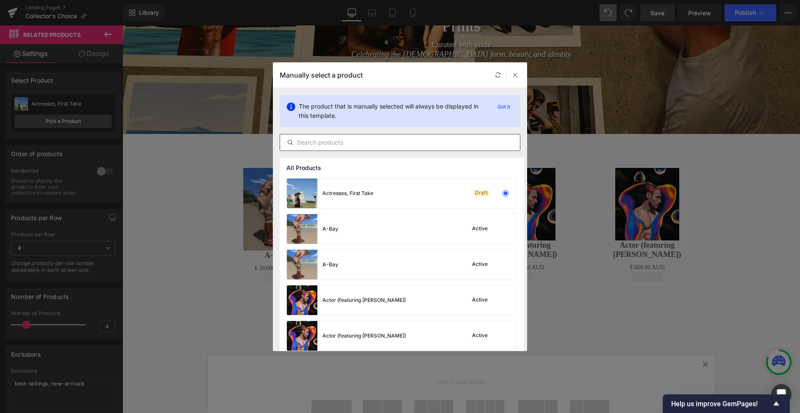
click at [345, 136] on div at bounding box center [400, 142] width 241 height 17
click at [345, 142] on input "text" at bounding box center [400, 142] width 240 height 10
type input "a"
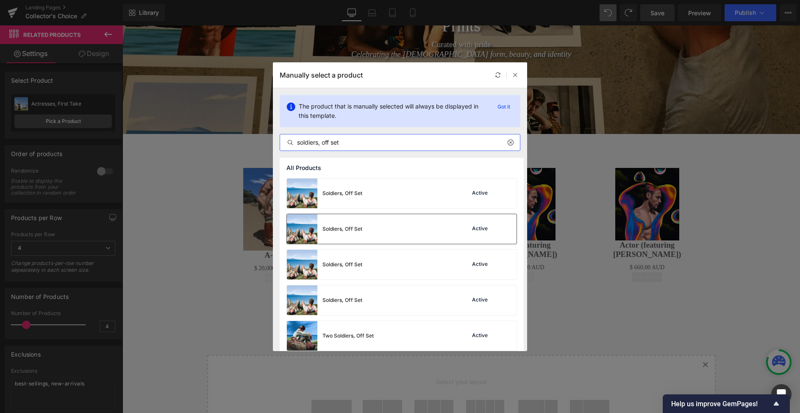
type input "soldiers, off set"
click at [372, 229] on div "Soldiers, Off Set Active" at bounding box center [402, 229] width 230 height 30
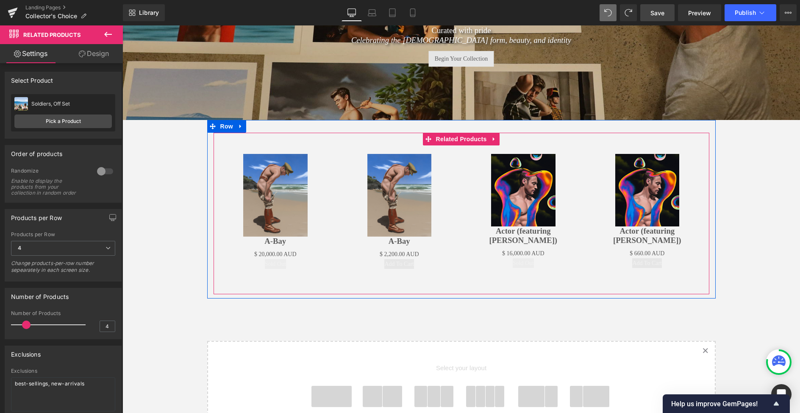
scroll to position [106, 0]
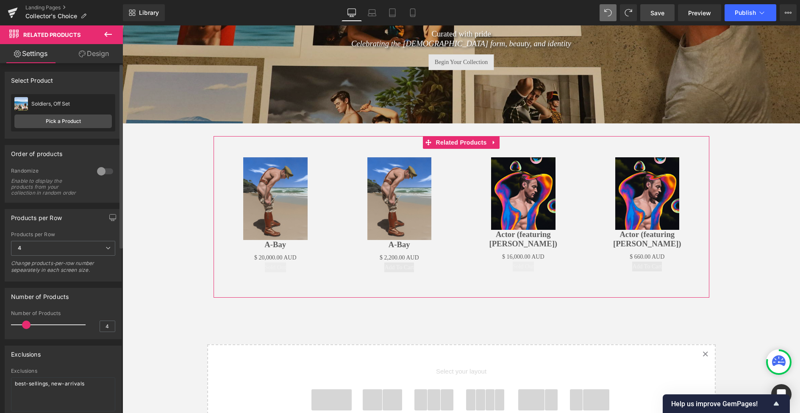
click at [52, 102] on div "Soldiers, Off Set" at bounding box center [71, 104] width 81 height 6
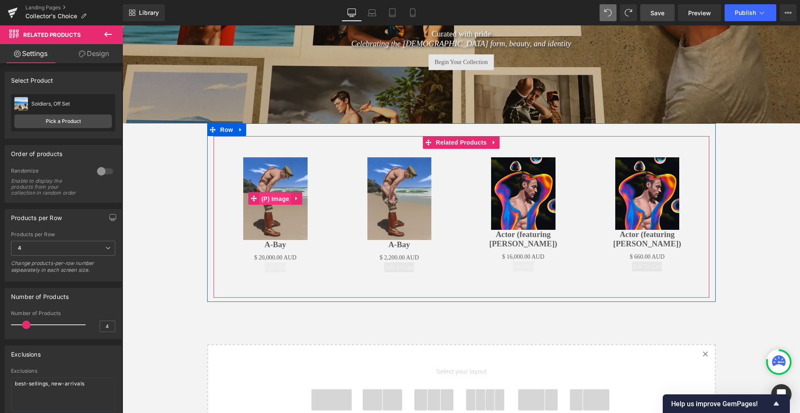
click at [284, 197] on span "(P) Image" at bounding box center [275, 198] width 32 height 13
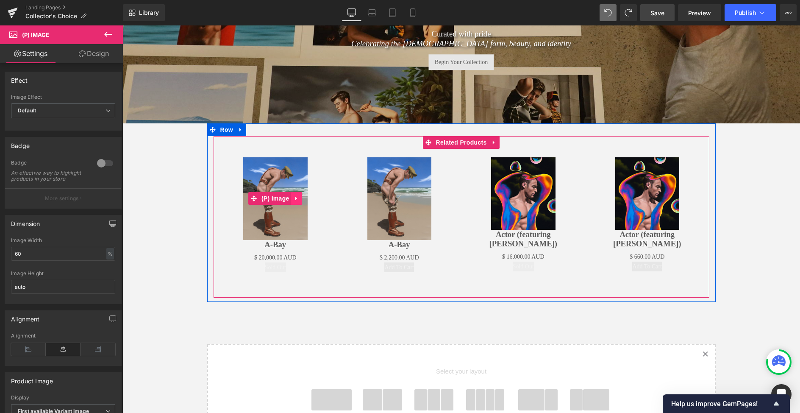
click at [297, 198] on icon at bounding box center [296, 199] width 2 height 4
click at [302, 198] on icon at bounding box center [303, 198] width 6 height 6
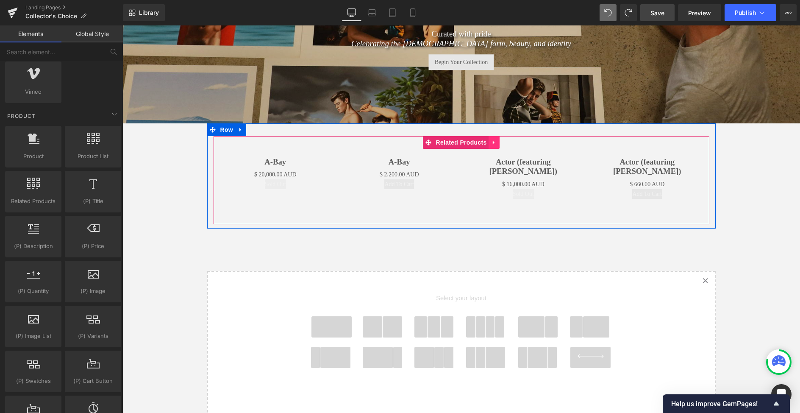
click at [495, 144] on icon at bounding box center [494, 142] width 6 height 6
click at [500, 142] on icon at bounding box center [500, 142] width 6 height 6
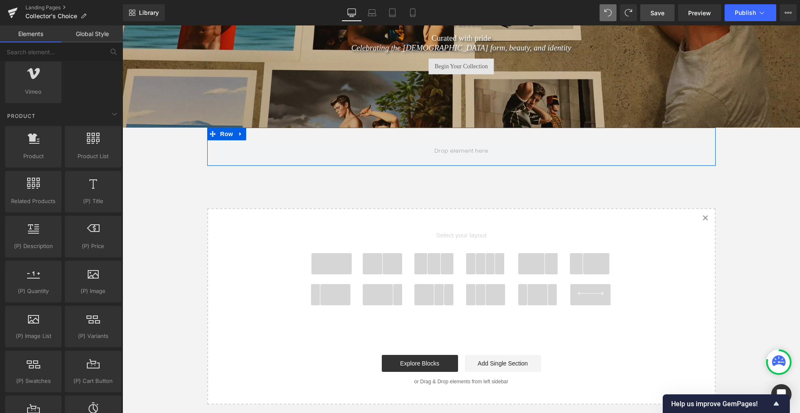
scroll to position [100, 0]
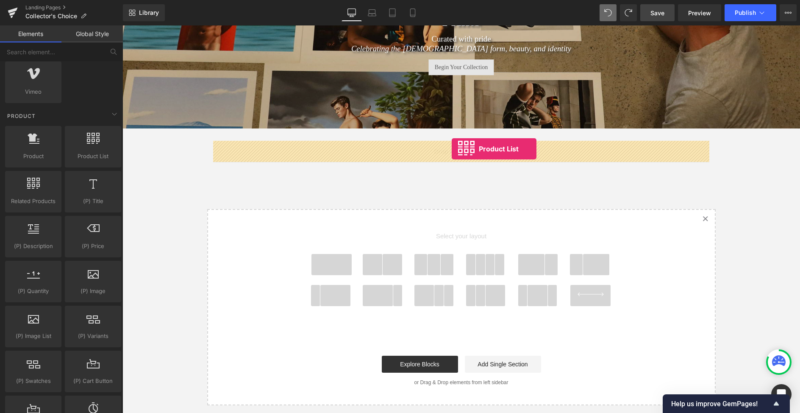
drag, startPoint x: 209, startPoint y: 169, endPoint x: 452, endPoint y: 149, distance: 244.1
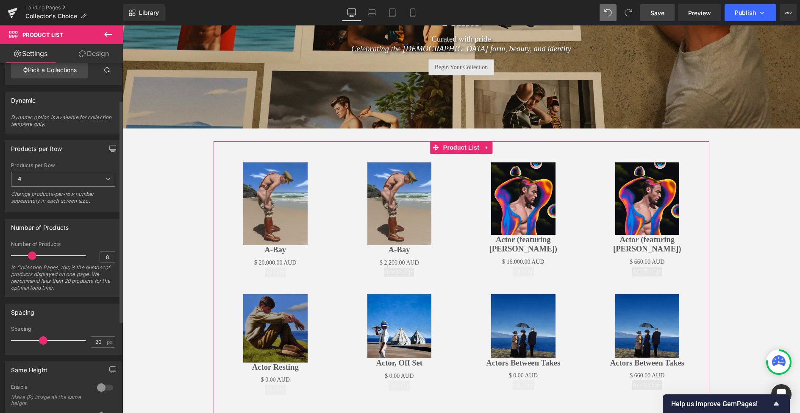
scroll to position [64, 0]
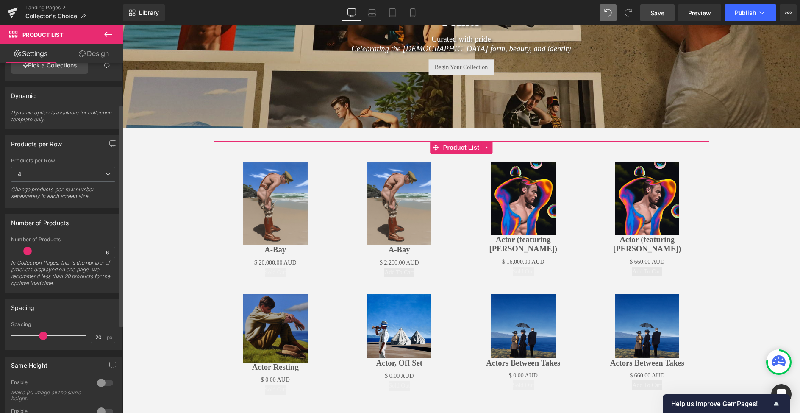
type input "5"
drag, startPoint x: 30, startPoint y: 251, endPoint x: 24, endPoint y: 251, distance: 6.4
click at [23, 252] on span at bounding box center [25, 251] width 8 height 8
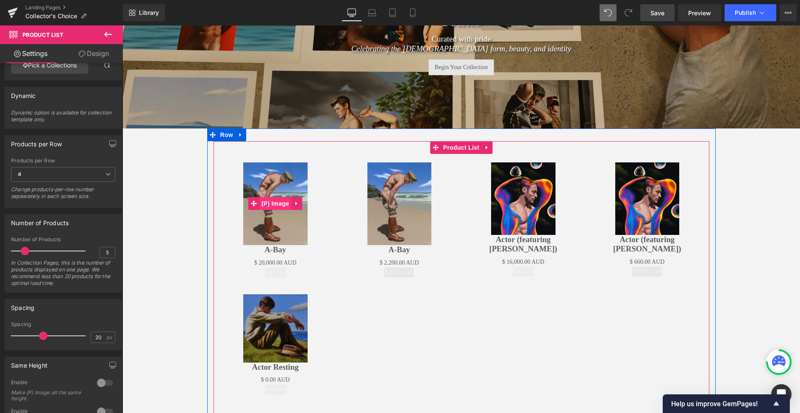
click at [274, 203] on span "(P) Image" at bounding box center [275, 203] width 32 height 13
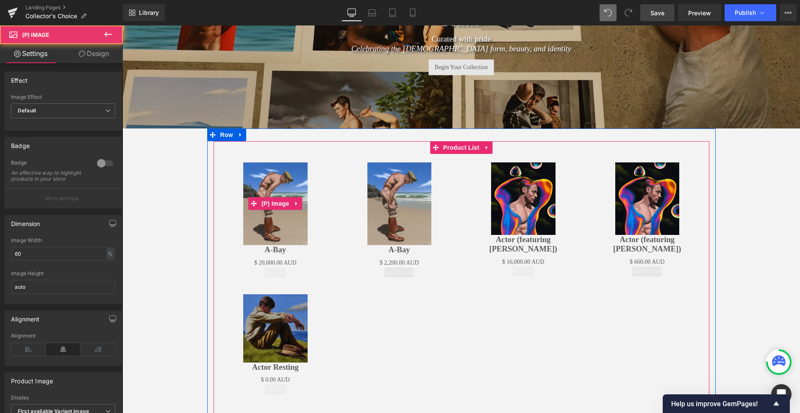
click at [282, 225] on img at bounding box center [275, 203] width 64 height 83
click at [284, 160] on div "Sale Off (P) Image A-Bay (P) Title $ 0 AUD $ 20,000.00 AUD (P) Price Sold Out (…" at bounding box center [276, 220] width 124 height 132
click at [257, 169] on img at bounding box center [275, 203] width 64 height 83
click at [281, 214] on img at bounding box center [275, 203] width 64 height 83
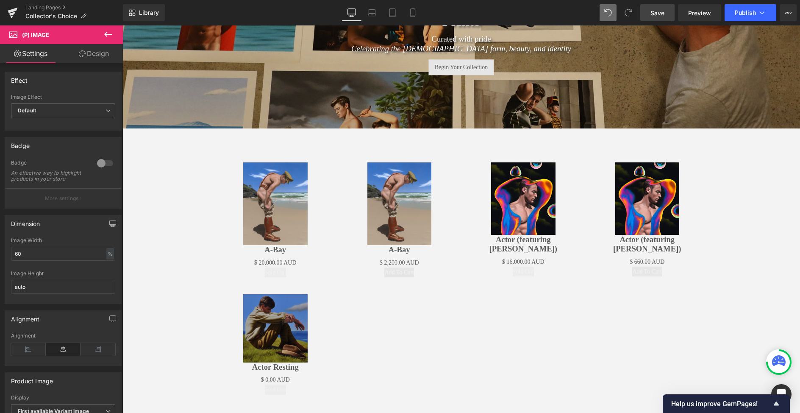
click at [170, 252] on div "Collector's Choice - Limited Edition [DEMOGRAPHIC_DATA] Art Prints Heading Row …" at bounding box center [461, 293] width 678 height 737
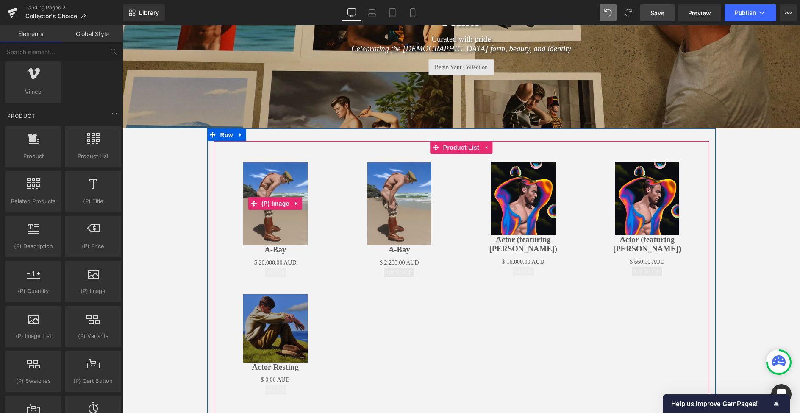
click at [275, 189] on img at bounding box center [275, 203] width 64 height 83
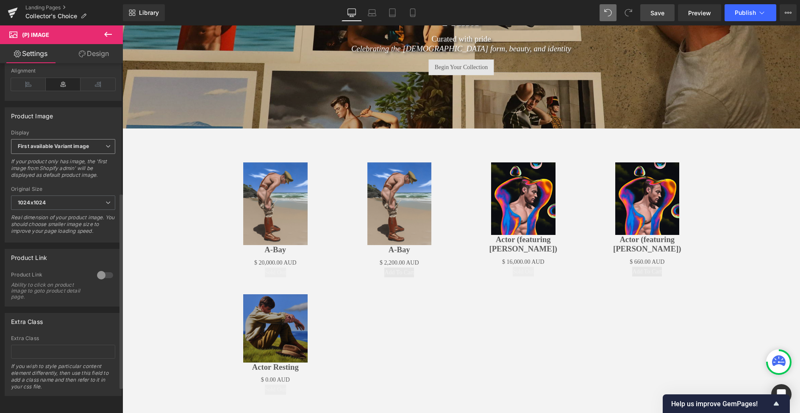
scroll to position [278, 0]
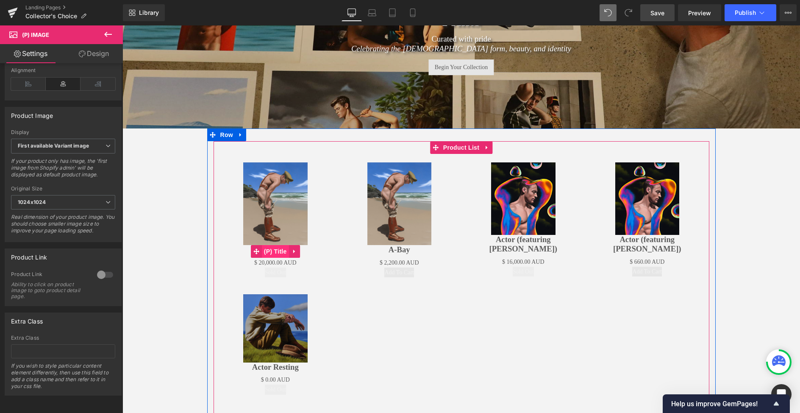
click at [278, 252] on span "(P) Title" at bounding box center [275, 251] width 27 height 13
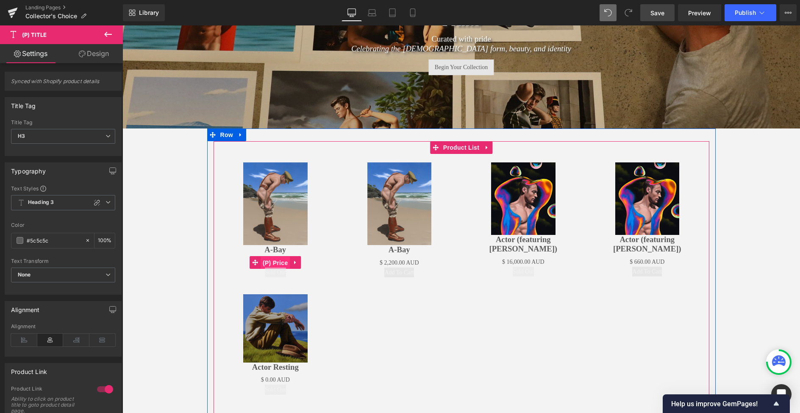
click at [276, 262] on span "(P) Price" at bounding box center [276, 262] width 30 height 13
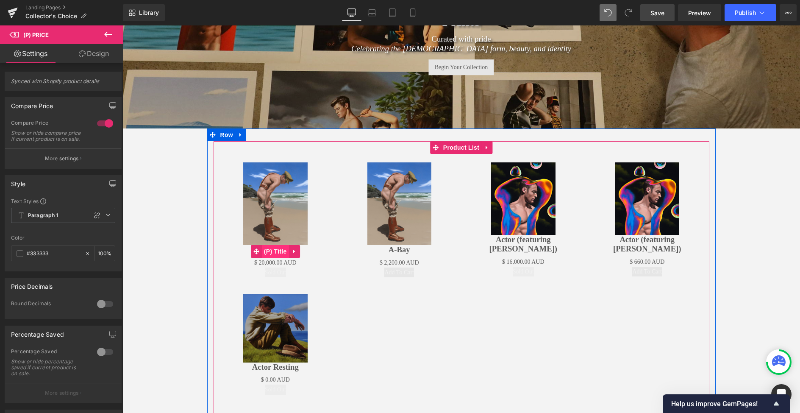
click at [278, 251] on span "(P) Title" at bounding box center [275, 251] width 27 height 13
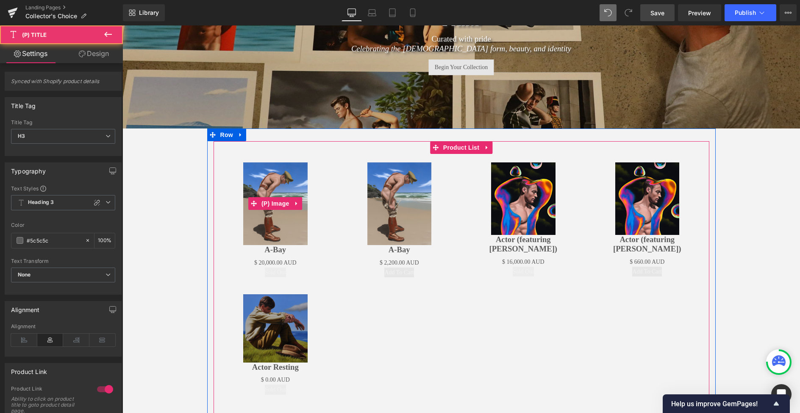
click at [281, 219] on img at bounding box center [275, 203] width 64 height 83
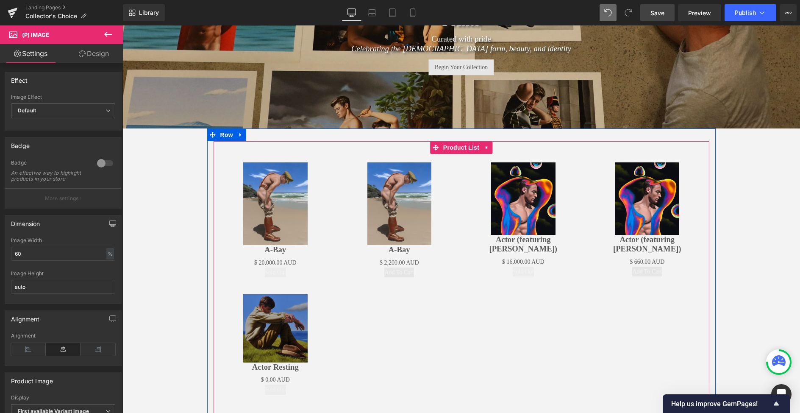
click at [486, 148] on icon at bounding box center [487, 147] width 2 height 4
click at [490, 147] on icon at bounding box center [492, 148] width 6 height 6
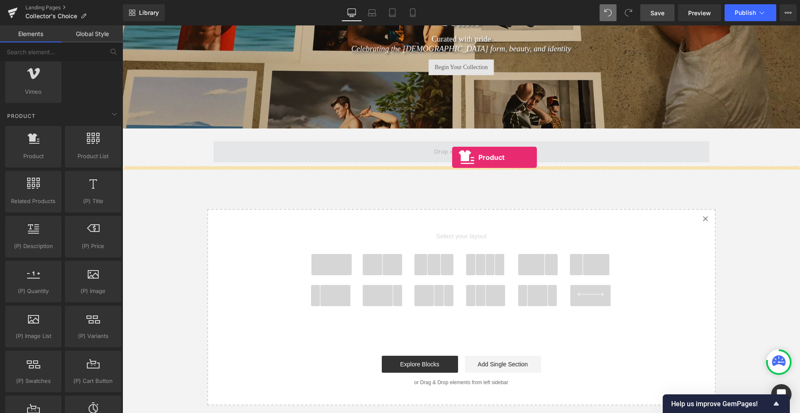
drag, startPoint x: 156, startPoint y: 181, endPoint x: 452, endPoint y: 157, distance: 296.7
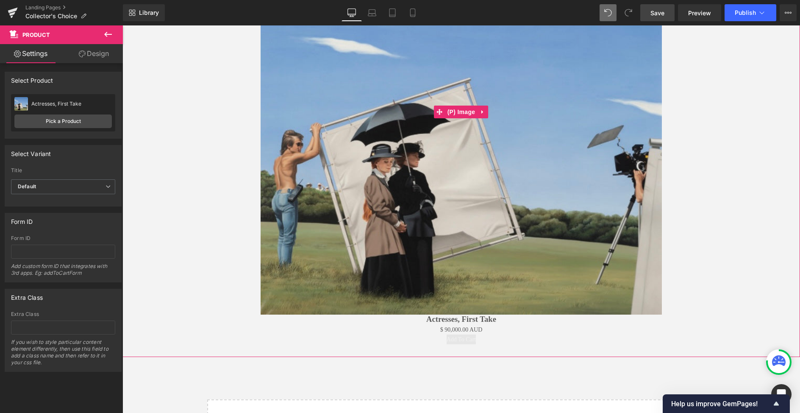
scroll to position [403, 0]
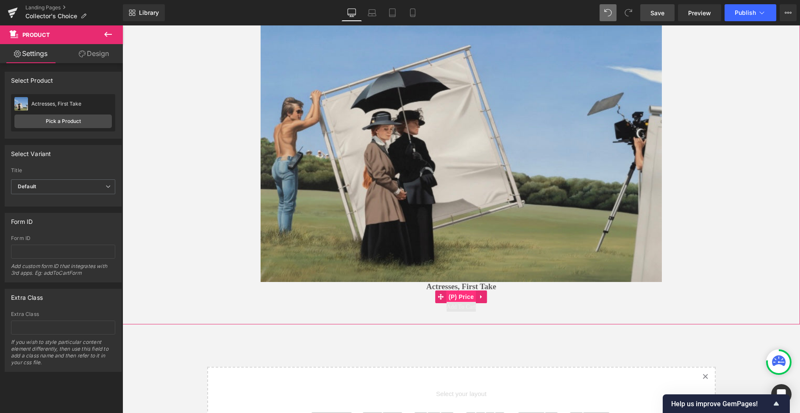
click at [467, 293] on span "(P) Price" at bounding box center [462, 296] width 30 height 13
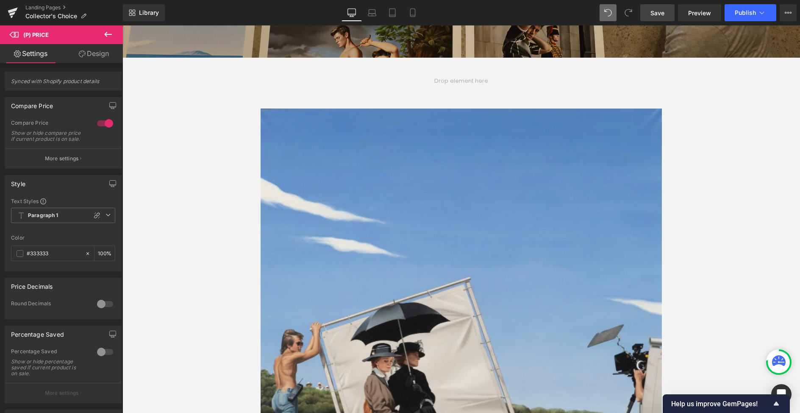
scroll to position [172, 0]
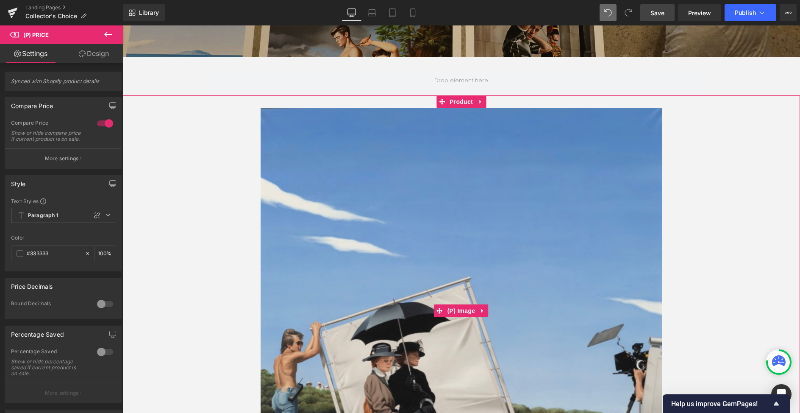
click at [473, 155] on img at bounding box center [461, 310] width 401 height 405
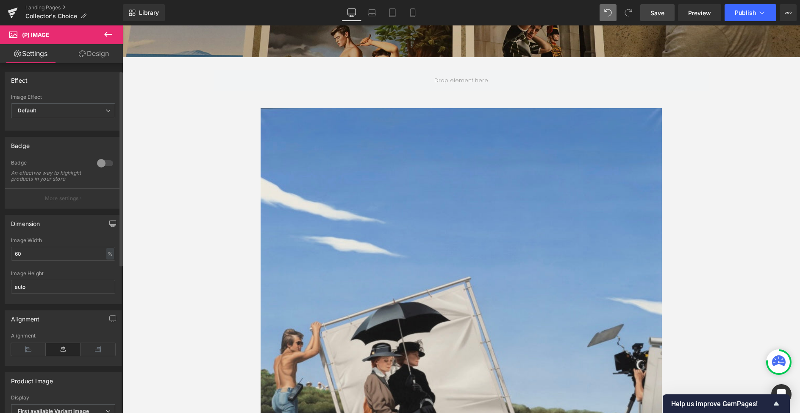
scroll to position [27, 0]
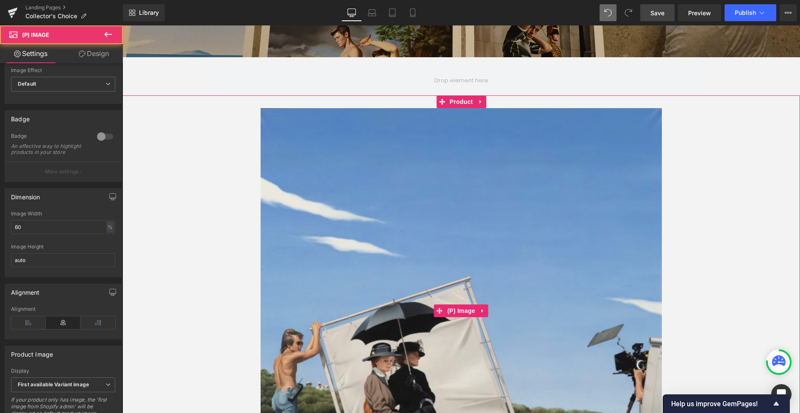
click at [381, 186] on img at bounding box center [461, 310] width 401 height 405
click at [460, 97] on span "Product" at bounding box center [462, 102] width 28 height 13
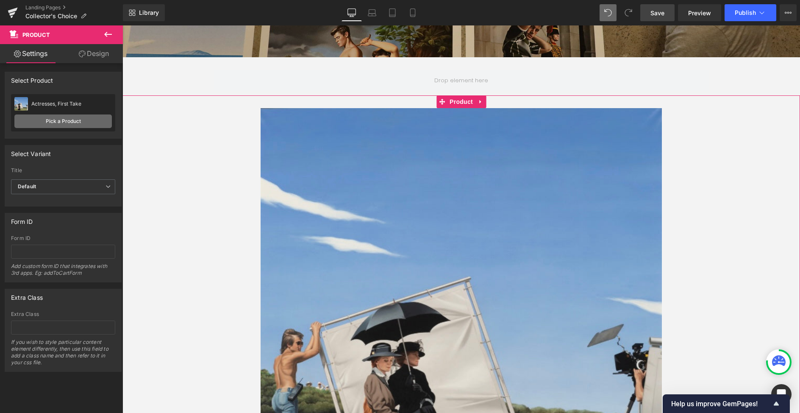
click at [56, 120] on link "Pick a Product" at bounding box center [62, 121] width 97 height 14
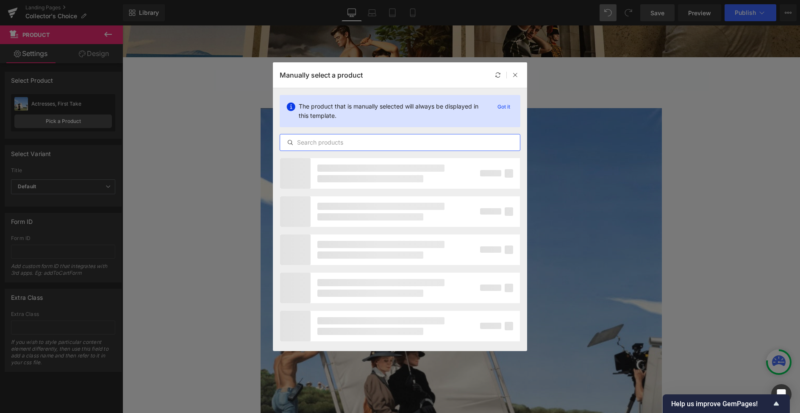
click at [359, 144] on input "text" at bounding box center [400, 142] width 240 height 10
type input "soldiers, off set"
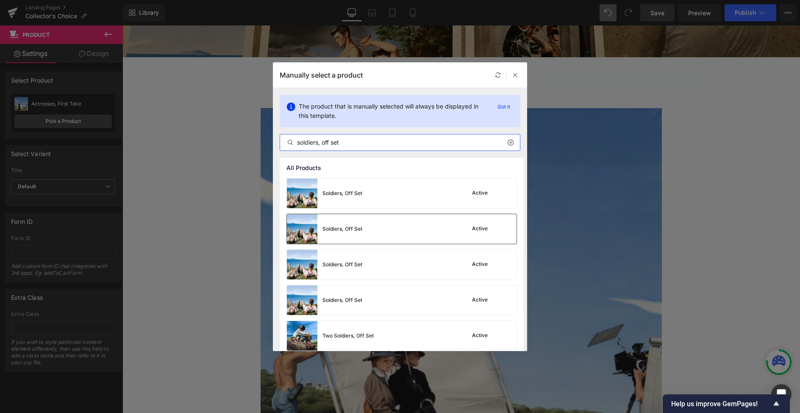
click at [356, 221] on div "Soldiers, Off Set" at bounding box center [324, 229] width 75 height 30
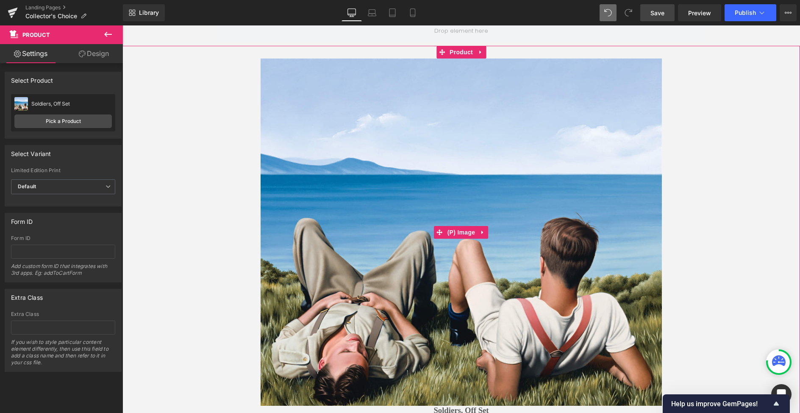
scroll to position [220, 0]
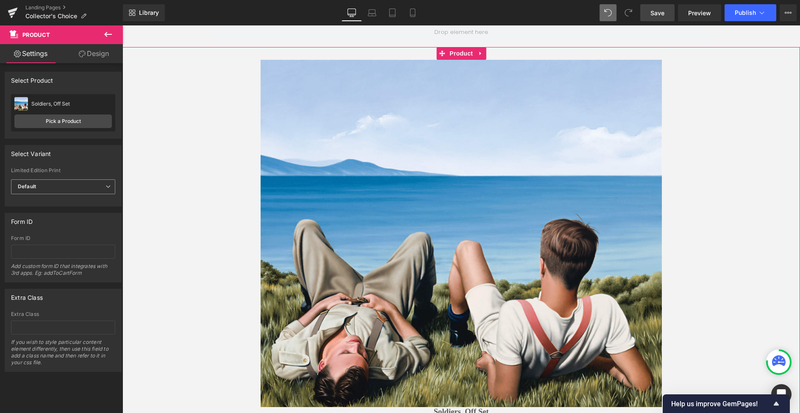
click at [64, 192] on span "Default" at bounding box center [63, 186] width 104 height 15
click at [92, 164] on div "Select Variant auto Limited Edition Print Default Medium Large Extra Large Defa…" at bounding box center [63, 175] width 117 height 61
click at [93, 53] on link "Design" at bounding box center [93, 53] width 61 height 19
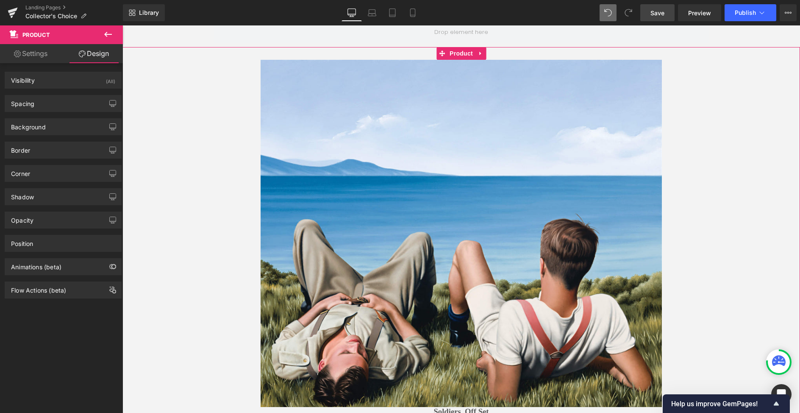
click at [35, 53] on link "Settings" at bounding box center [30, 53] width 61 height 19
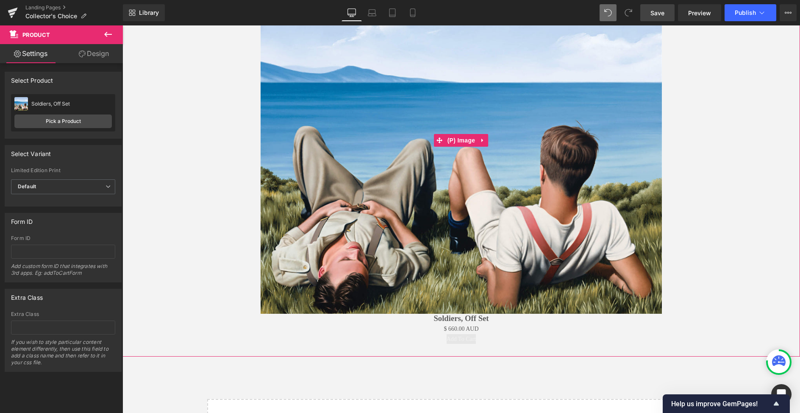
scroll to position [312, 0]
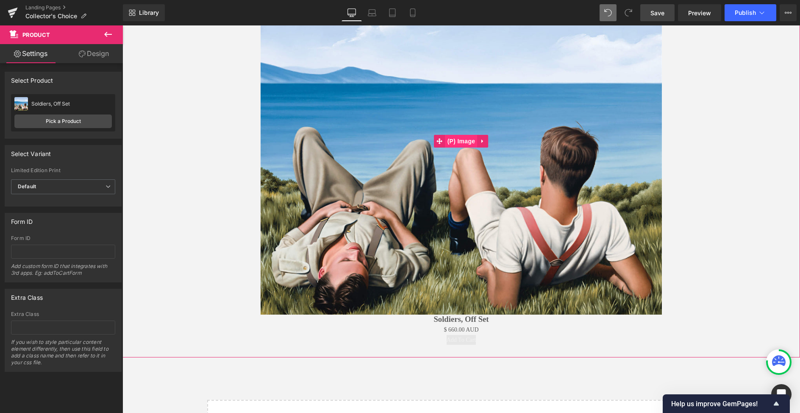
click at [465, 139] on span "(P) Image" at bounding box center [461, 141] width 32 height 13
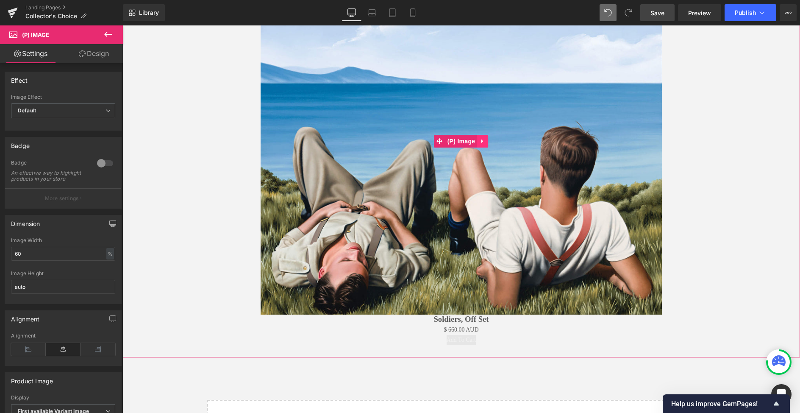
click at [482, 142] on icon at bounding box center [483, 141] width 6 height 6
click at [200, 162] on div "Sale Off" at bounding box center [461, 141] width 669 height 348
click at [711, 133] on div "Sale Off" at bounding box center [461, 141] width 669 height 348
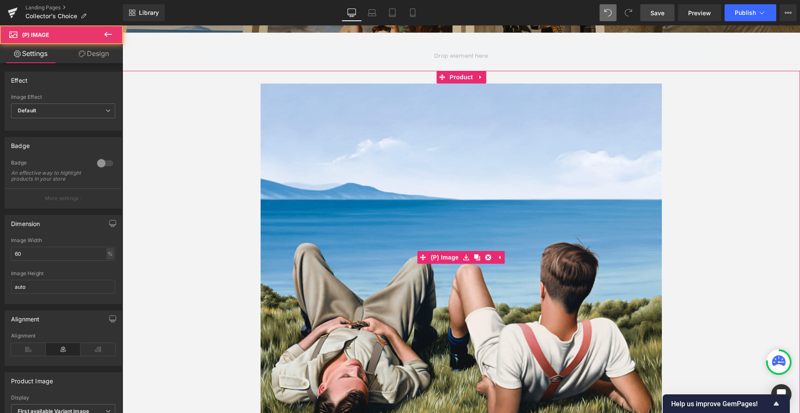
scroll to position [201, 0]
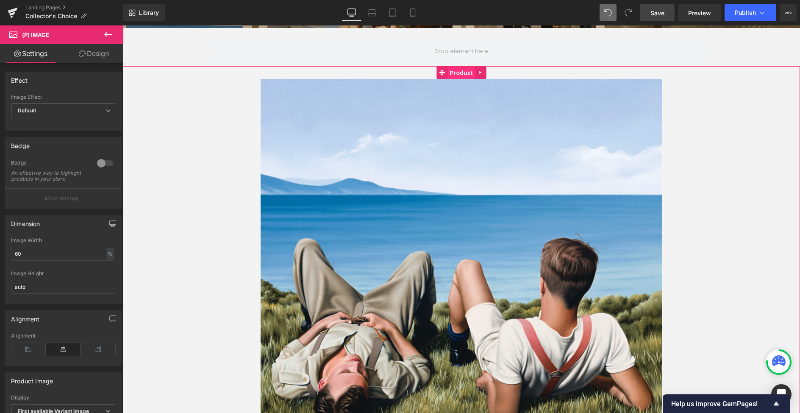
click at [456, 70] on span "Product" at bounding box center [462, 73] width 28 height 13
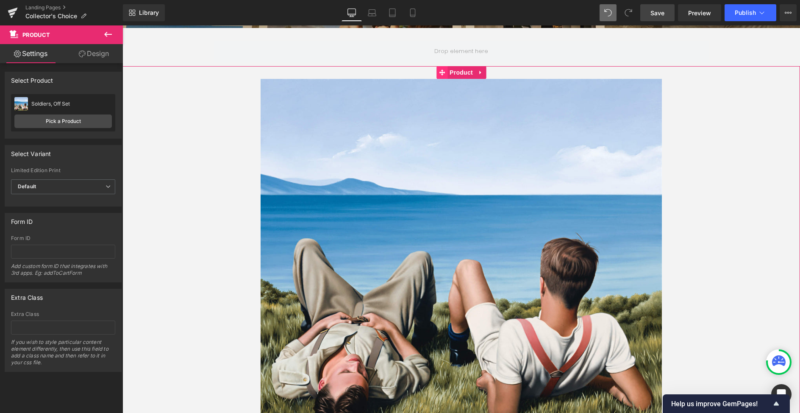
click at [439, 71] on icon at bounding box center [442, 72] width 6 height 6
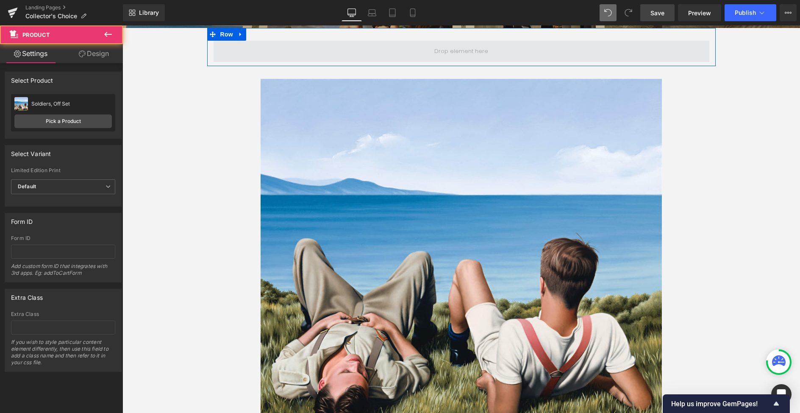
click at [418, 49] on span at bounding box center [462, 51] width 496 height 21
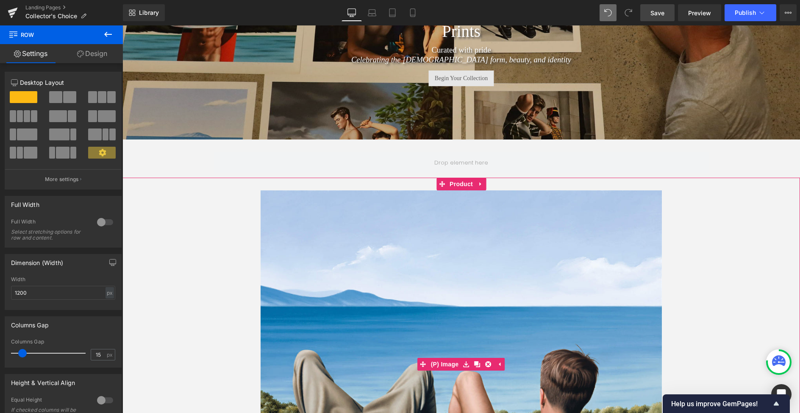
scroll to position [88, 0]
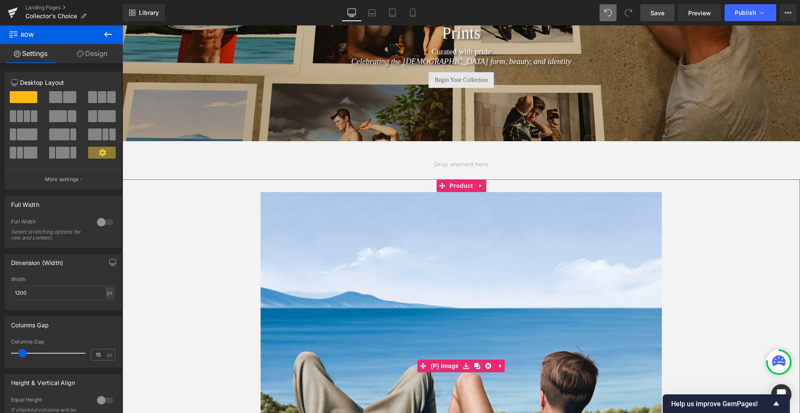
click at [431, 210] on img at bounding box center [461, 366] width 401 height 348
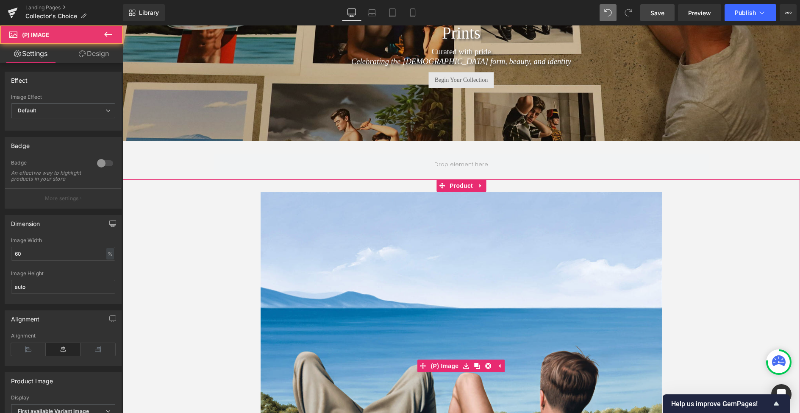
click at [462, 201] on img at bounding box center [461, 366] width 401 height 348
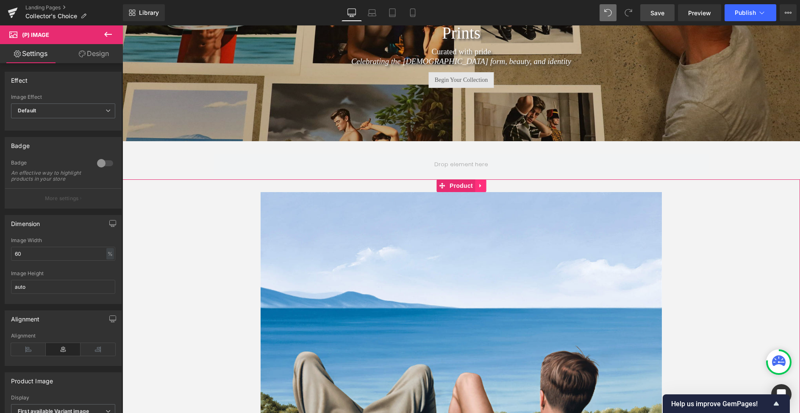
click at [484, 185] on link at bounding box center [480, 185] width 11 height 13
click at [484, 186] on icon at bounding box center [486, 186] width 6 height 6
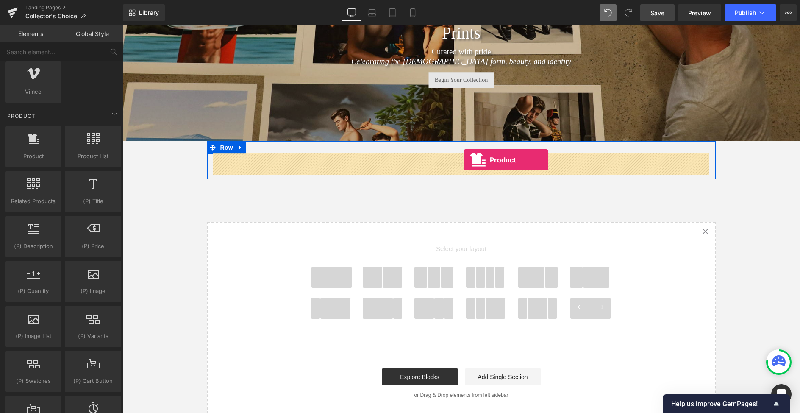
drag, startPoint x: 156, startPoint y: 170, endPoint x: 464, endPoint y: 160, distance: 307.9
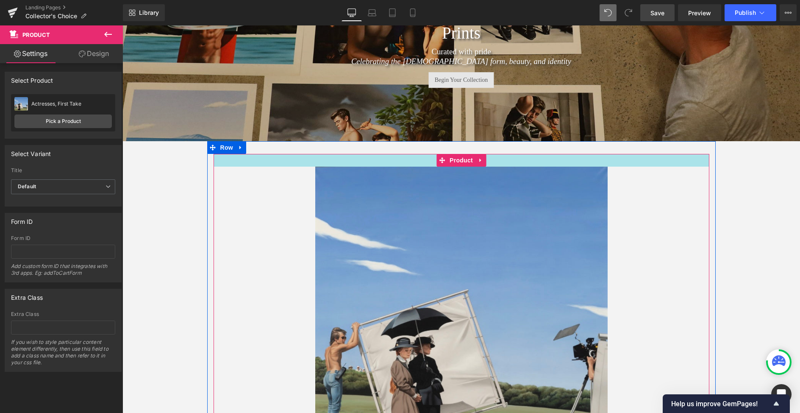
click at [412, 159] on div at bounding box center [462, 160] width 496 height 13
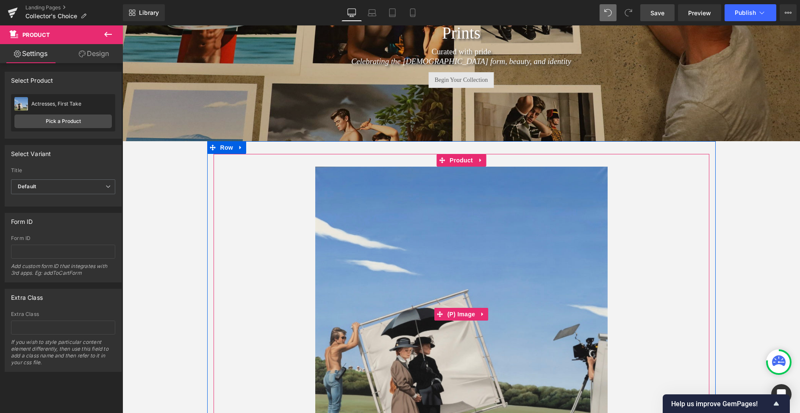
click at [290, 191] on div "Sale Off" at bounding box center [461, 314] width 487 height 295
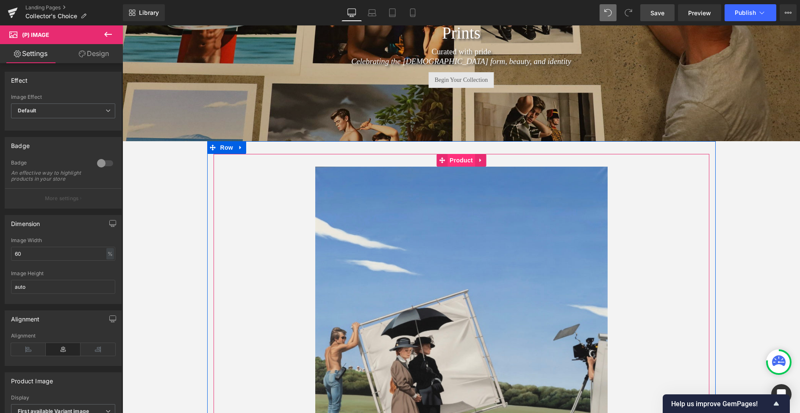
click at [464, 160] on span "Product" at bounding box center [462, 160] width 28 height 13
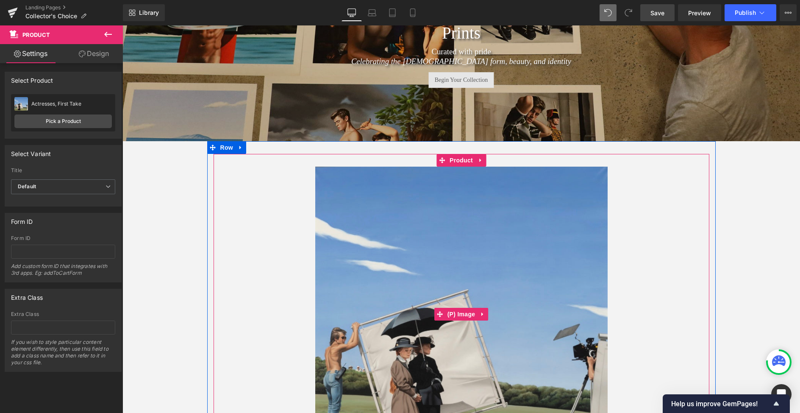
click at [478, 208] on img at bounding box center [461, 314] width 292 height 295
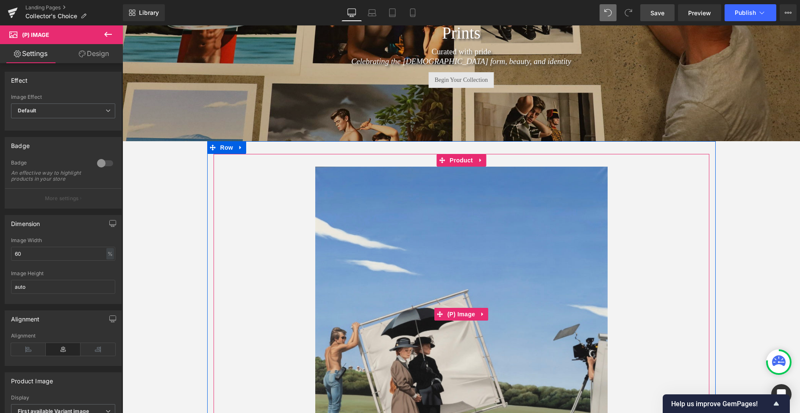
click at [638, 219] on div "Sale Off" at bounding box center [461, 314] width 487 height 295
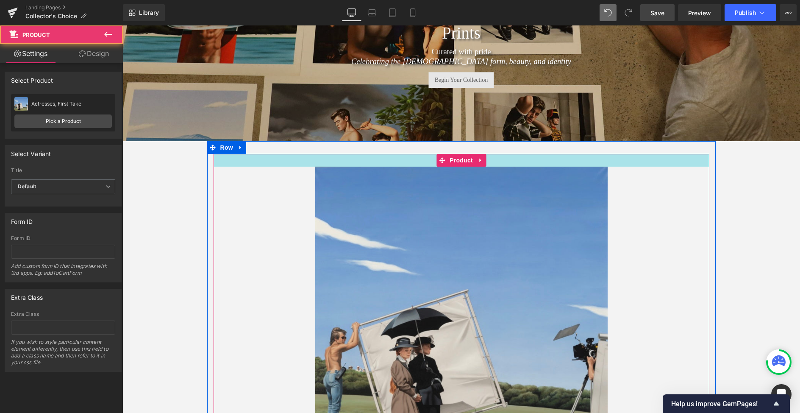
click at [628, 161] on div at bounding box center [462, 160] width 496 height 13
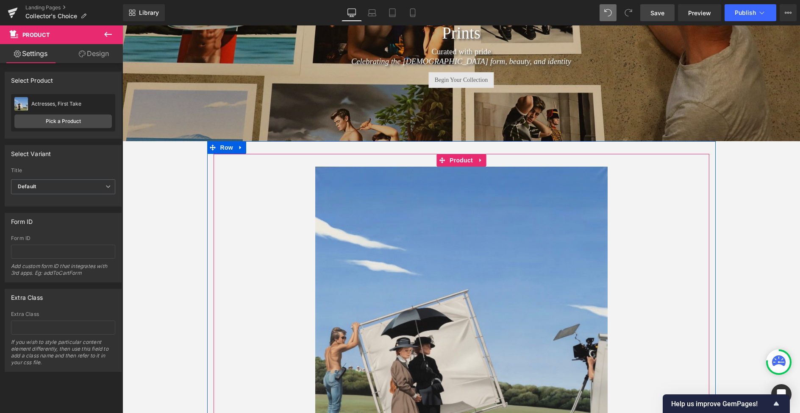
click at [632, 156] on div at bounding box center [462, 160] width 496 height 13
click at [467, 158] on span "Product" at bounding box center [462, 160] width 28 height 13
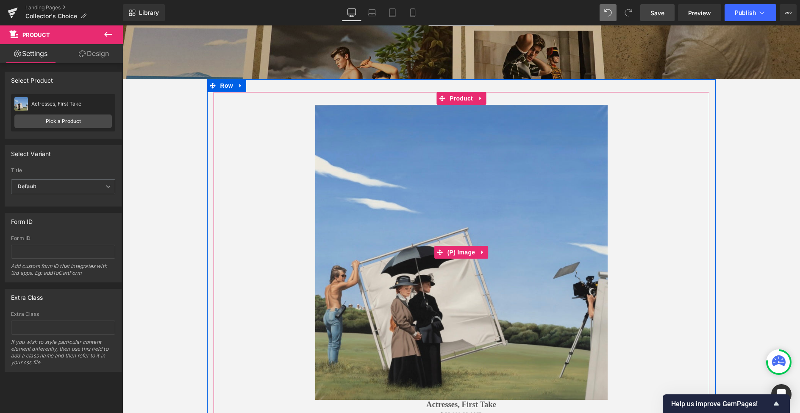
scroll to position [149, 0]
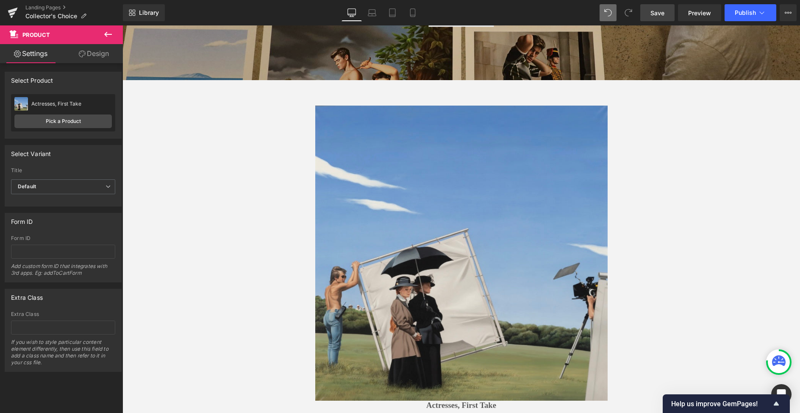
click at [103, 30] on icon at bounding box center [108, 34] width 10 height 10
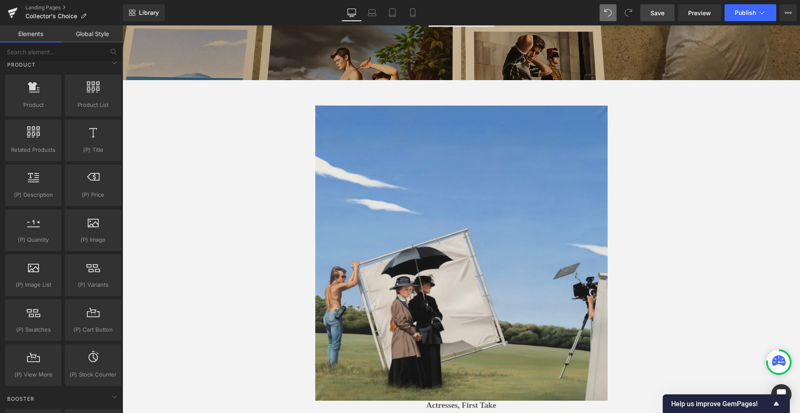
scroll to position [678, 0]
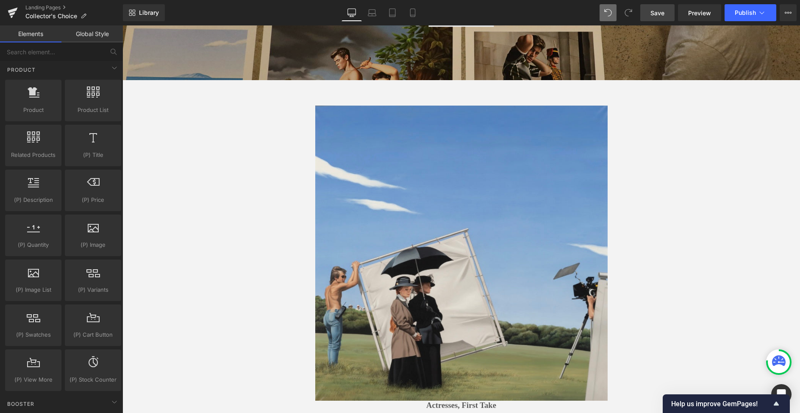
click at [473, 234] on img at bounding box center [461, 253] width 292 height 295
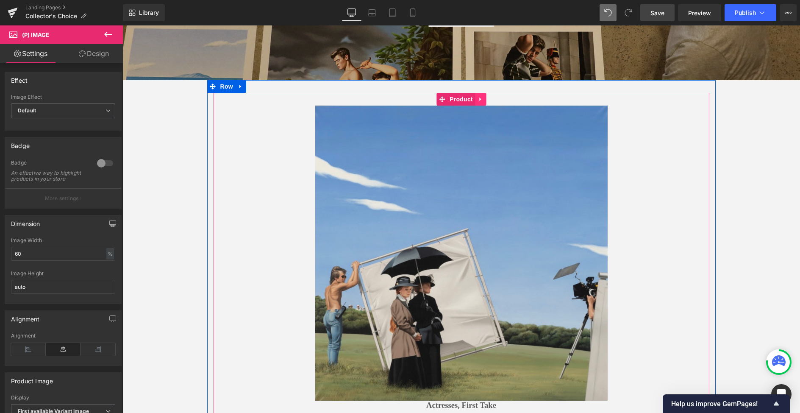
click at [480, 98] on icon at bounding box center [480, 99] width 2 height 4
click at [485, 100] on icon at bounding box center [486, 99] width 6 height 6
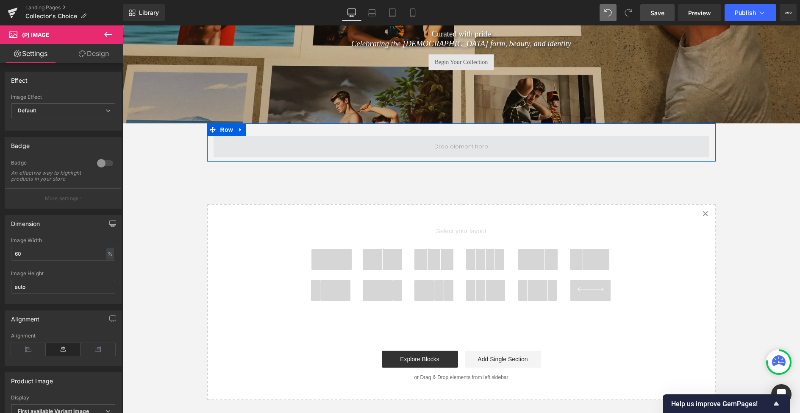
scroll to position [100, 0]
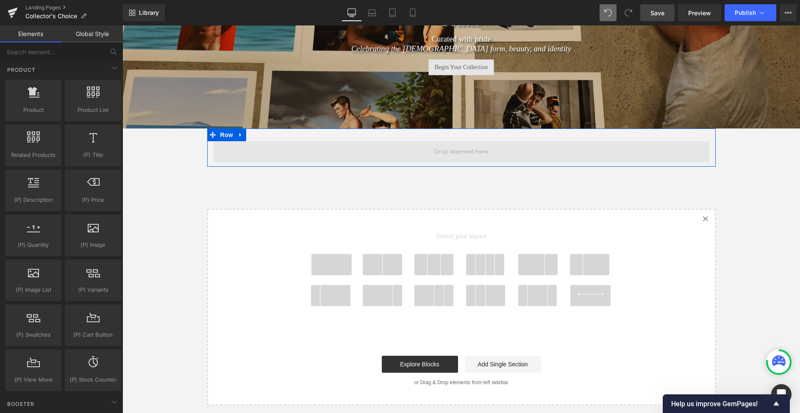
click at [456, 147] on span at bounding box center [461, 151] width 60 height 13
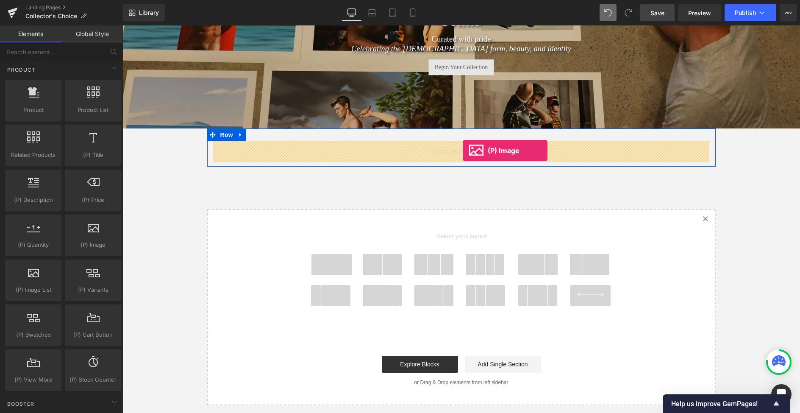
drag, startPoint x: 214, startPoint y: 261, endPoint x: 463, endPoint y: 150, distance: 272.0
drag, startPoint x: 209, startPoint y: 259, endPoint x: 469, endPoint y: 153, distance: 280.7
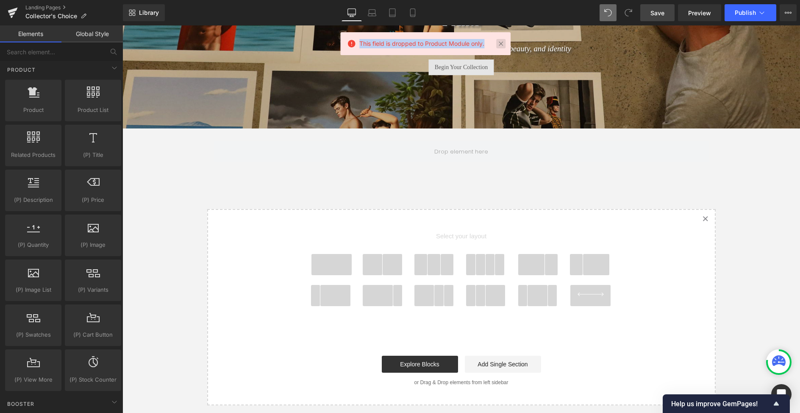
drag, startPoint x: 360, startPoint y: 43, endPoint x: 506, endPoint y: 44, distance: 146.2
click at [507, 43] on div "This field is dropped to Product Module only." at bounding box center [425, 43] width 170 height 23
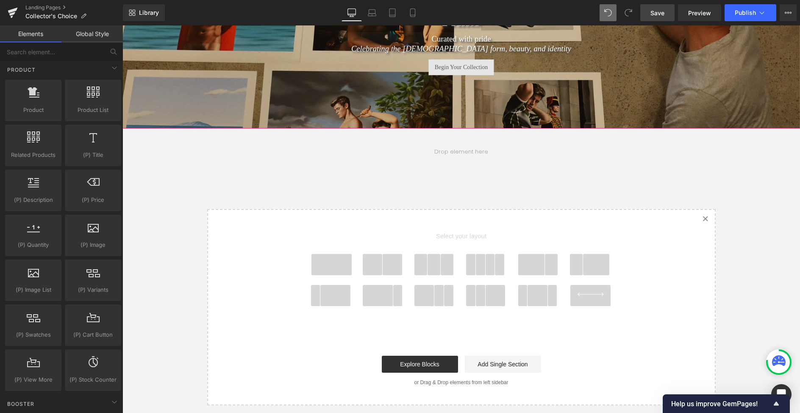
copy span "This field is dropped to Product Module only."
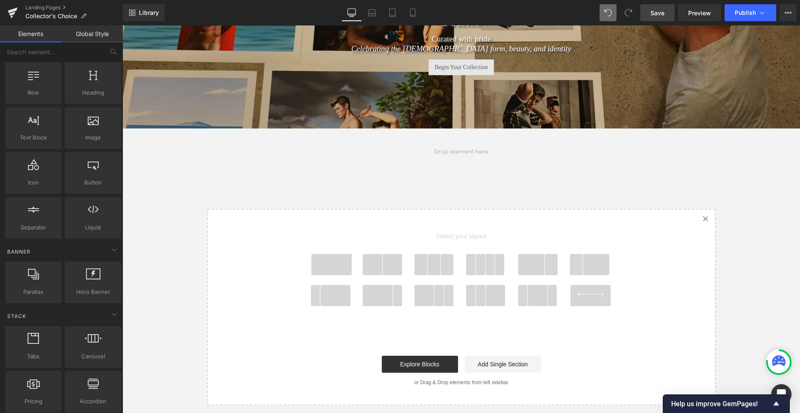
scroll to position [0, 0]
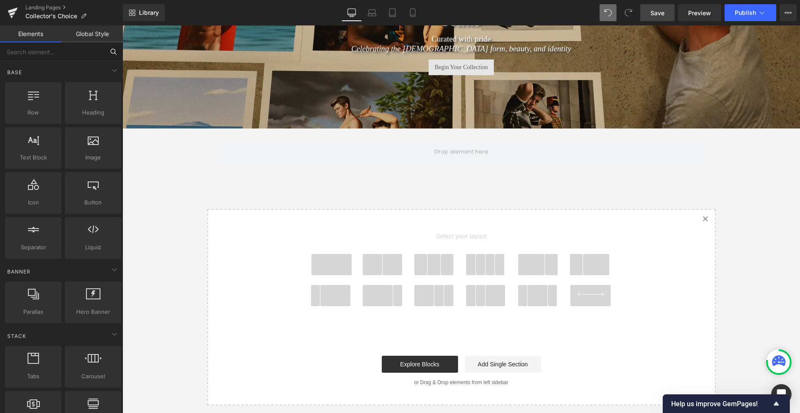
click at [23, 52] on input "text" at bounding box center [52, 51] width 104 height 19
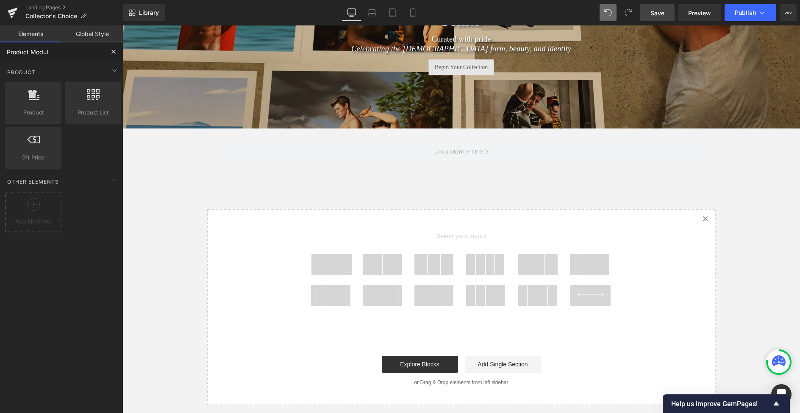
type input "Product Module"
click at [35, 102] on div at bounding box center [33, 98] width 51 height 19
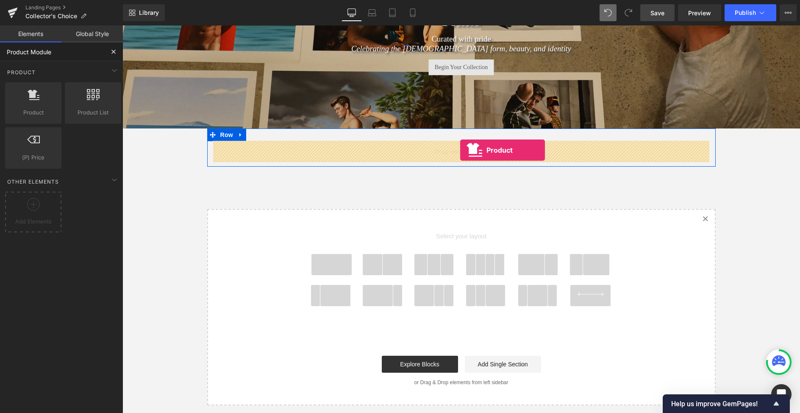
drag, startPoint x: 155, startPoint y: 128, endPoint x: 460, endPoint y: 150, distance: 306.4
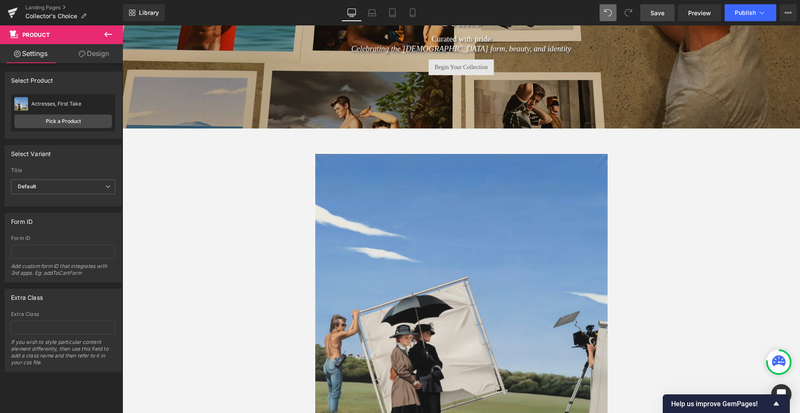
click at [779, 363] on icon at bounding box center [779, 360] width 14 height 11
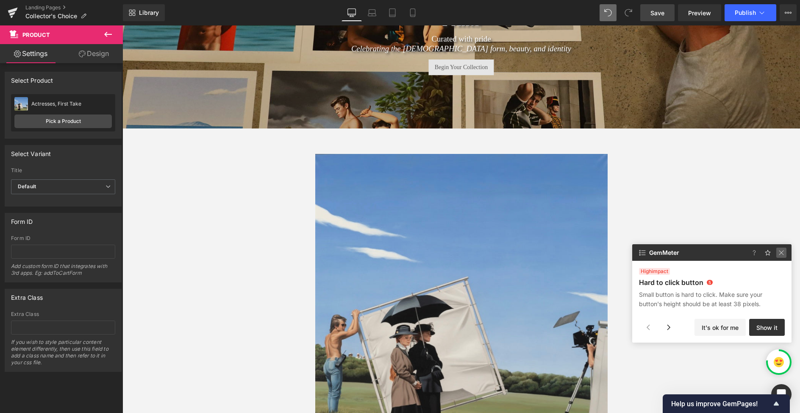
click at [778, 253] on img at bounding box center [781, 252] width 10 height 10
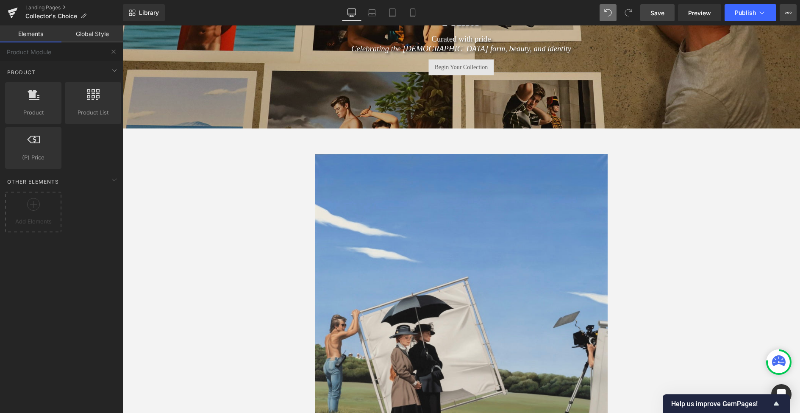
click at [788, 13] on icon at bounding box center [788, 12] width 7 height 7
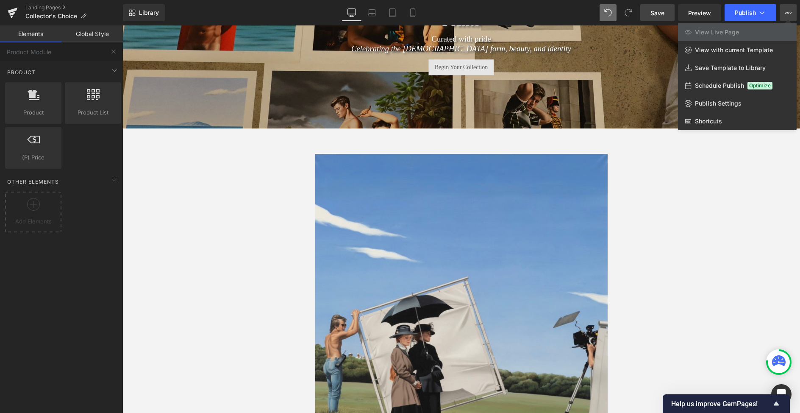
click at [701, 192] on div at bounding box center [461, 218] width 678 height 387
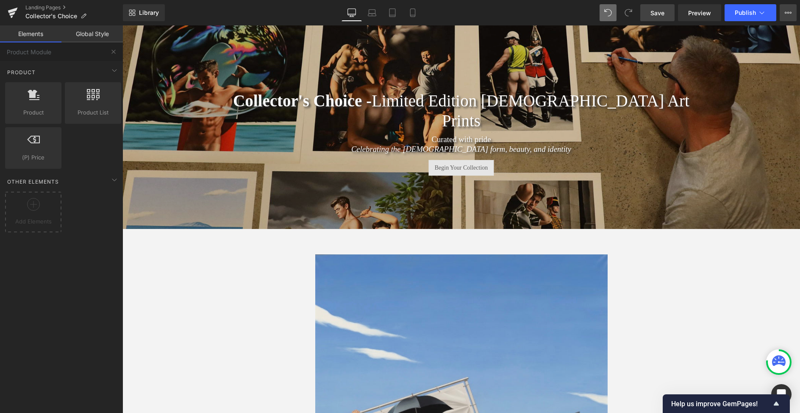
click at [790, 13] on icon at bounding box center [791, 13] width 2 height 2
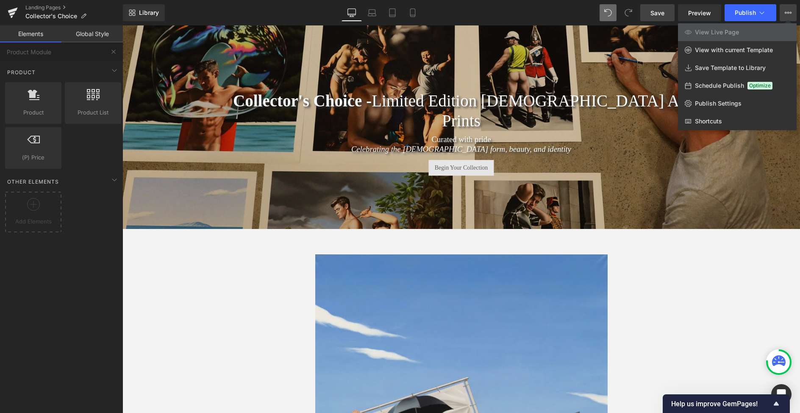
click at [485, 264] on div at bounding box center [461, 218] width 678 height 387
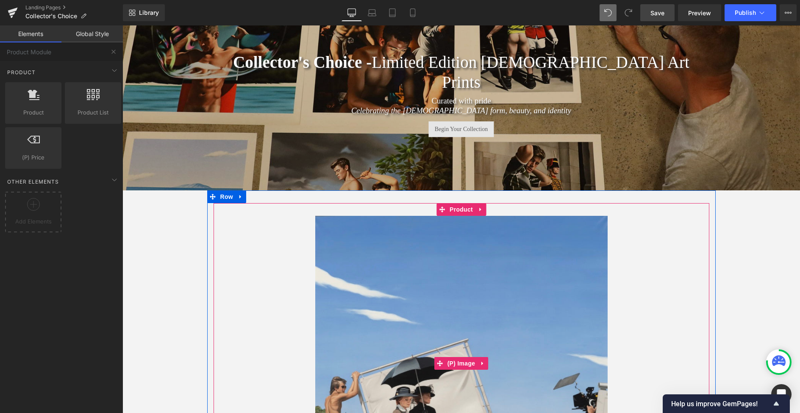
scroll to position [46, 0]
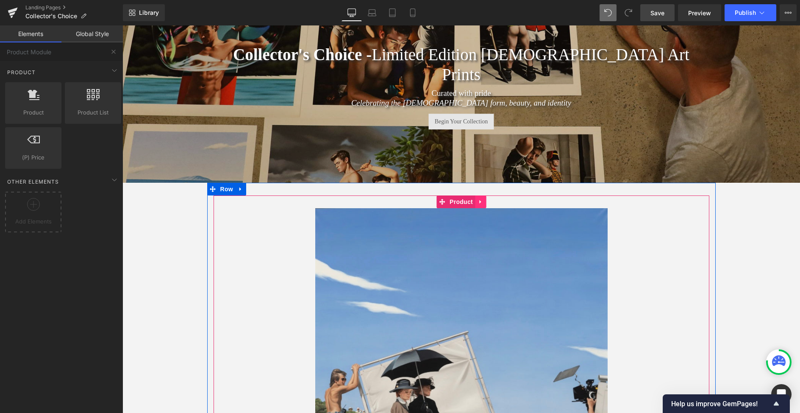
click at [480, 203] on icon at bounding box center [481, 201] width 6 height 6
click at [487, 203] on icon at bounding box center [486, 202] width 6 height 6
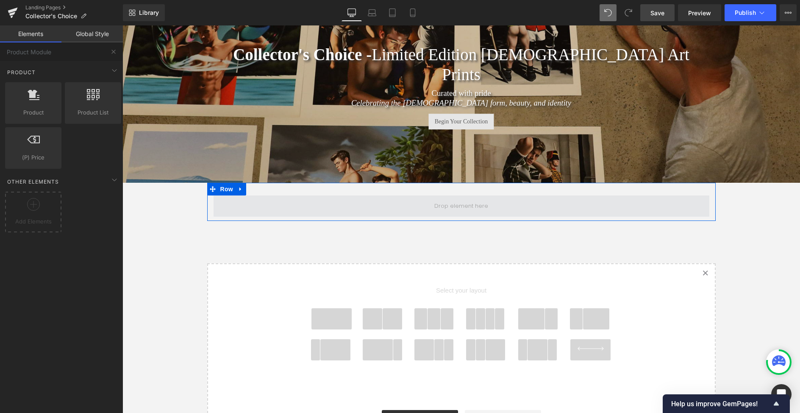
scroll to position [0, 0]
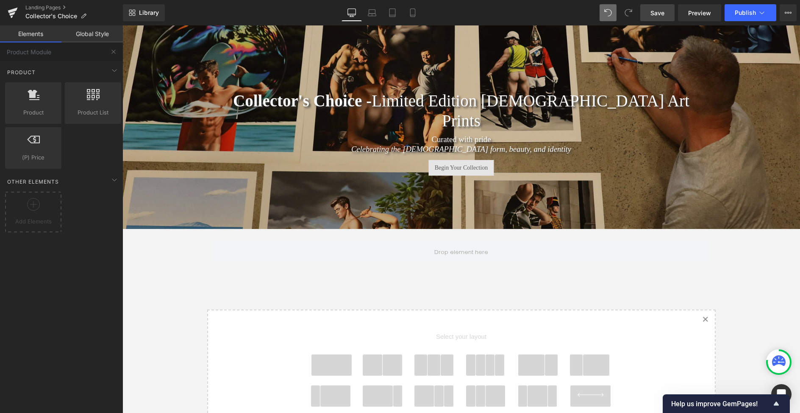
click at [658, 15] on span "Save" at bounding box center [658, 12] width 14 height 9
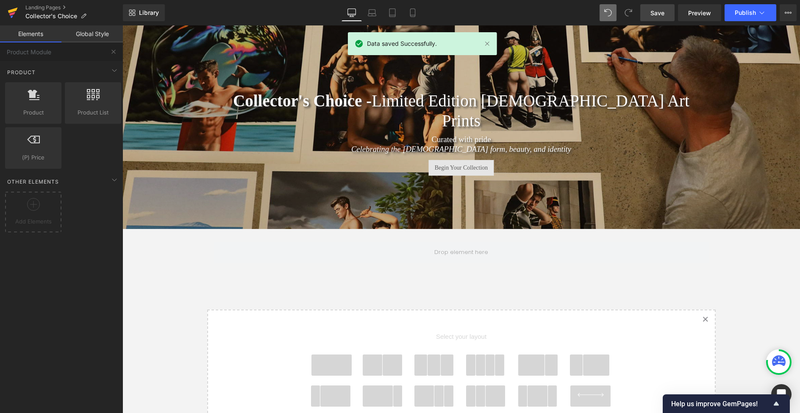
click at [11, 14] on icon at bounding box center [12, 14] width 6 height 4
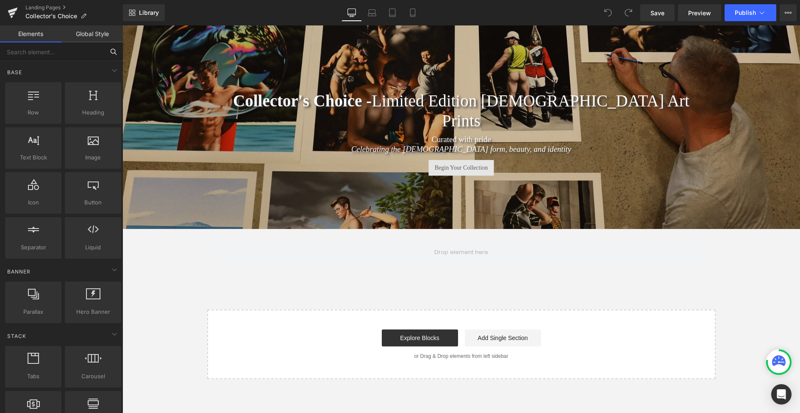
click at [61, 52] on input "text" at bounding box center [52, 51] width 104 height 19
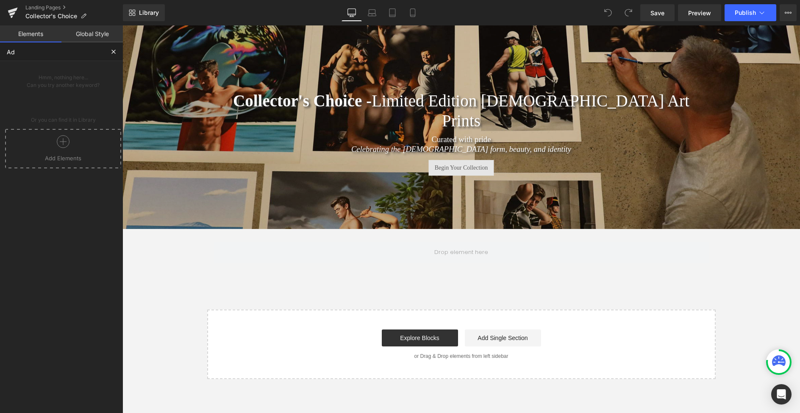
type input "A"
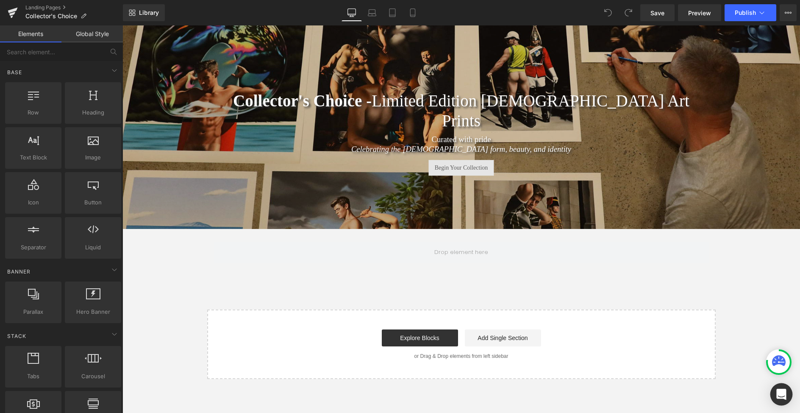
click at [782, 390] on icon "Open Intercom Messenger" at bounding box center [781, 394] width 10 height 11
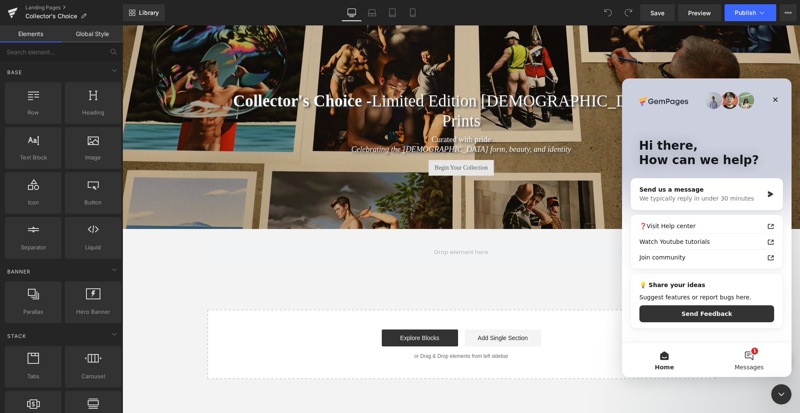
click at [747, 354] on button "1 Messages" at bounding box center [749, 360] width 85 height 34
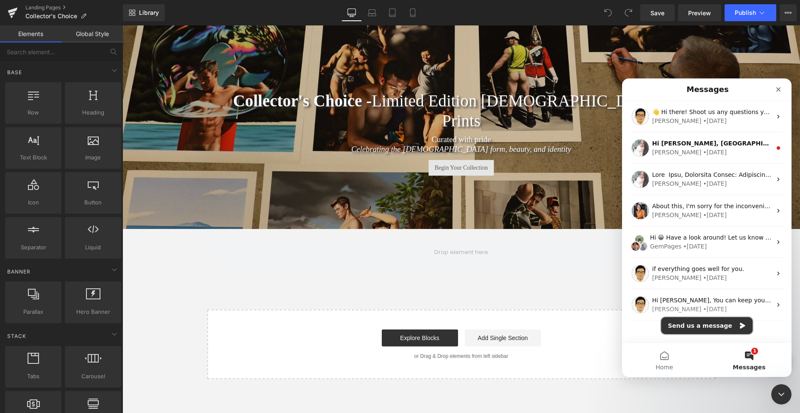
click at [698, 326] on button "Send us a message" at bounding box center [707, 325] width 92 height 17
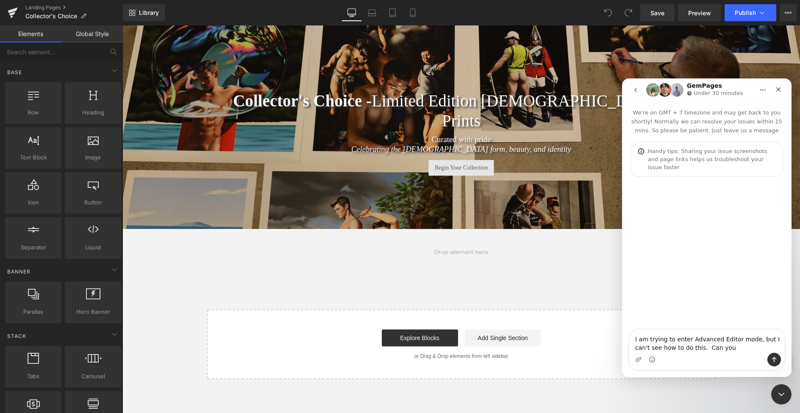
click at [737, 348] on textarea "I am trying to enter Advanced Editor mode, but I can't see how to do this. Can …" at bounding box center [706, 341] width 155 height 23
type textarea "I am trying to enter Advanced Editor mode, but I can't see how to do this. Can …"
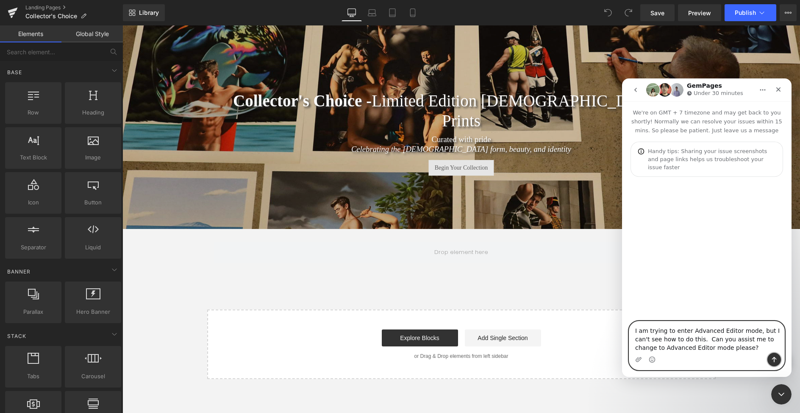
click at [772, 360] on icon "Send a message…" at bounding box center [774, 359] width 7 height 7
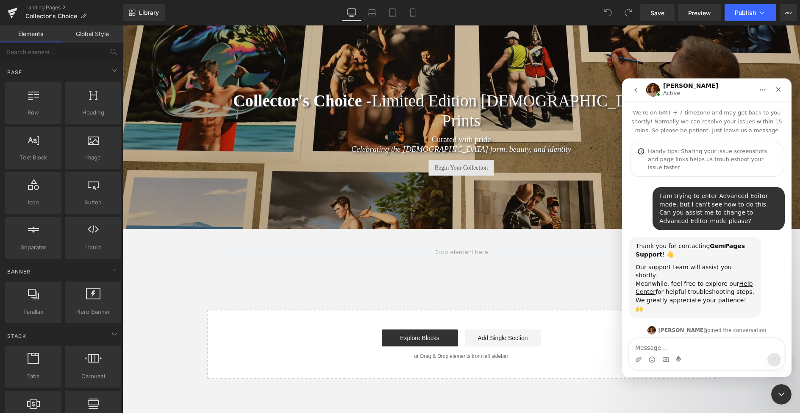
scroll to position [72, 0]
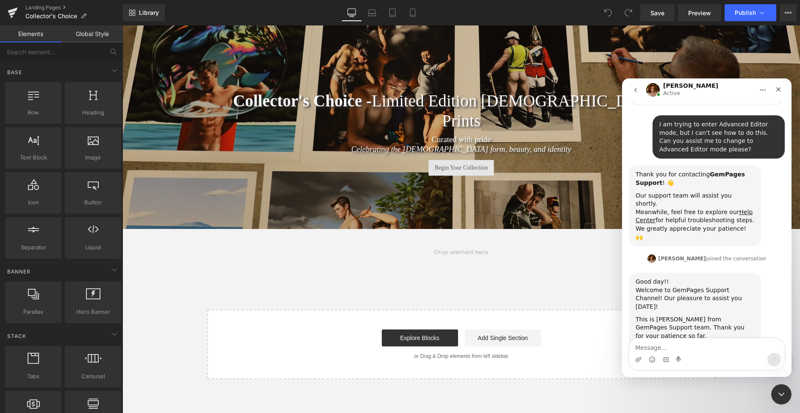
click at [675, 336] on div "Good day!! Welcome to GemPages Support Channel! Our pleasure to assist you toda…" at bounding box center [707, 327] width 156 height 108
click at [675, 347] on textarea "Message…" at bounding box center [706, 345] width 155 height 14
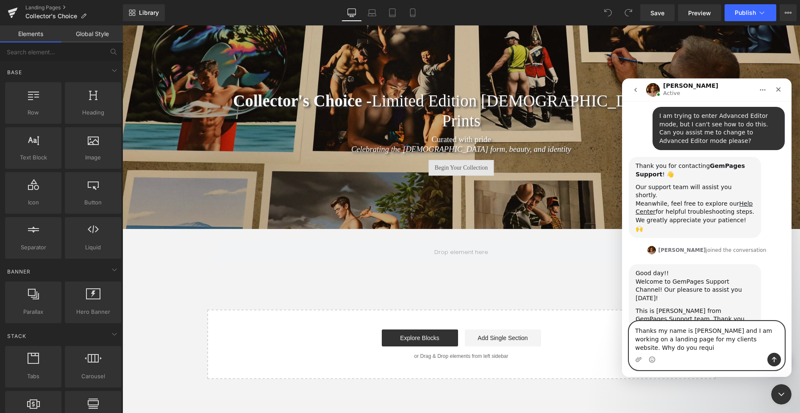
scroll to position [89, 0]
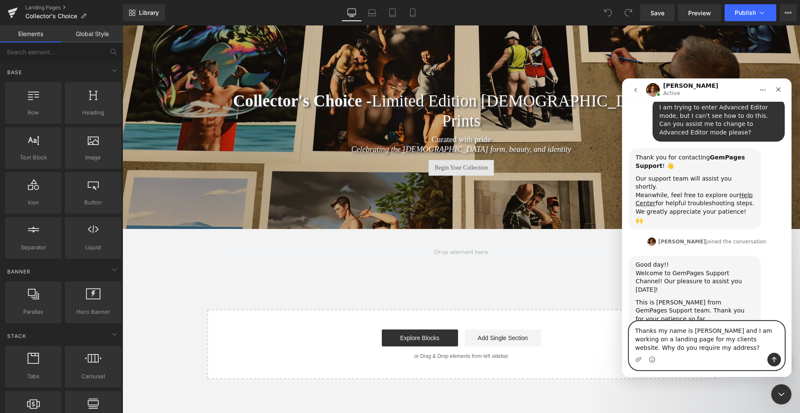
drag, startPoint x: 695, startPoint y: 348, endPoint x: 735, endPoint y: 340, distance: 41.6
click at [735, 339] on textarea "Thanks my name is Andrew and I am working on a landing page for my clients webs…" at bounding box center [706, 336] width 155 height 31
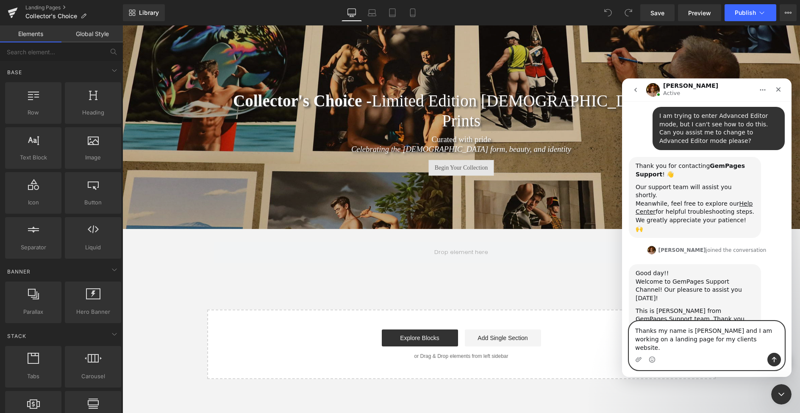
type textarea "Thanks my name is Andrew and I am working on a landing page for my clients webs…"
click at [774, 357] on icon "Send a message…" at bounding box center [774, 360] width 5 height 6
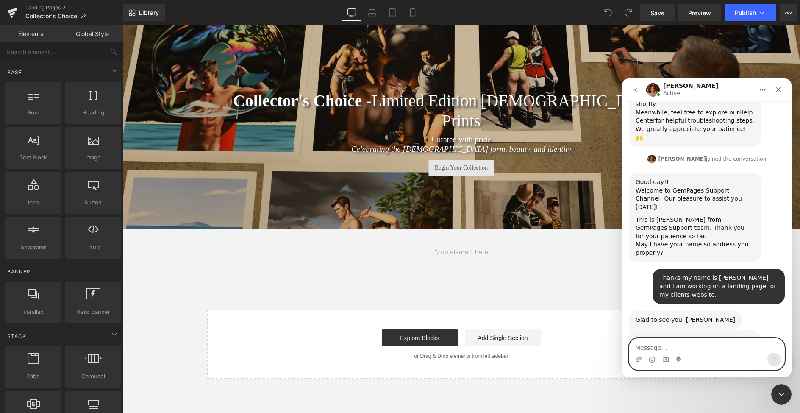
scroll to position [175, 0]
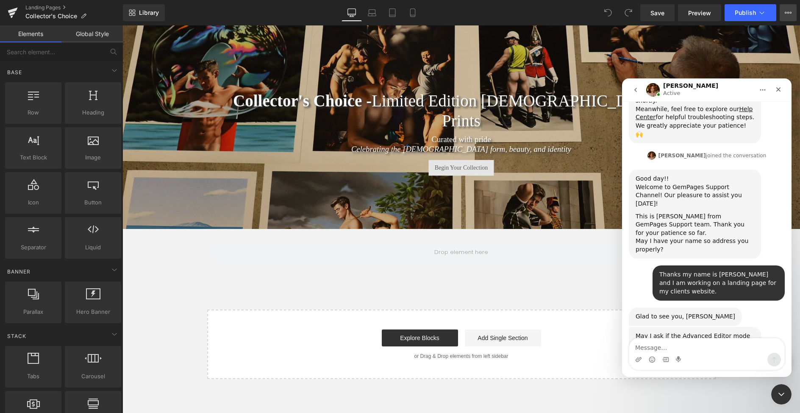
click at [789, 13] on div at bounding box center [400, 193] width 800 height 387
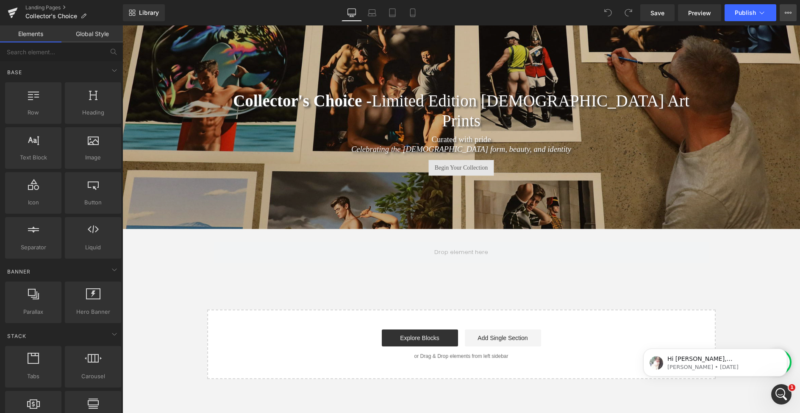
scroll to position [0, 0]
click at [788, 12] on icon at bounding box center [788, 12] width 7 height 7
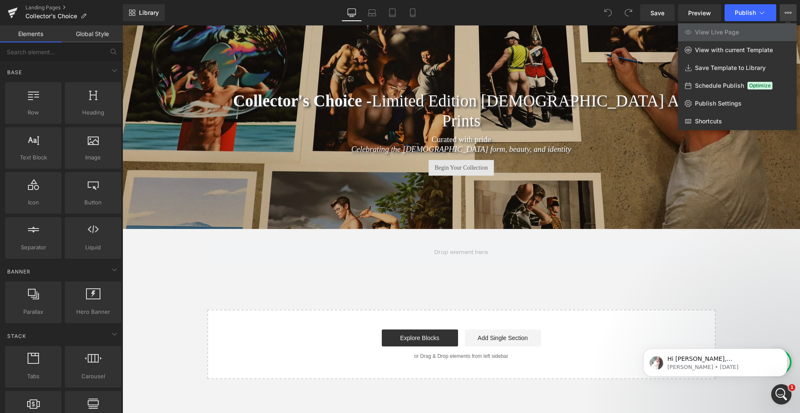
click at [788, 12] on icon at bounding box center [788, 12] width 7 height 7
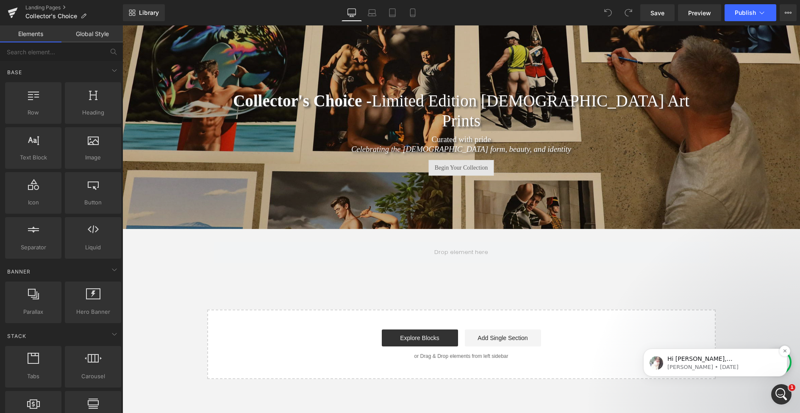
click at [753, 367] on p "Janie • 273w ago" at bounding box center [721, 367] width 109 height 8
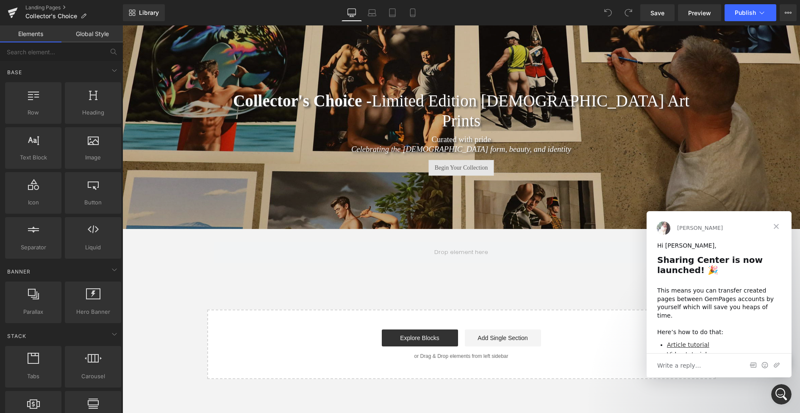
click at [776, 226] on span "Close" at bounding box center [776, 226] width 31 height 31
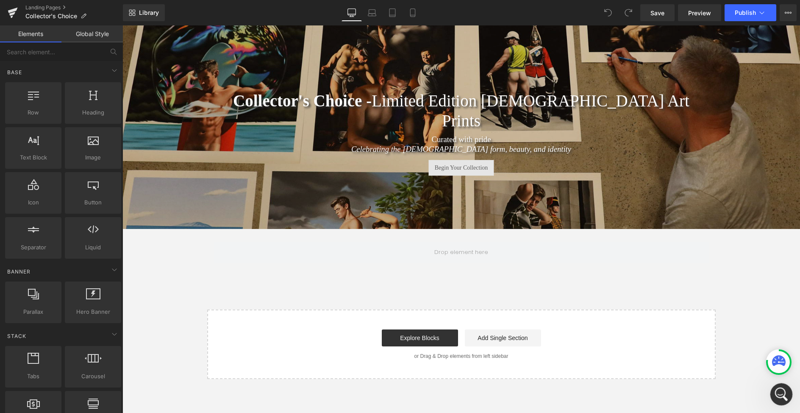
click at [778, 397] on icon "Open Intercom Messenger" at bounding box center [780, 393] width 14 height 14
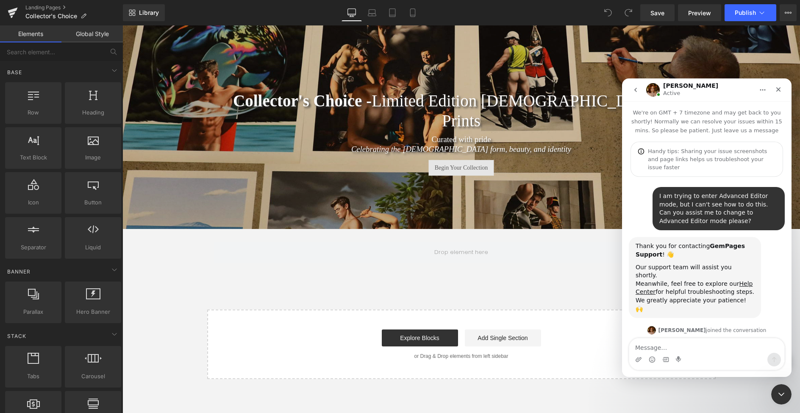
scroll to position [175, 0]
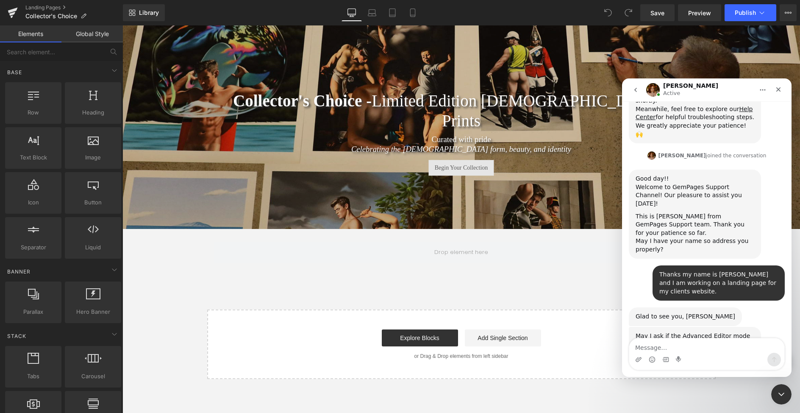
click at [694, 350] on textarea "Message…" at bounding box center [706, 345] width 155 height 14
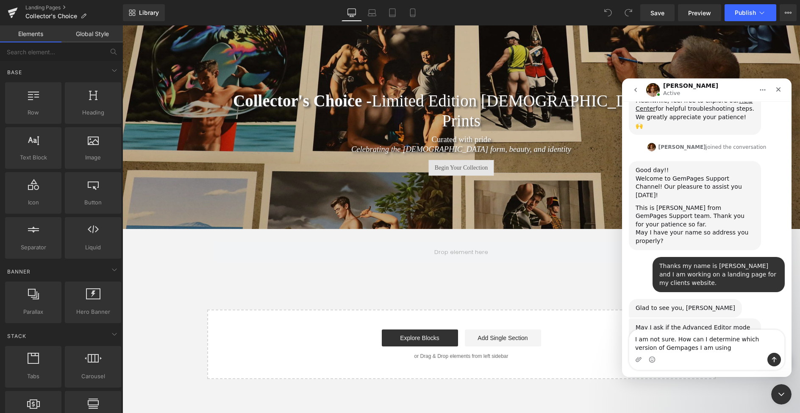
type textarea "I am not sure. How can I determine which version of Gempages I am using?"
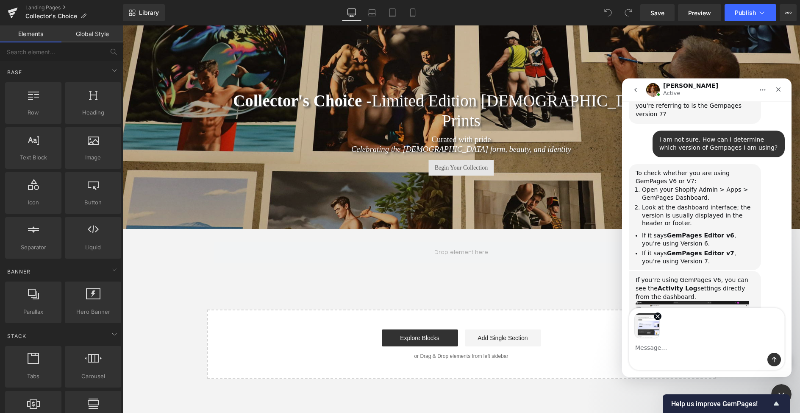
scroll to position [443, 0]
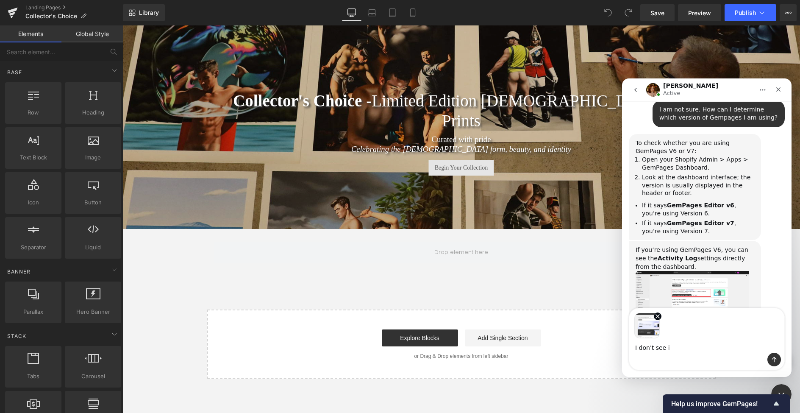
type textarea "I don't see it"
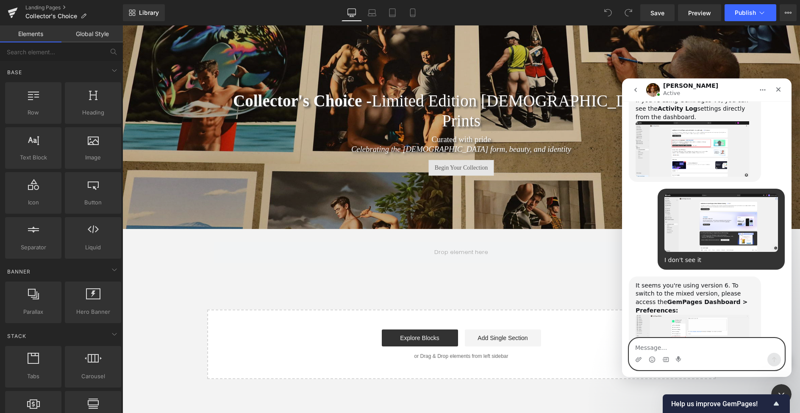
scroll to position [625, 0]
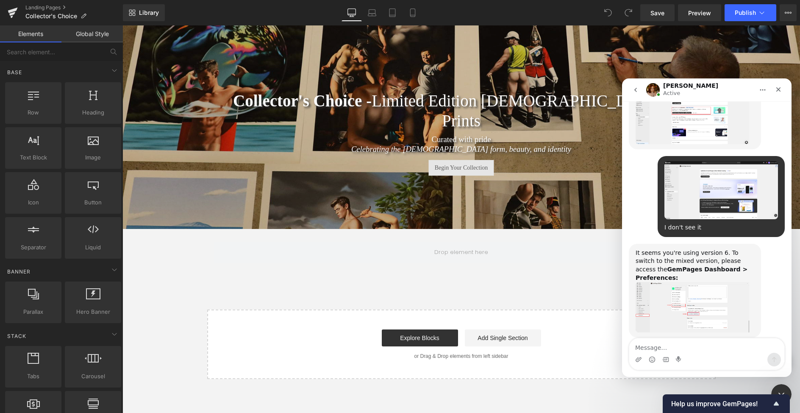
click at [684, 282] on img "Jamie says…" at bounding box center [693, 307] width 114 height 50
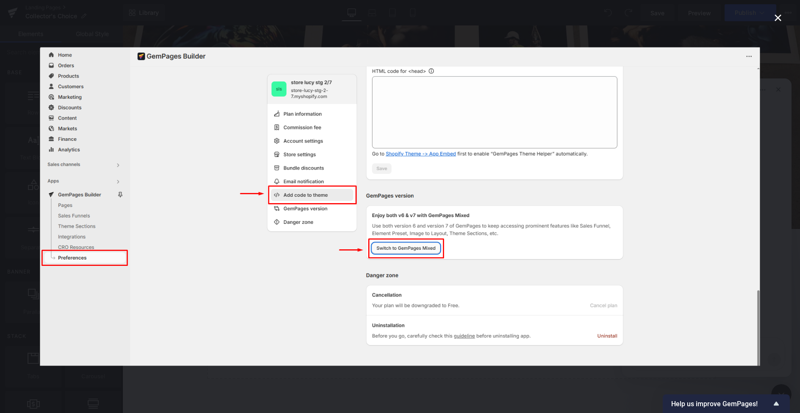
scroll to position [806, 0]
click at [777, 19] on icon "Close" at bounding box center [778, 17] width 7 height 7
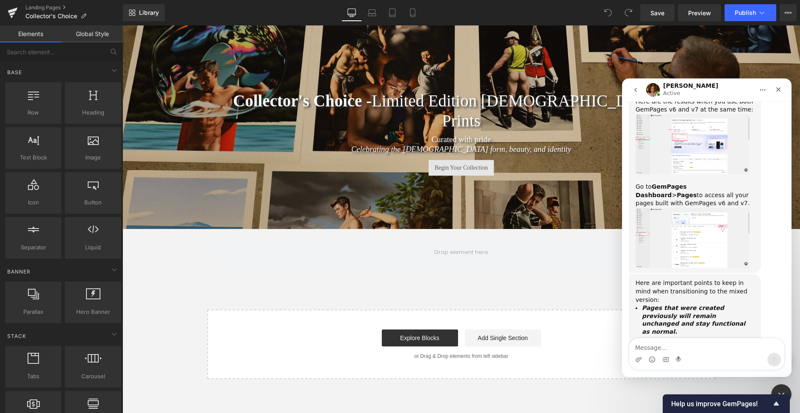
scroll to position [872, 0]
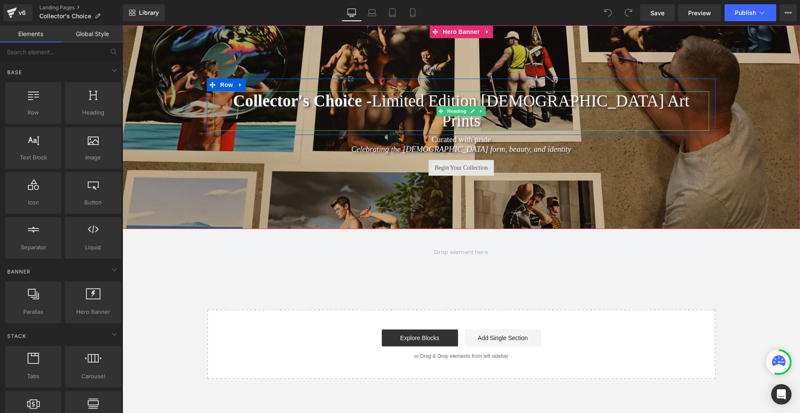
click at [372, 110] on b "Collector's Choice -" at bounding box center [302, 101] width 139 height 18
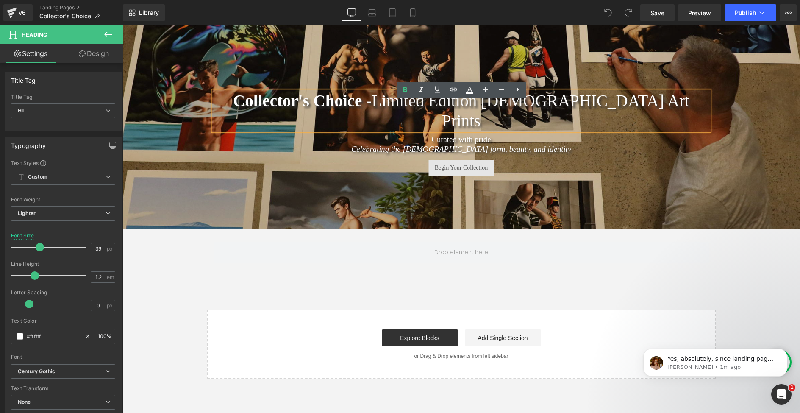
click at [372, 110] on b "Collector's Choice -" at bounding box center [302, 101] width 139 height 18
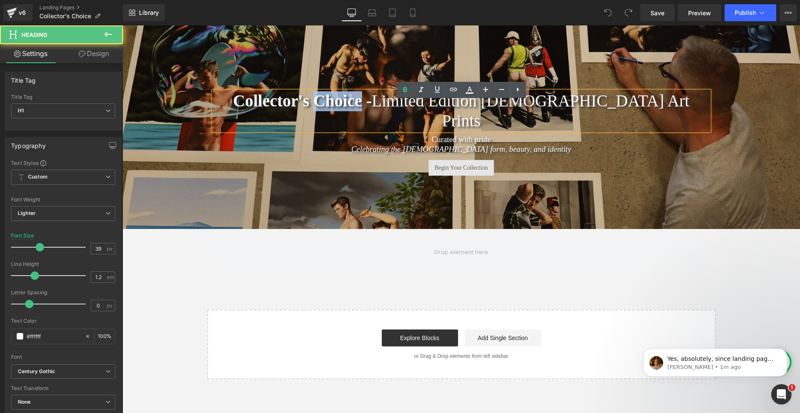
click at [372, 110] on b "Collector's Choice -" at bounding box center [302, 101] width 139 height 18
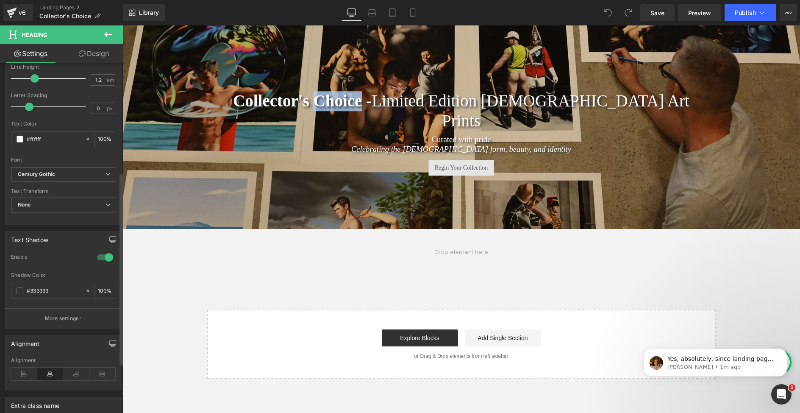
scroll to position [200, 0]
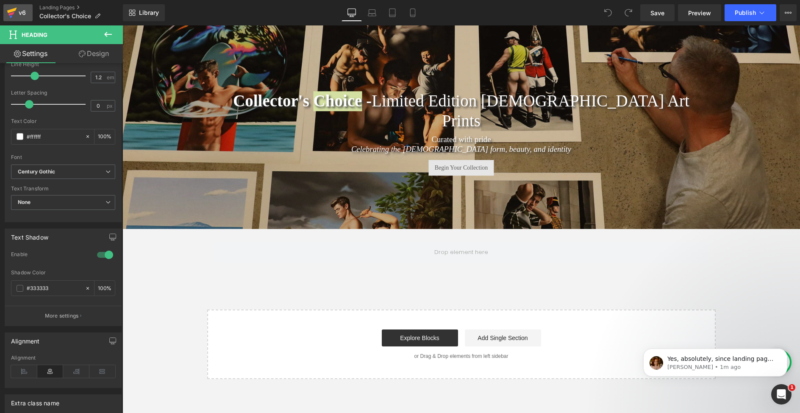
click at [11, 8] on icon at bounding box center [12, 12] width 10 height 21
